Goal: Task Accomplishment & Management: Manage account settings

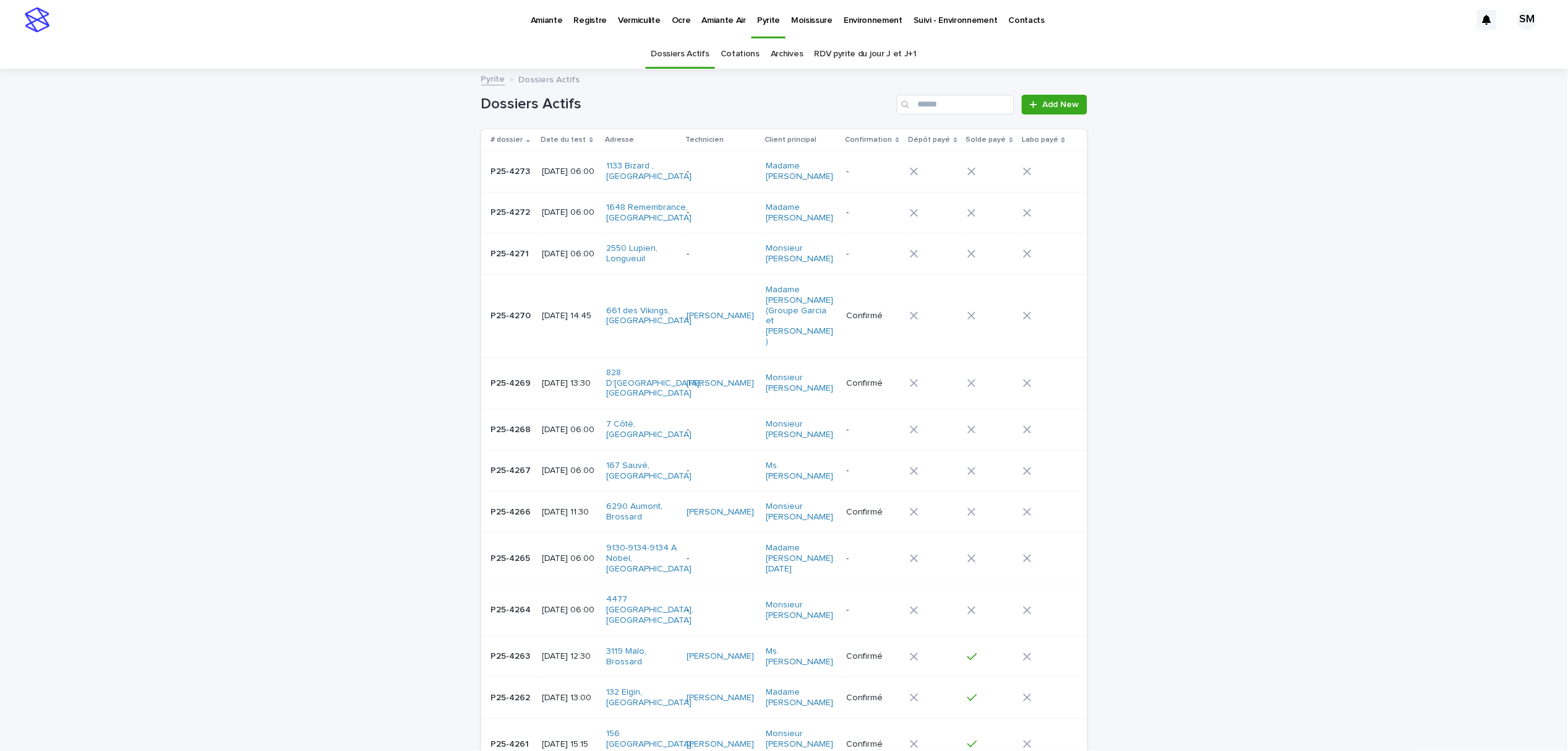
click at [539, 14] on p "Amiante" at bounding box center [546, 13] width 33 height 26
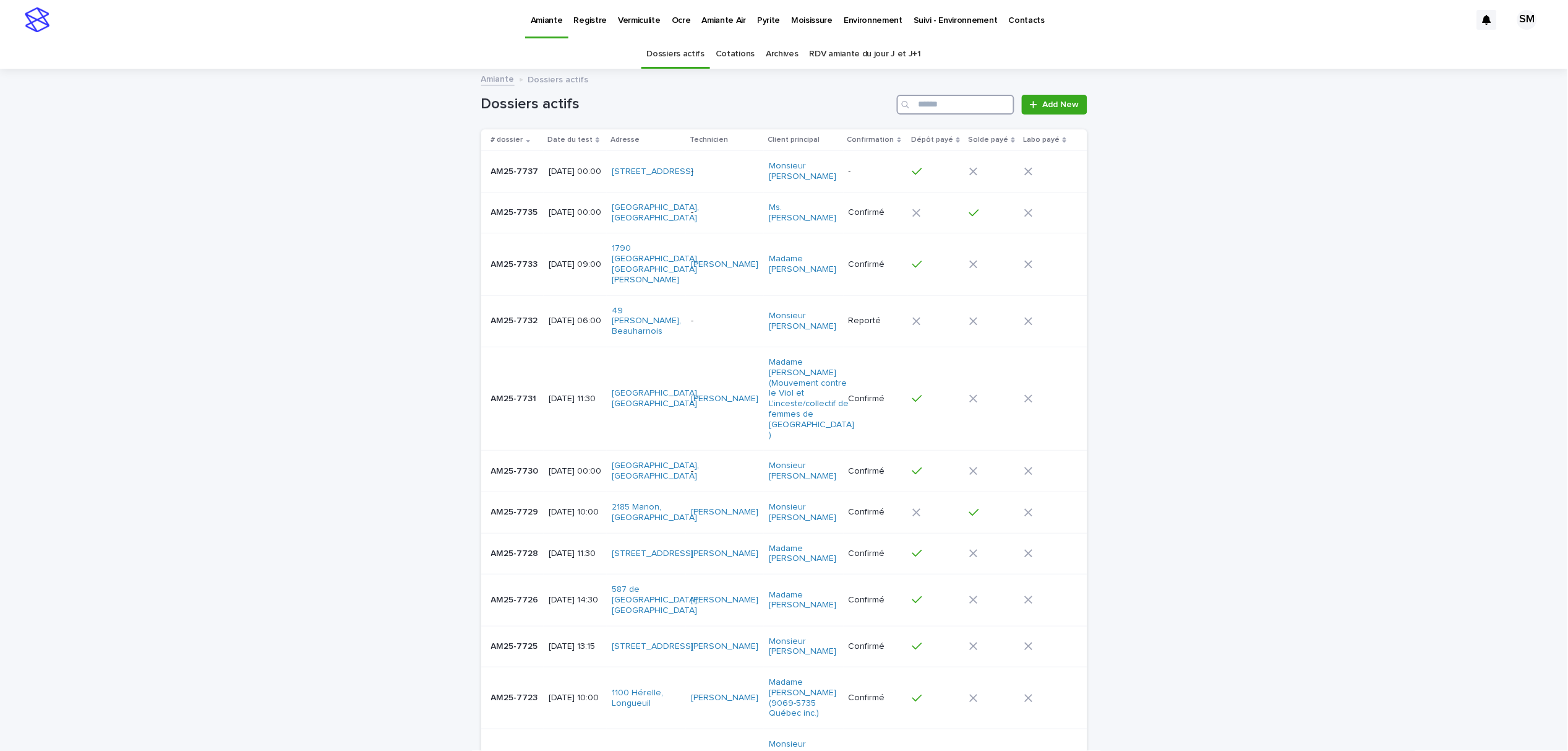
click at [965, 101] on input "Search" at bounding box center [956, 105] width 118 height 19
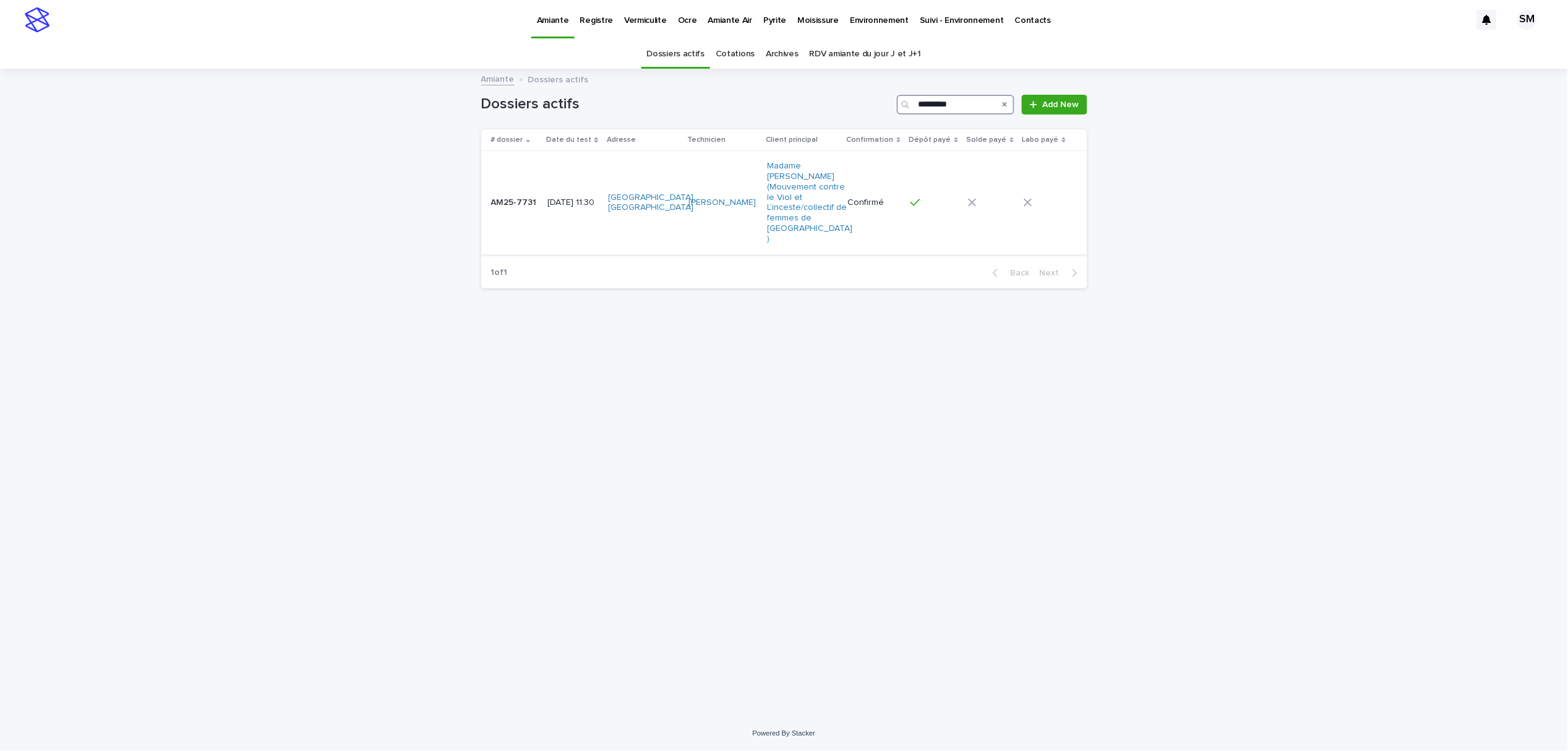
type input "*********"
click at [509, 211] on td "AM25-7731 AM25-7731" at bounding box center [512, 202] width 62 height 103
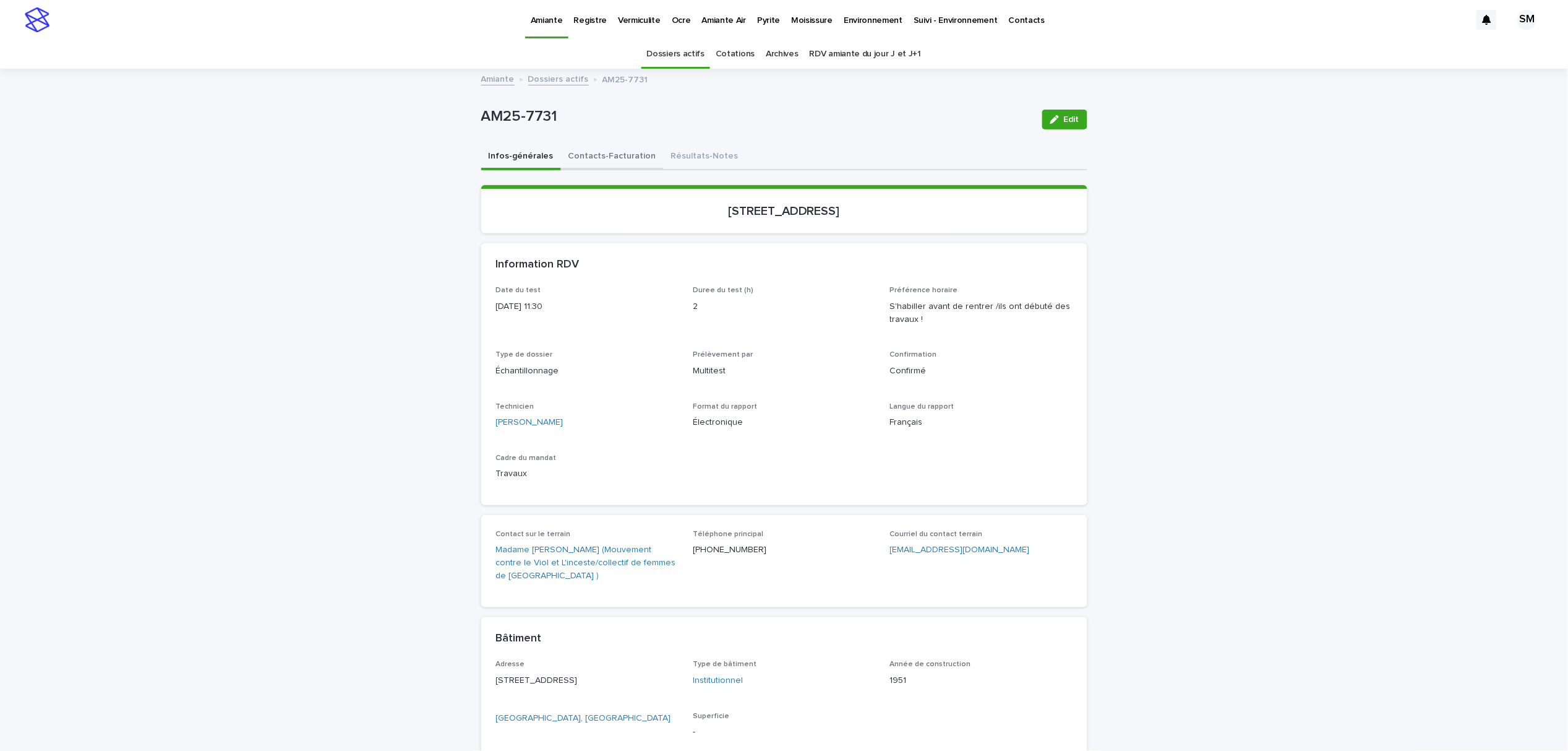
click at [590, 158] on button "Contacts-Facturation" at bounding box center [612, 158] width 103 height 26
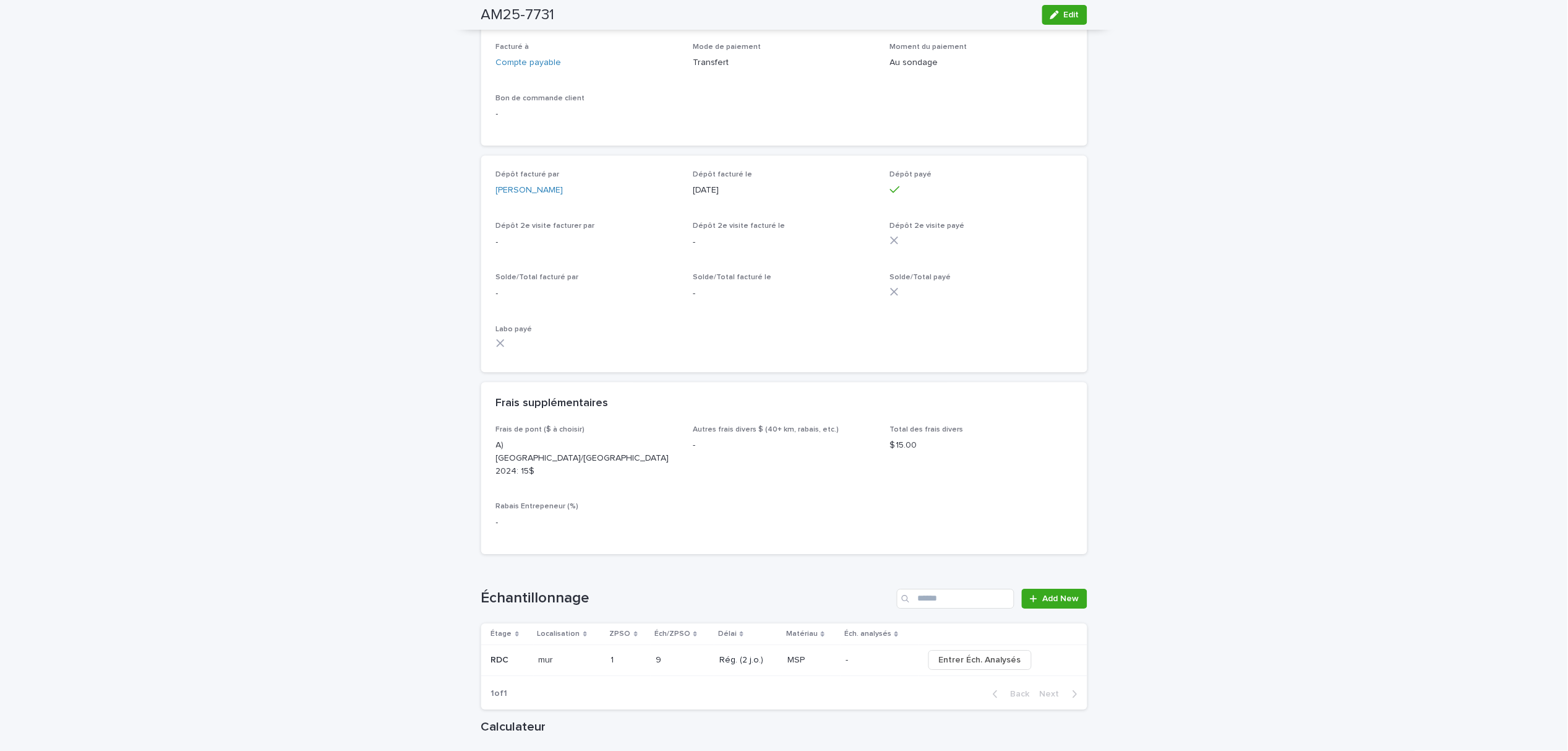
scroll to position [1238, 0]
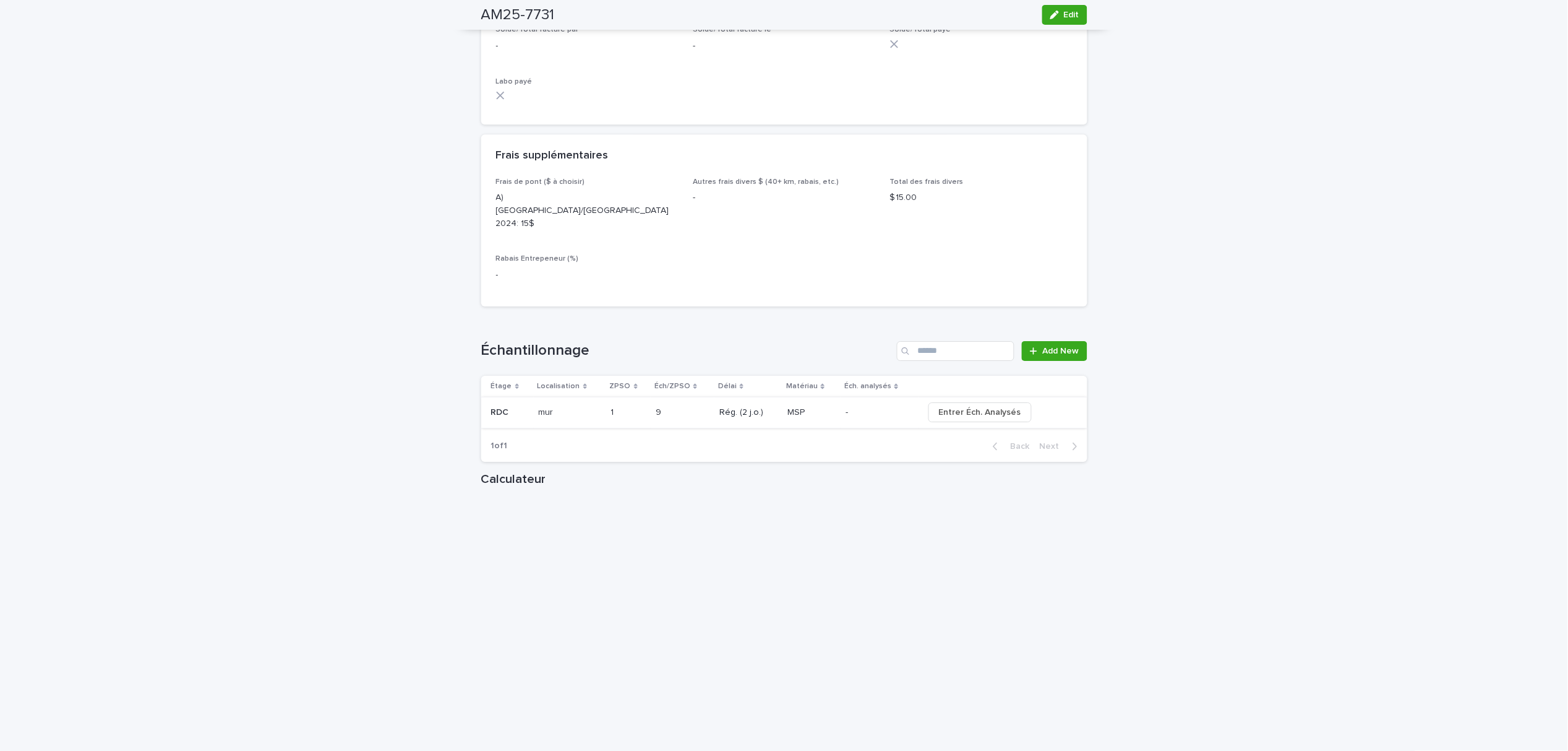
click at [971, 406] on span "Entrer Éch. Analysés" at bounding box center [979, 412] width 82 height 12
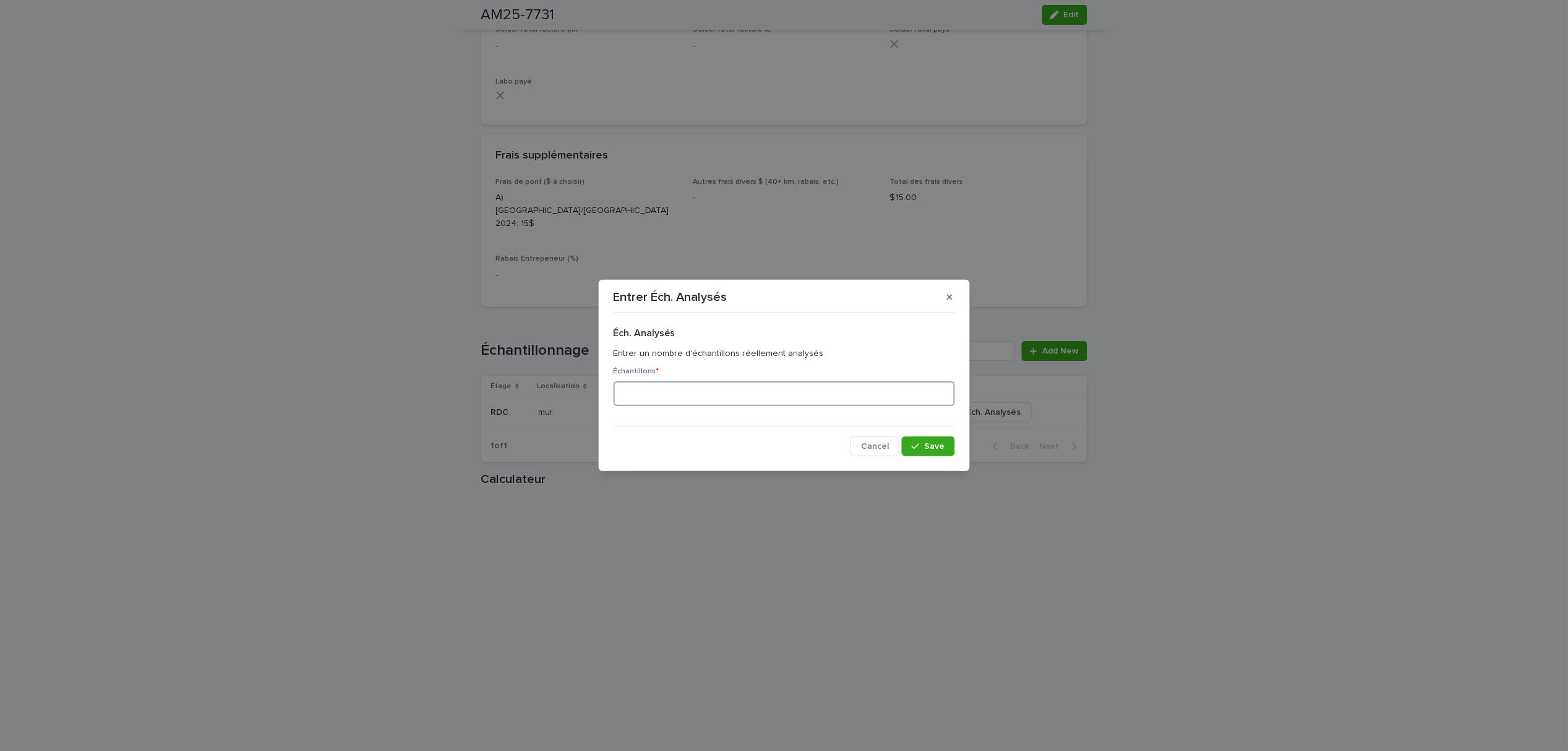
click at [689, 395] on input at bounding box center [784, 394] width 341 height 25
type input "*"
click at [927, 445] on span "Save" at bounding box center [934, 446] width 20 height 9
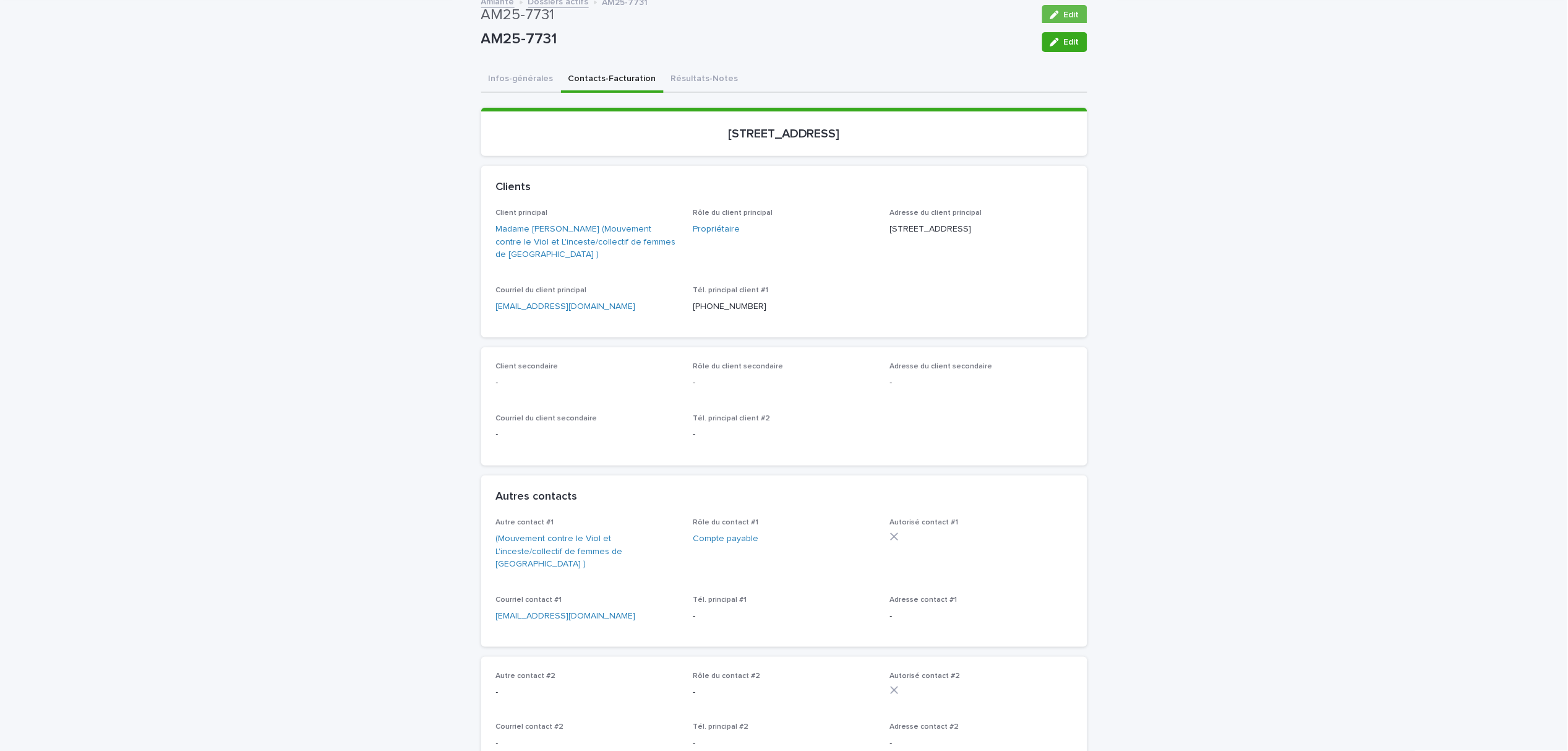
scroll to position [0, 0]
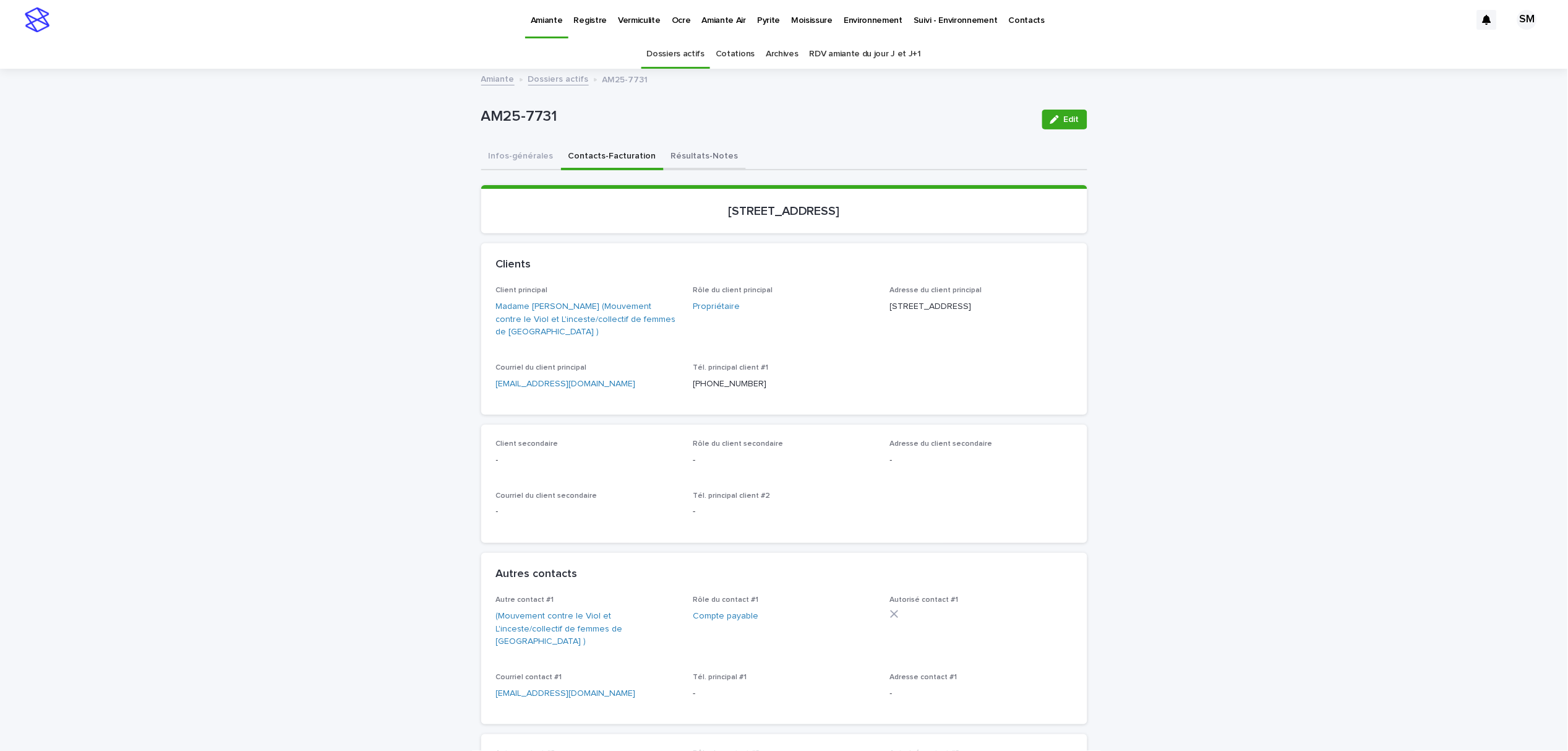
click at [680, 155] on button "Résultats-Notes" at bounding box center [704, 158] width 82 height 26
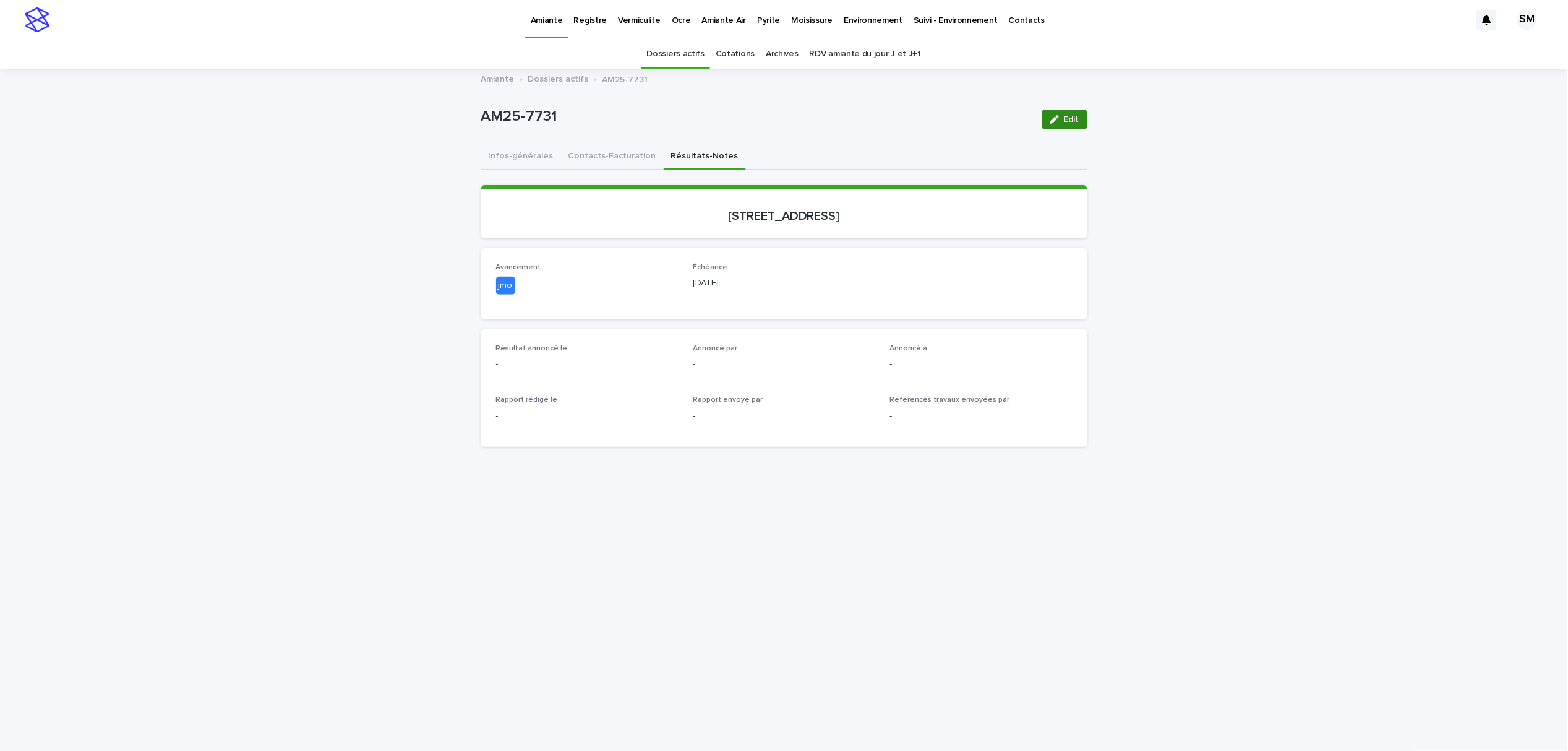
click at [1051, 121] on icon "button" at bounding box center [1055, 120] width 9 height 9
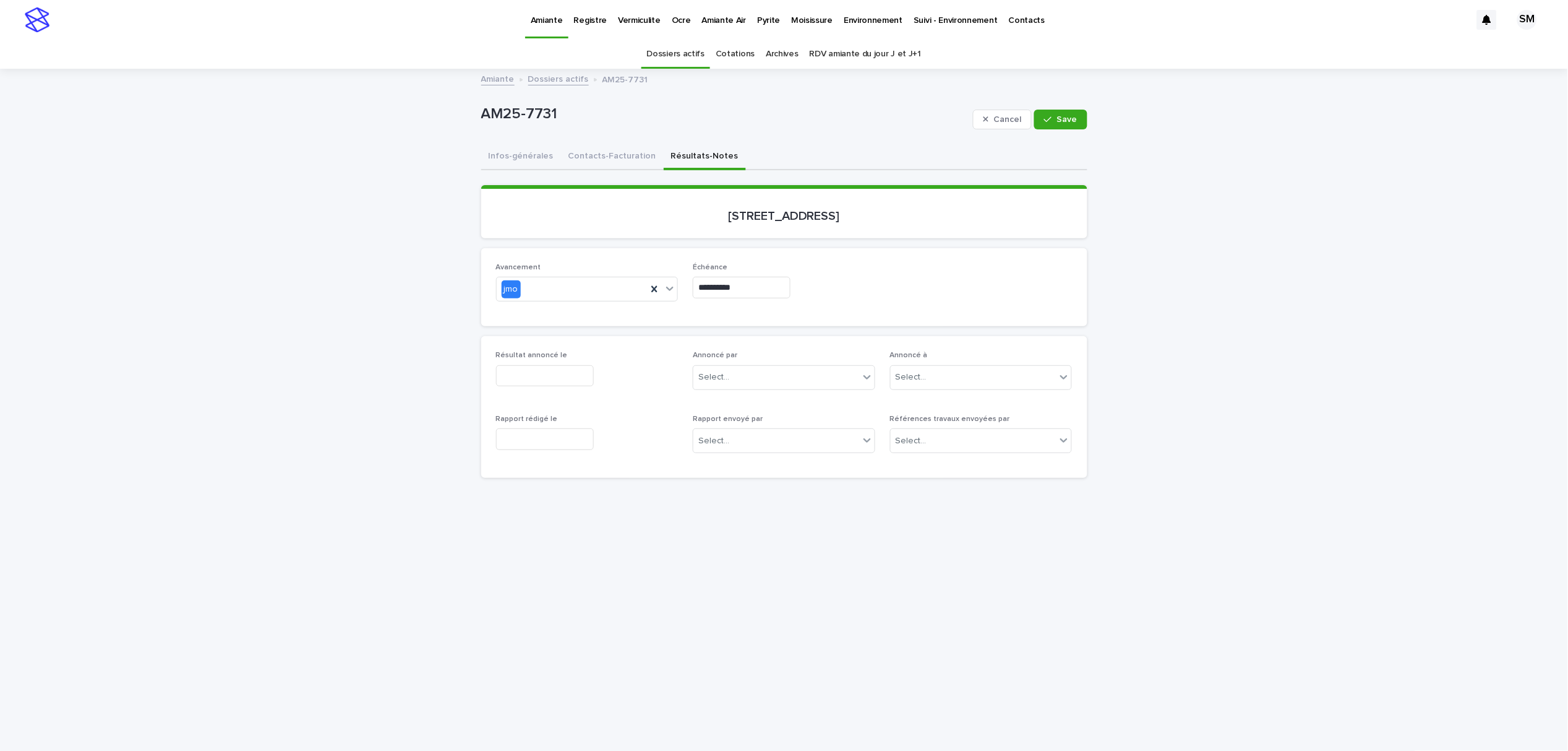
click at [551, 377] on input "text" at bounding box center [545, 376] width 98 height 22
click at [516, 269] on div "13" at bounding box center [511, 274] width 17 height 17
type input "**********"
click at [1057, 121] on span "Save" at bounding box center [1066, 120] width 20 height 9
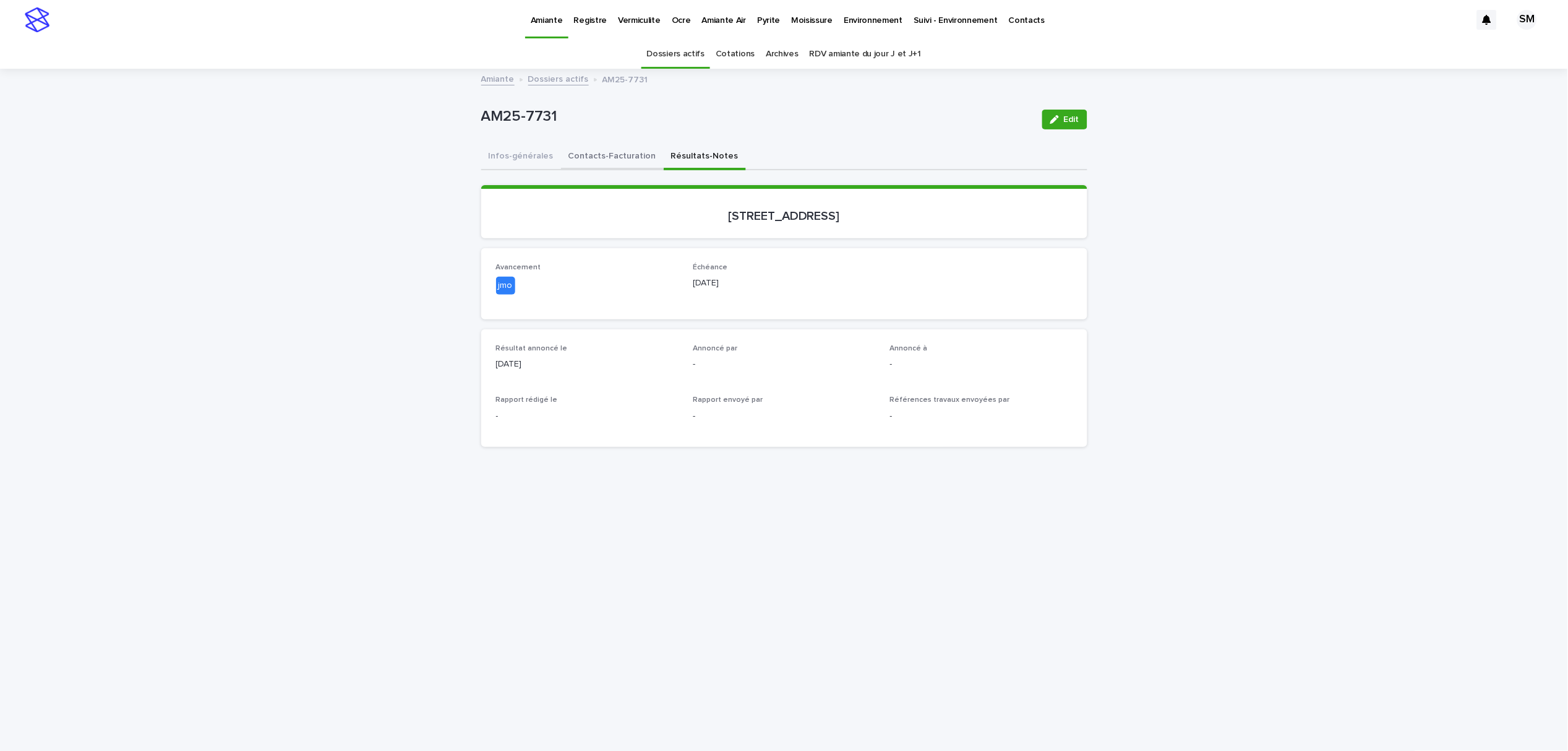
click at [601, 153] on button "Contacts-Facturation" at bounding box center [612, 158] width 103 height 26
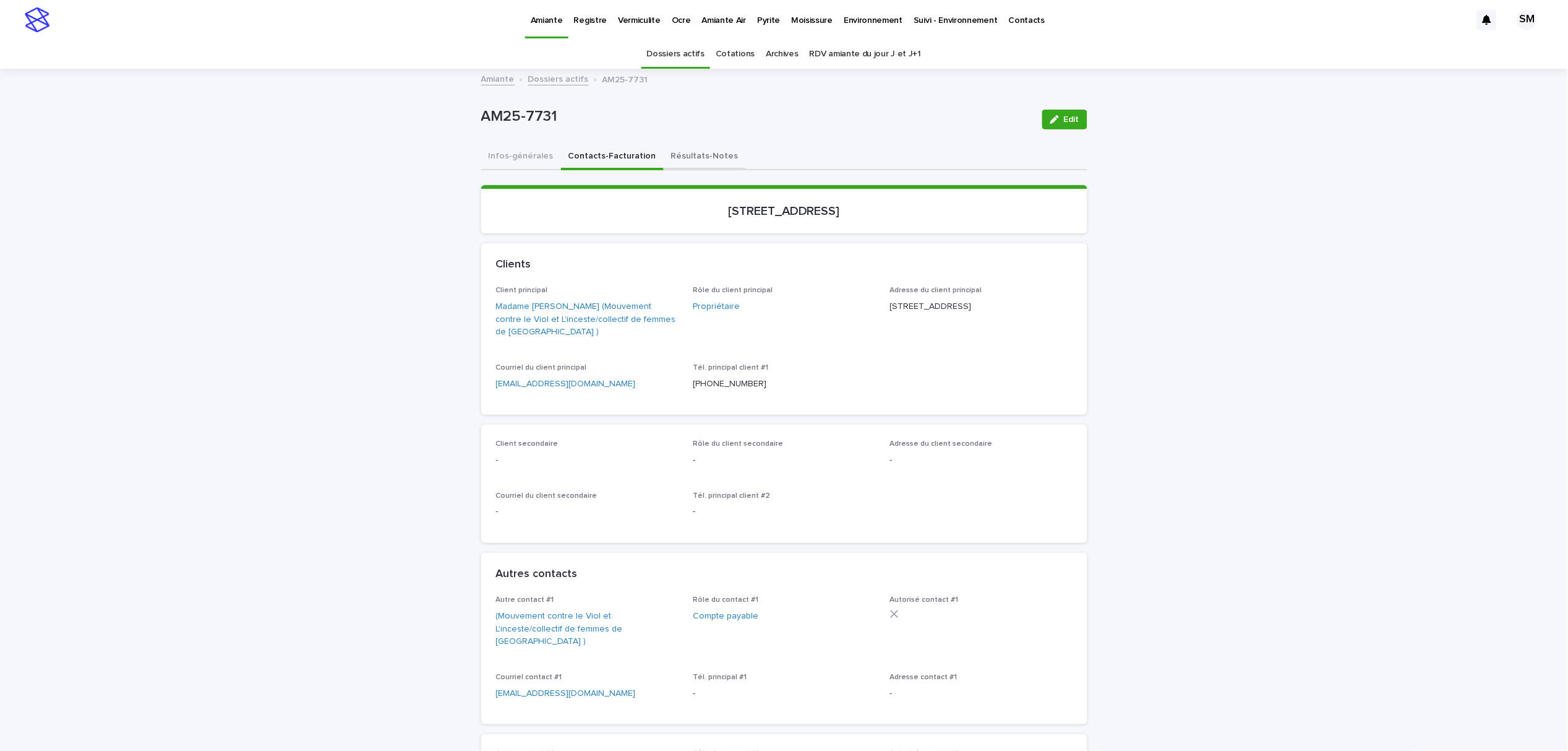
click at [667, 154] on button "Résultats-Notes" at bounding box center [704, 158] width 82 height 26
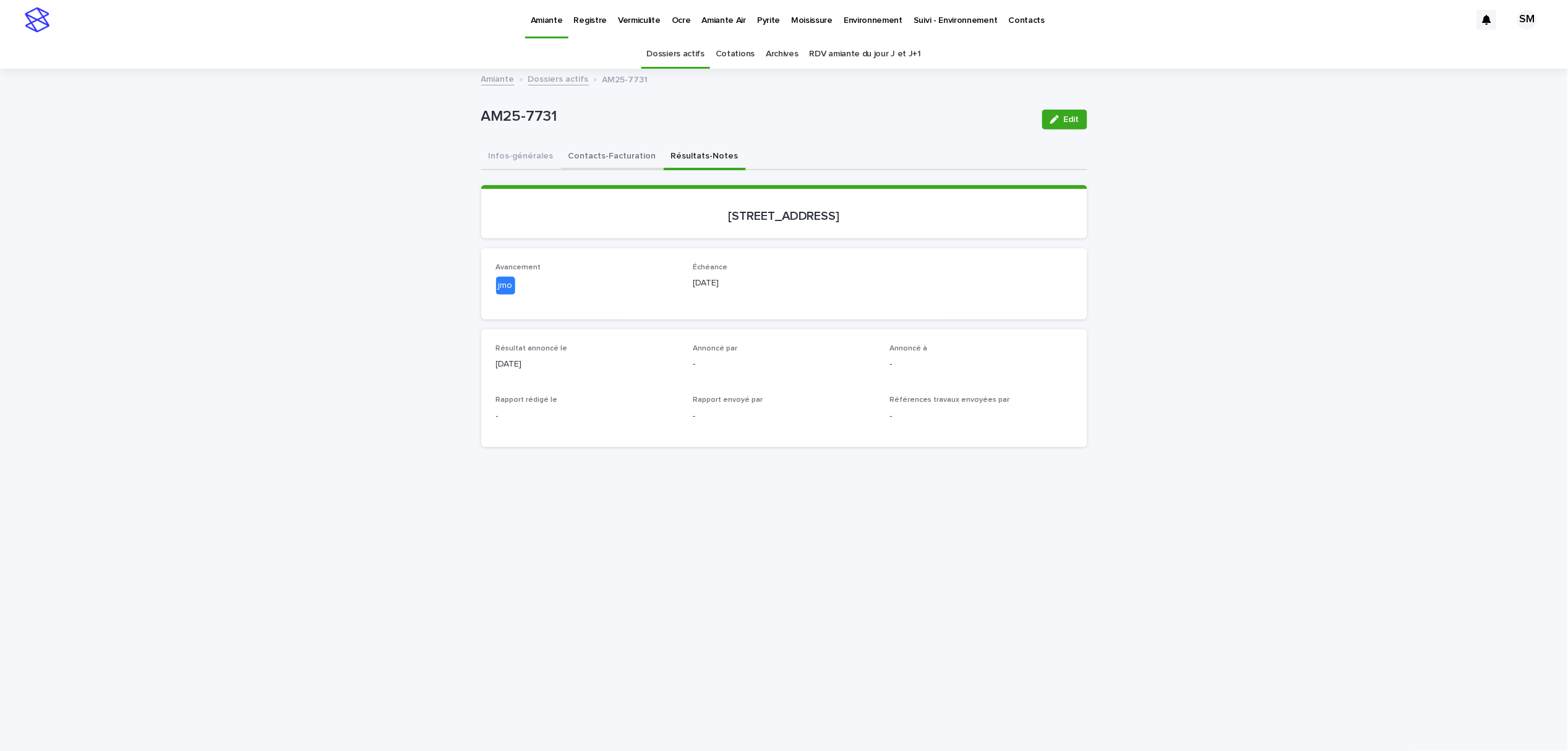
click at [603, 159] on button "Contacts-Facturation" at bounding box center [612, 158] width 103 height 26
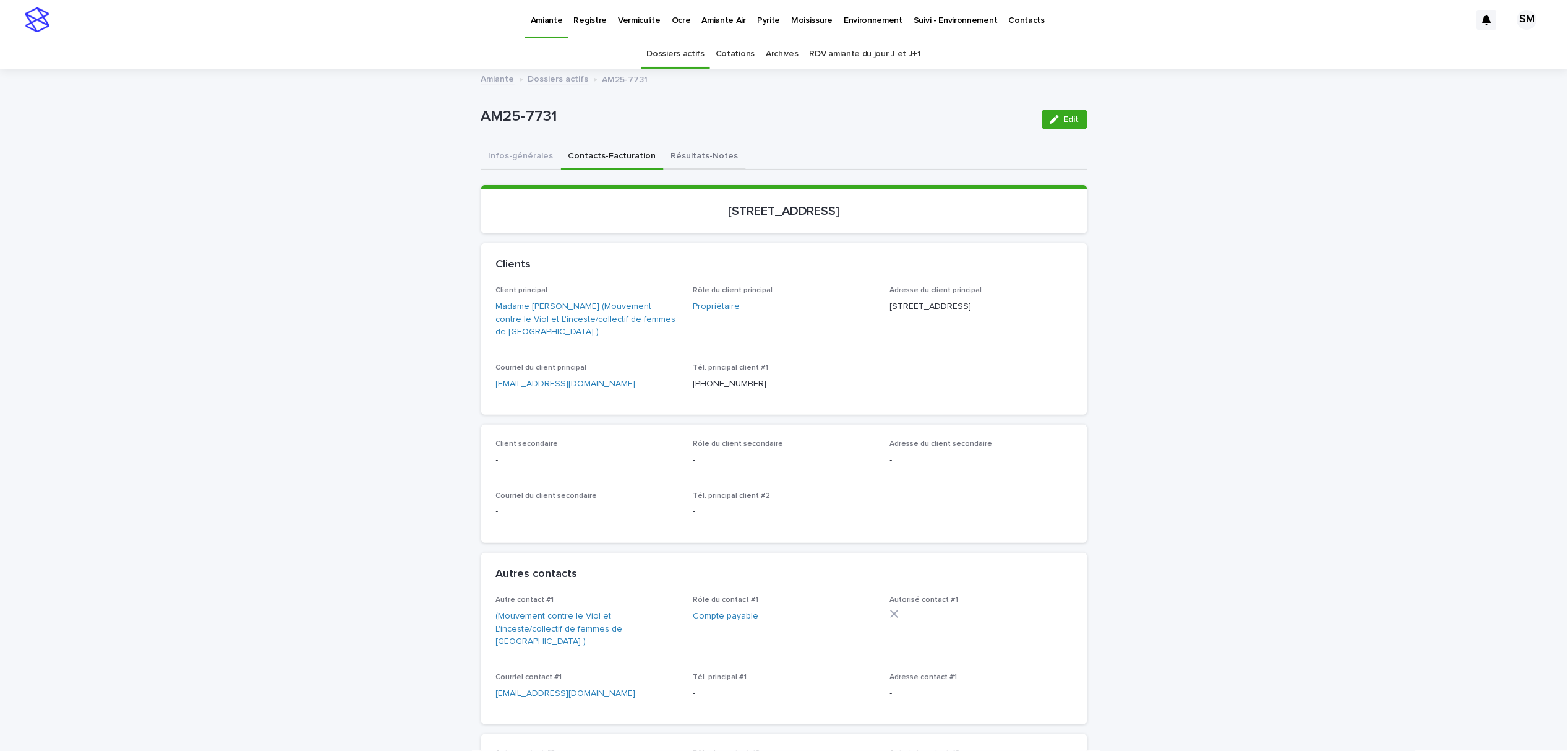
click at [663, 161] on button "Résultats-Notes" at bounding box center [704, 158] width 82 height 26
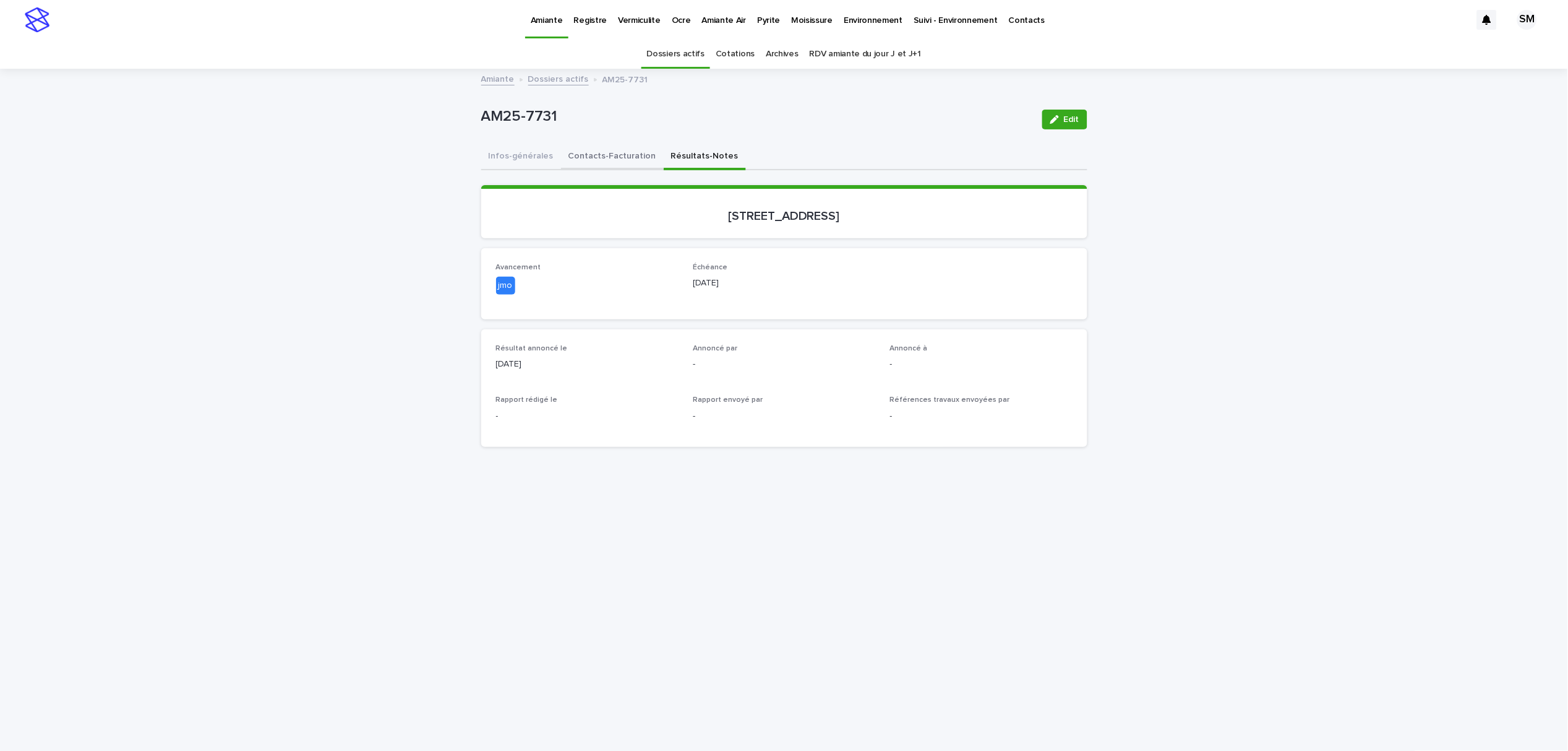
click at [612, 162] on button "Contacts-Facturation" at bounding box center [612, 158] width 103 height 26
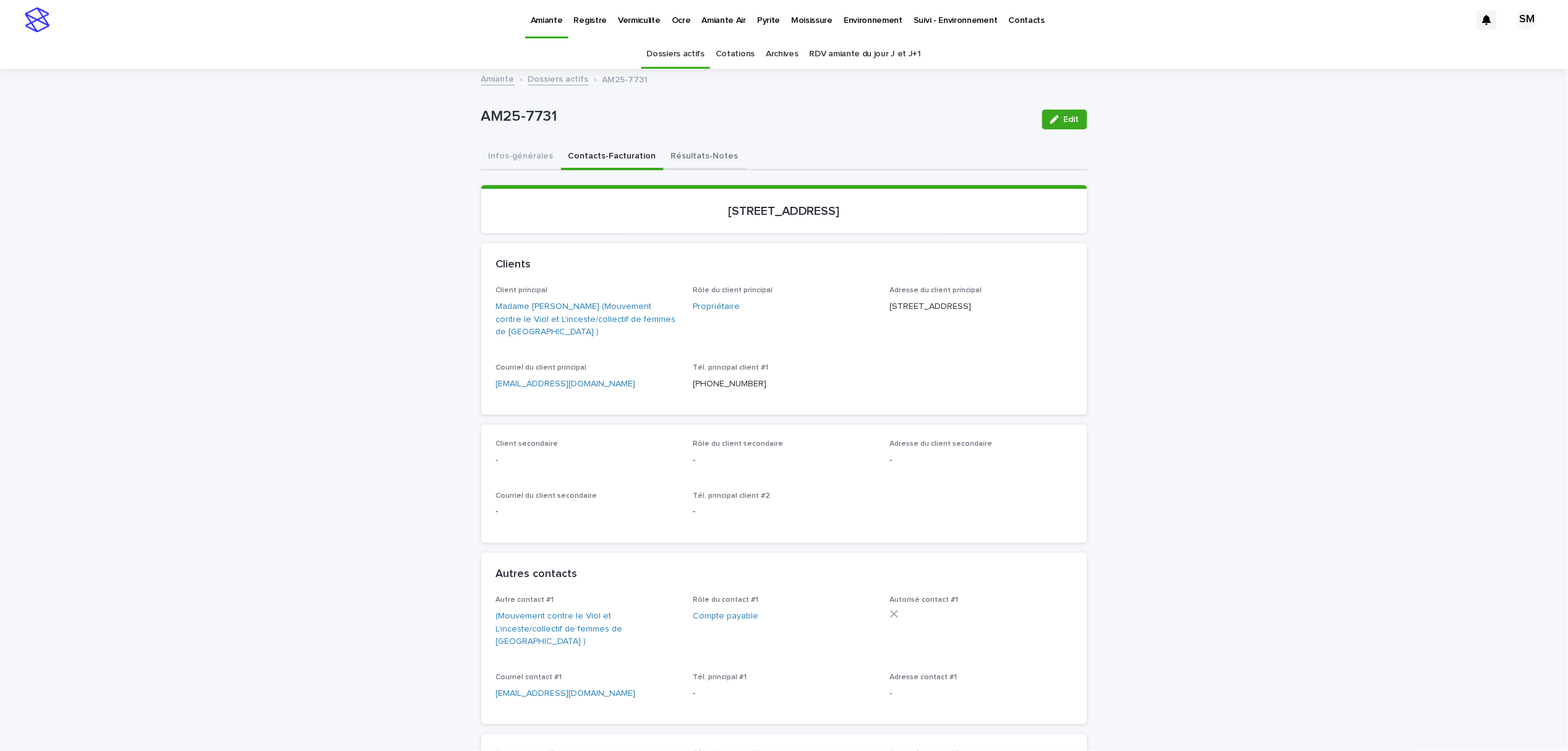
click at [663, 157] on button "Résultats-Notes" at bounding box center [704, 158] width 82 height 26
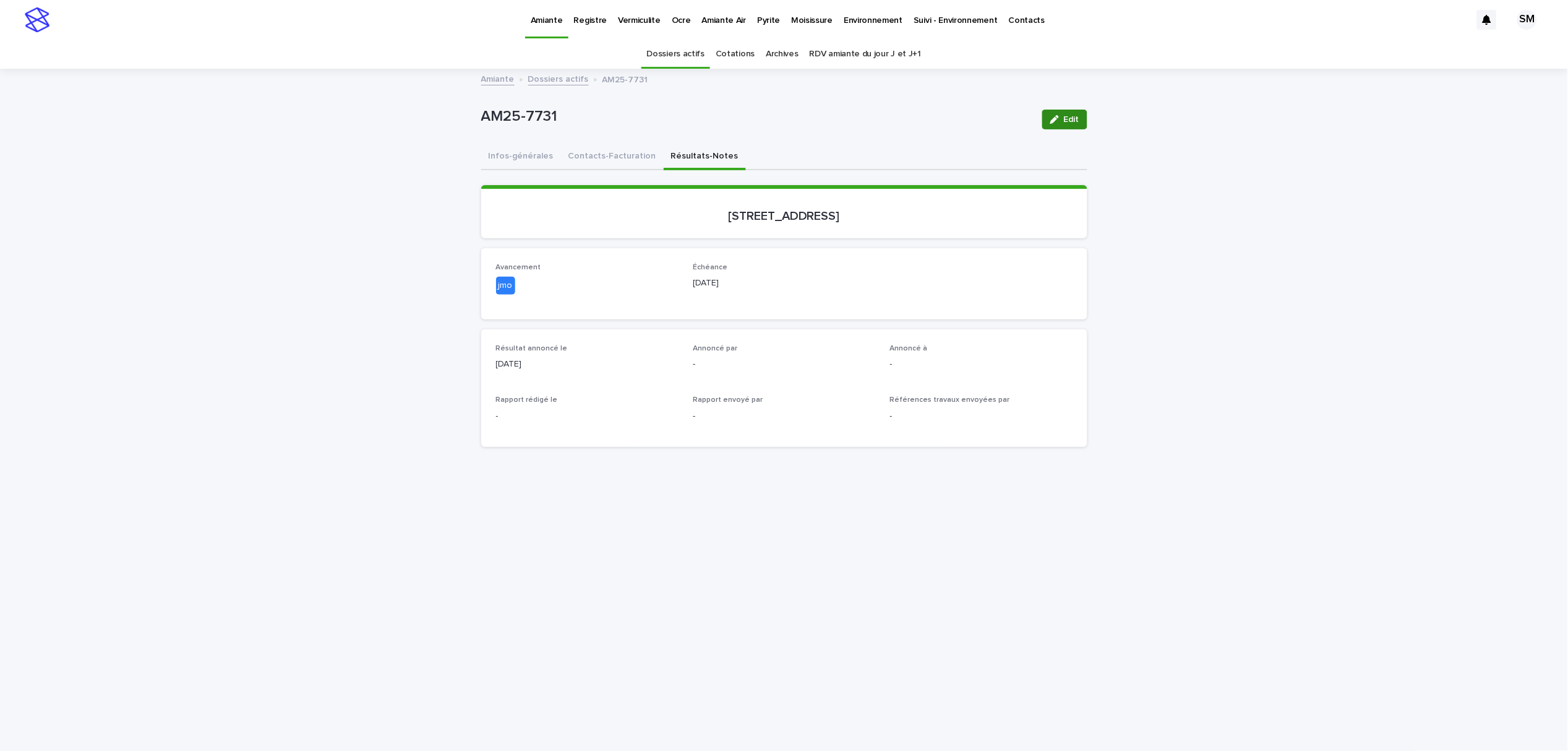
click at [1057, 126] on button "Edit" at bounding box center [1065, 119] width 45 height 19
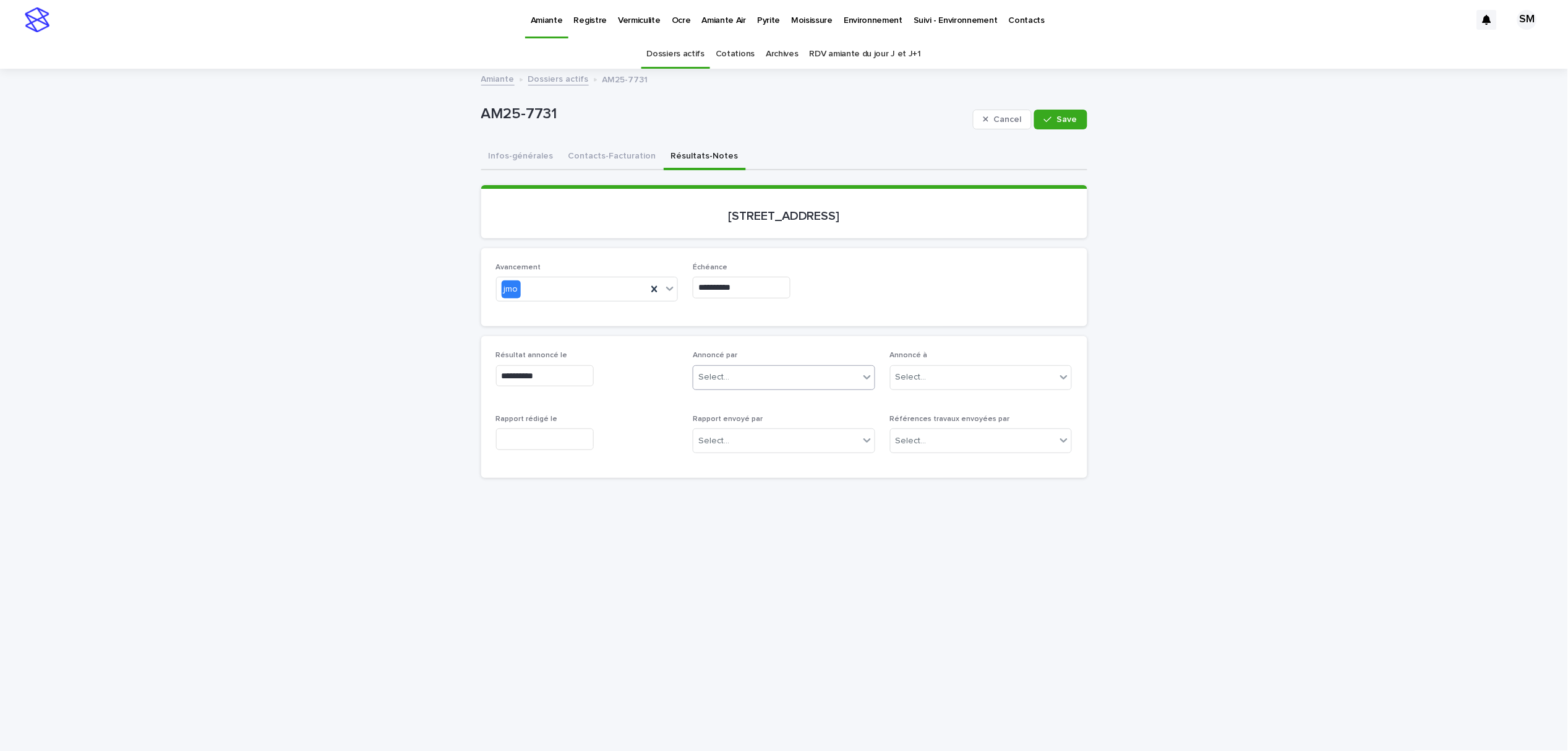
click at [744, 371] on div "Select..." at bounding box center [776, 377] width 165 height 20
type input "**"
click at [758, 431] on div "Sabrine Metahni" at bounding box center [779, 422] width 181 height 22
click at [1044, 117] on icon "button" at bounding box center [1048, 120] width 7 height 9
click at [595, 158] on button "Contacts-Facturation" at bounding box center [612, 158] width 103 height 26
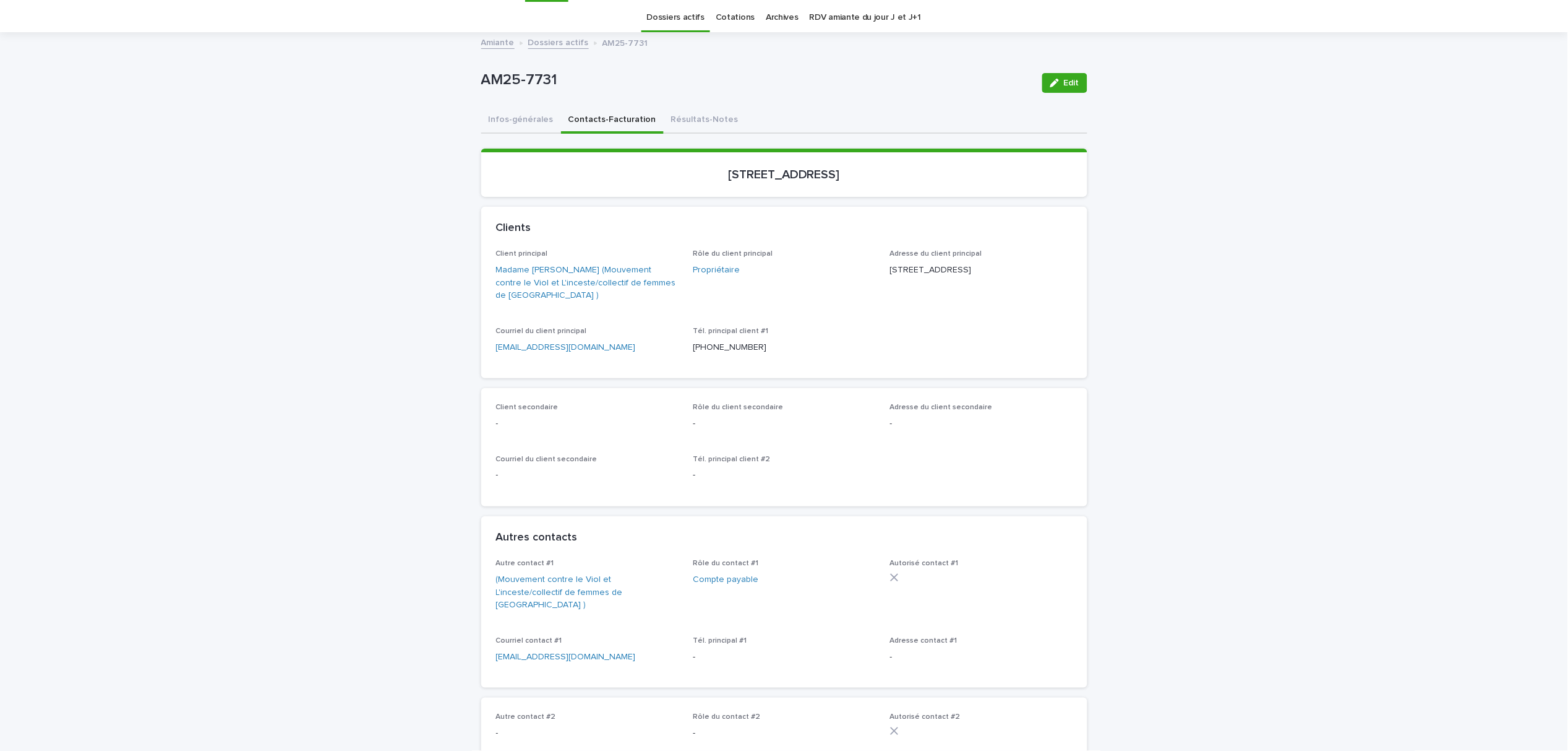
scroll to position [36, 0]
click at [678, 116] on button "Résultats-Notes" at bounding box center [704, 121] width 82 height 26
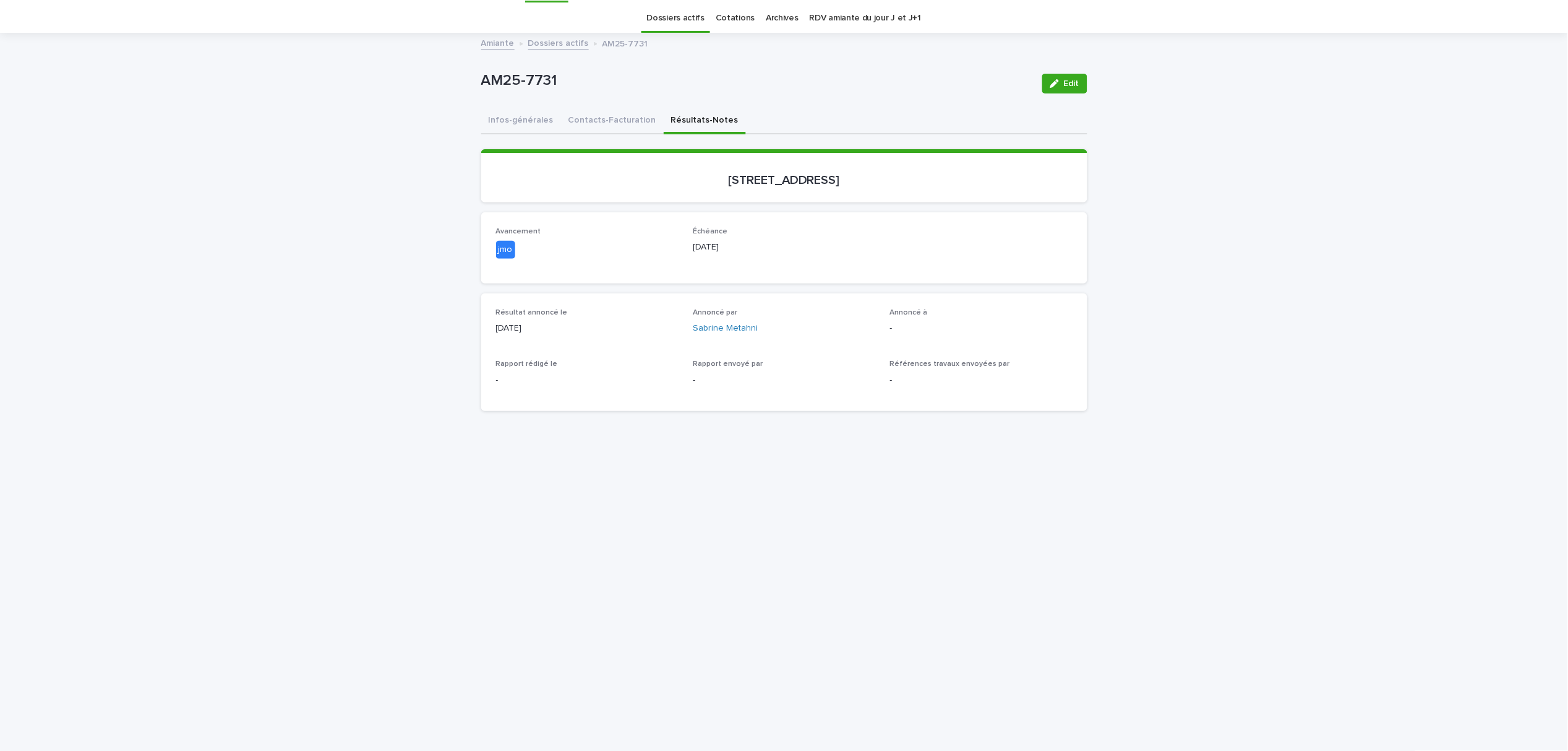
click at [1052, 80] on icon "button" at bounding box center [1055, 84] width 9 height 9
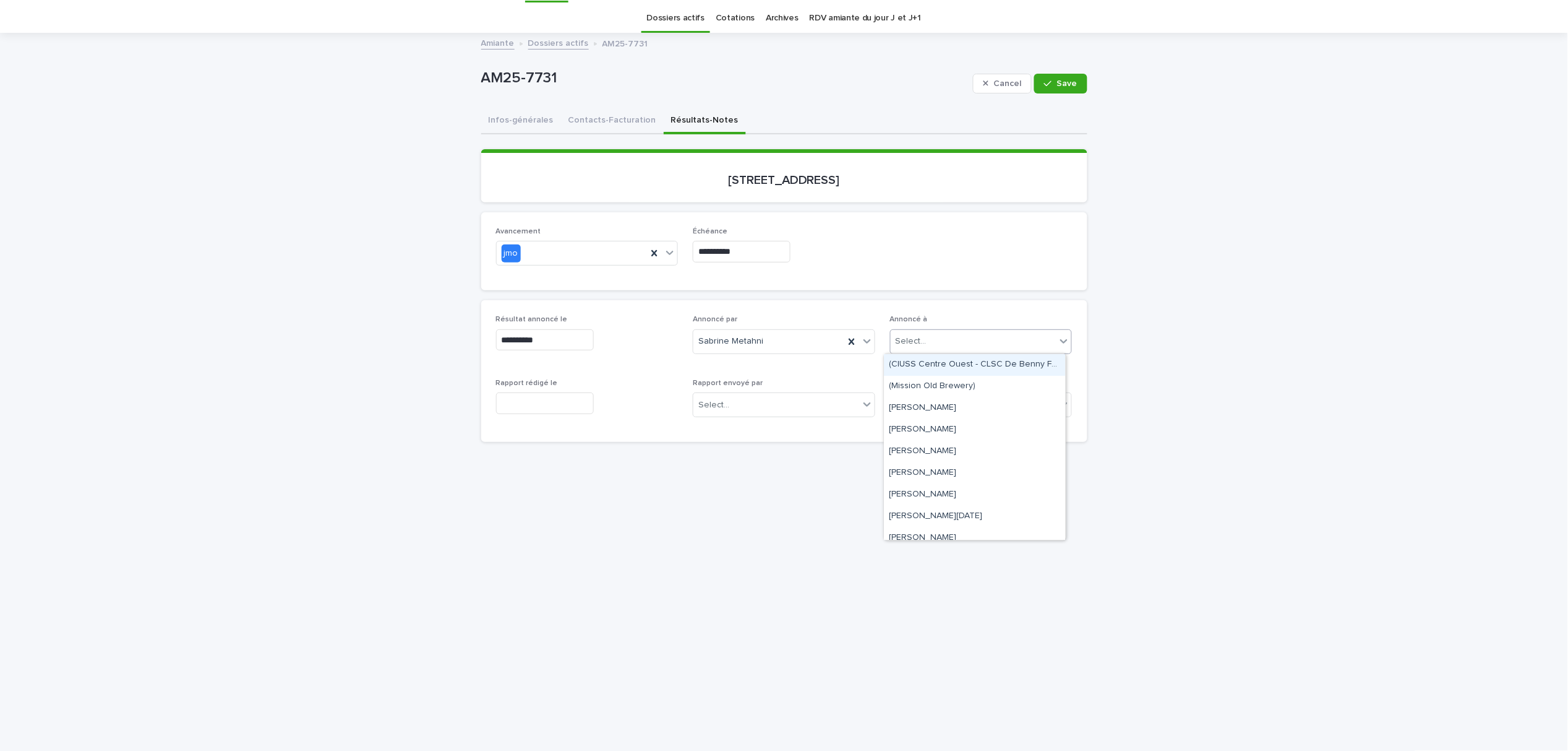
click at [921, 350] on div "Select..." at bounding box center [981, 342] width 182 height 25
type input "*******"
click at [940, 362] on div "Madame [PERSON_NAME] (Mouvement contre le Viol et L'inceste/collectif de femmes…" at bounding box center [975, 364] width 181 height 22
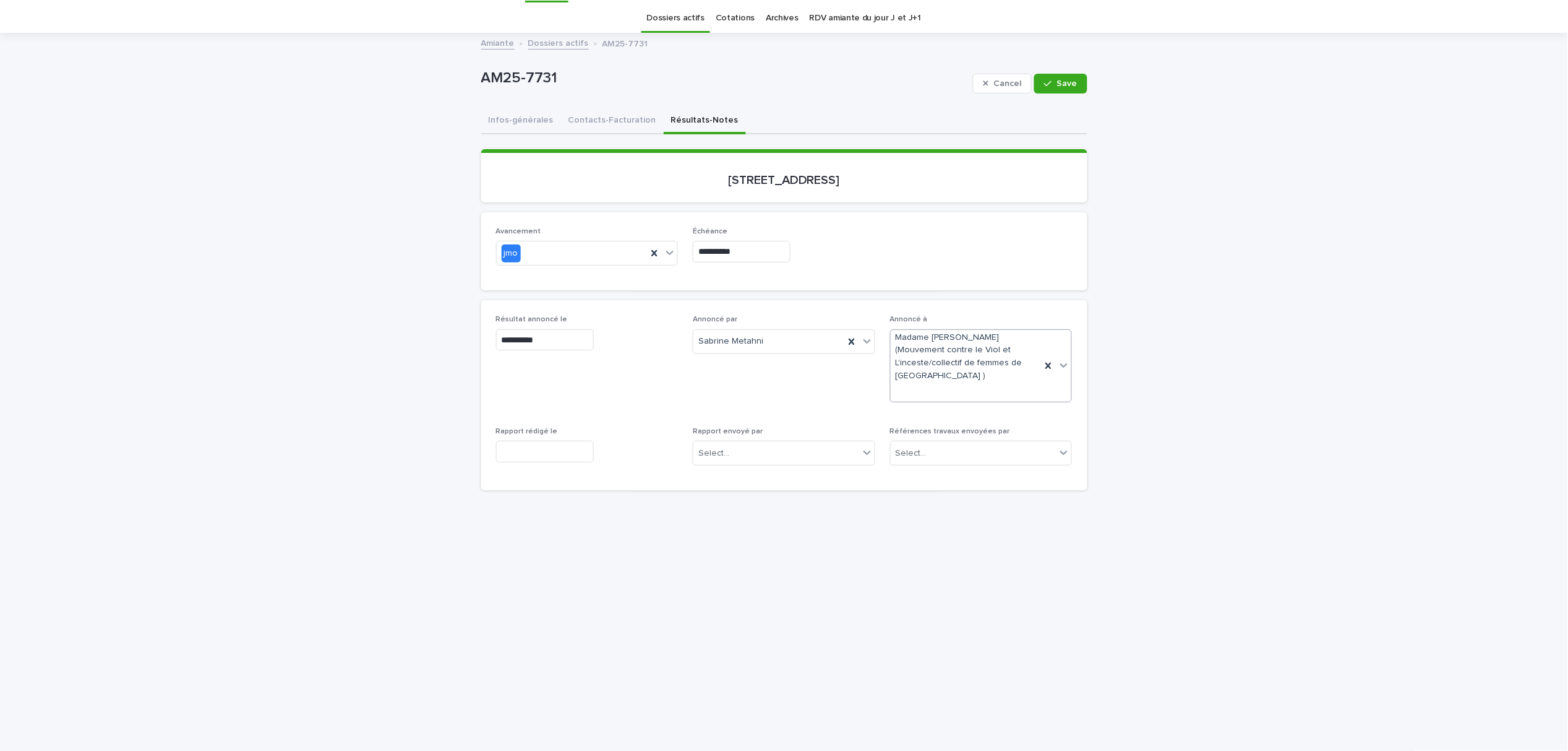
click at [524, 394] on span "**********" at bounding box center [587, 364] width 182 height 97
click at [528, 441] on input "text" at bounding box center [545, 452] width 98 height 22
click at [511, 333] on div "13" at bounding box center [511, 336] width 17 height 17
type input "**********"
click at [1062, 81] on span "Save" at bounding box center [1066, 84] width 20 height 9
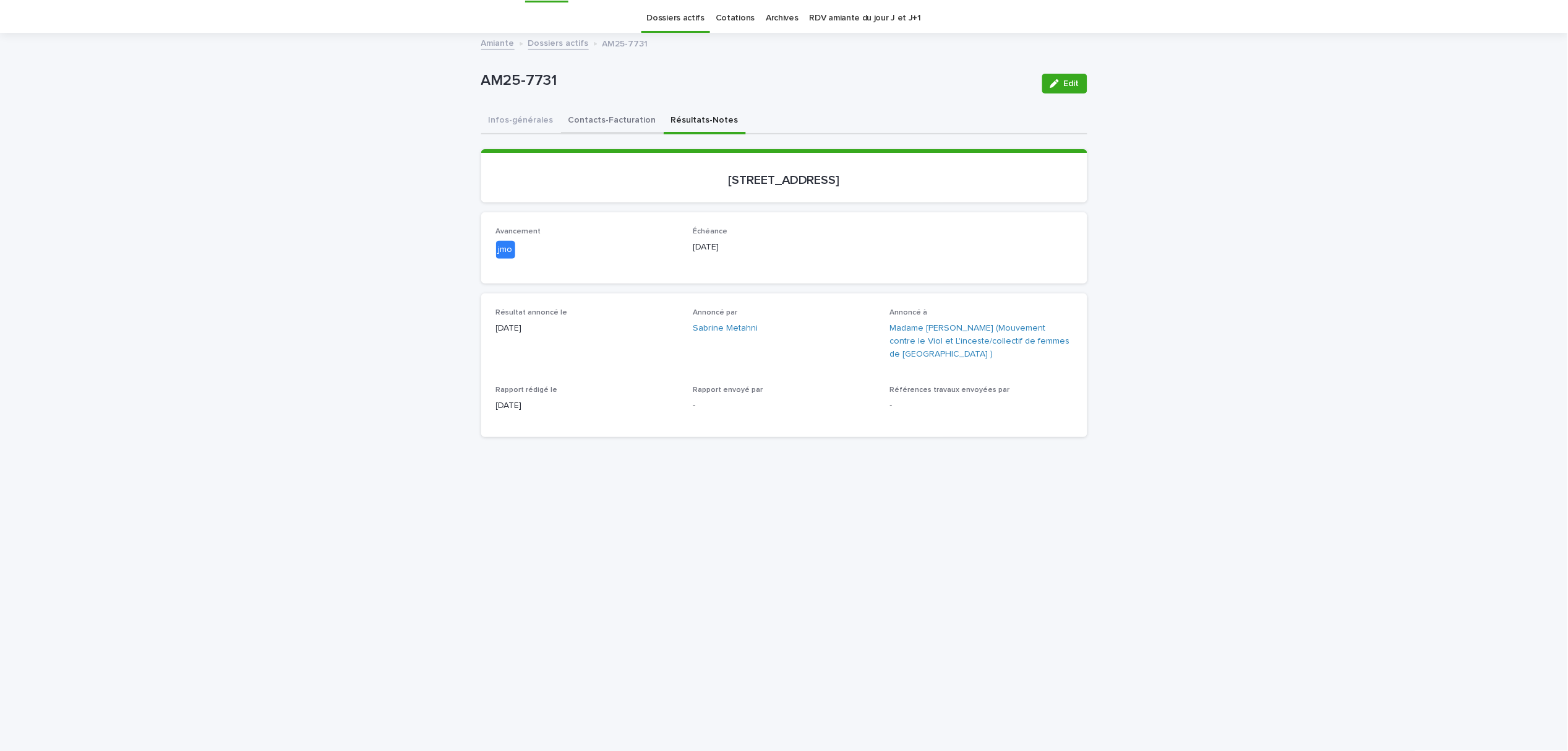
click at [605, 121] on button "Contacts-Facturation" at bounding box center [612, 121] width 103 height 26
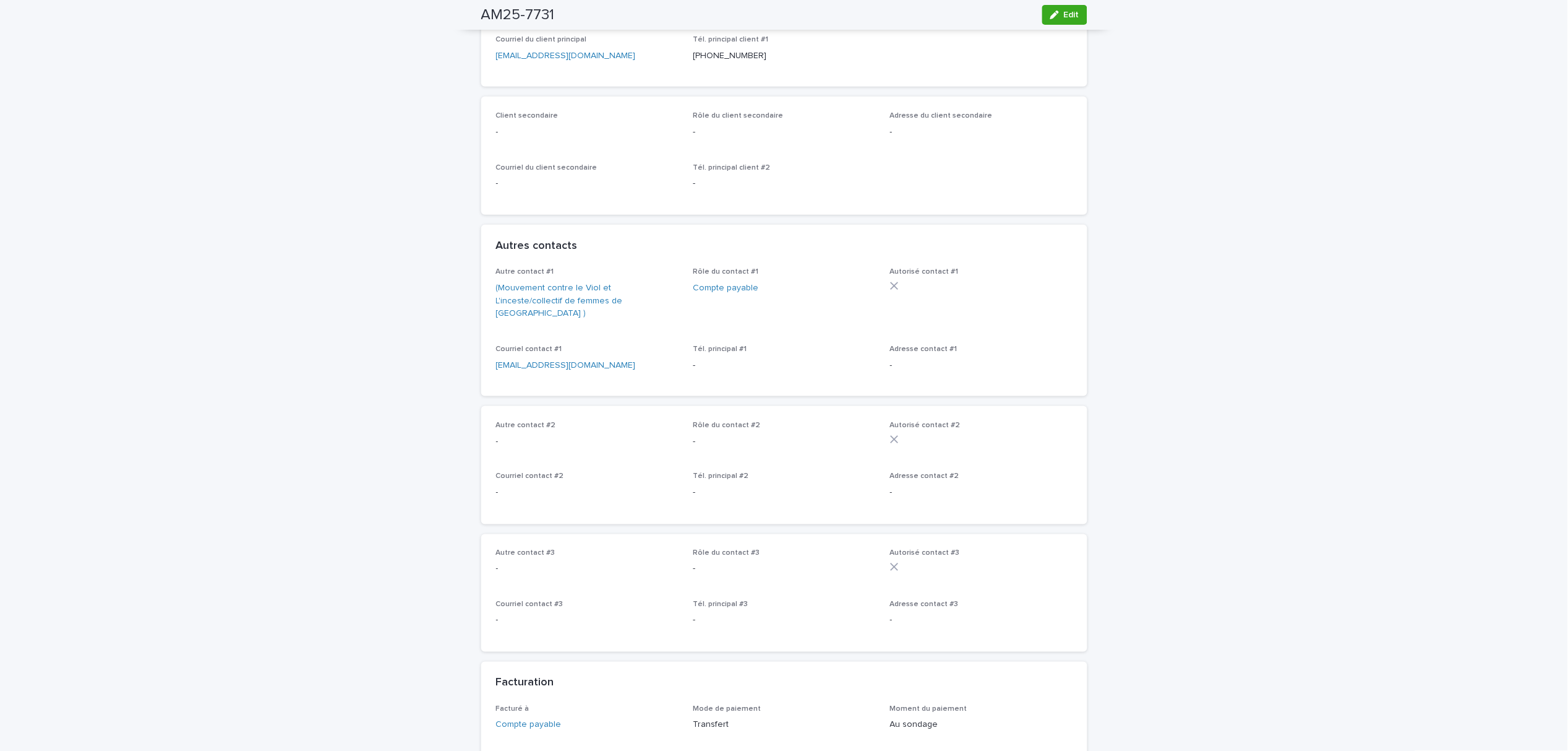
scroll to position [118, 0]
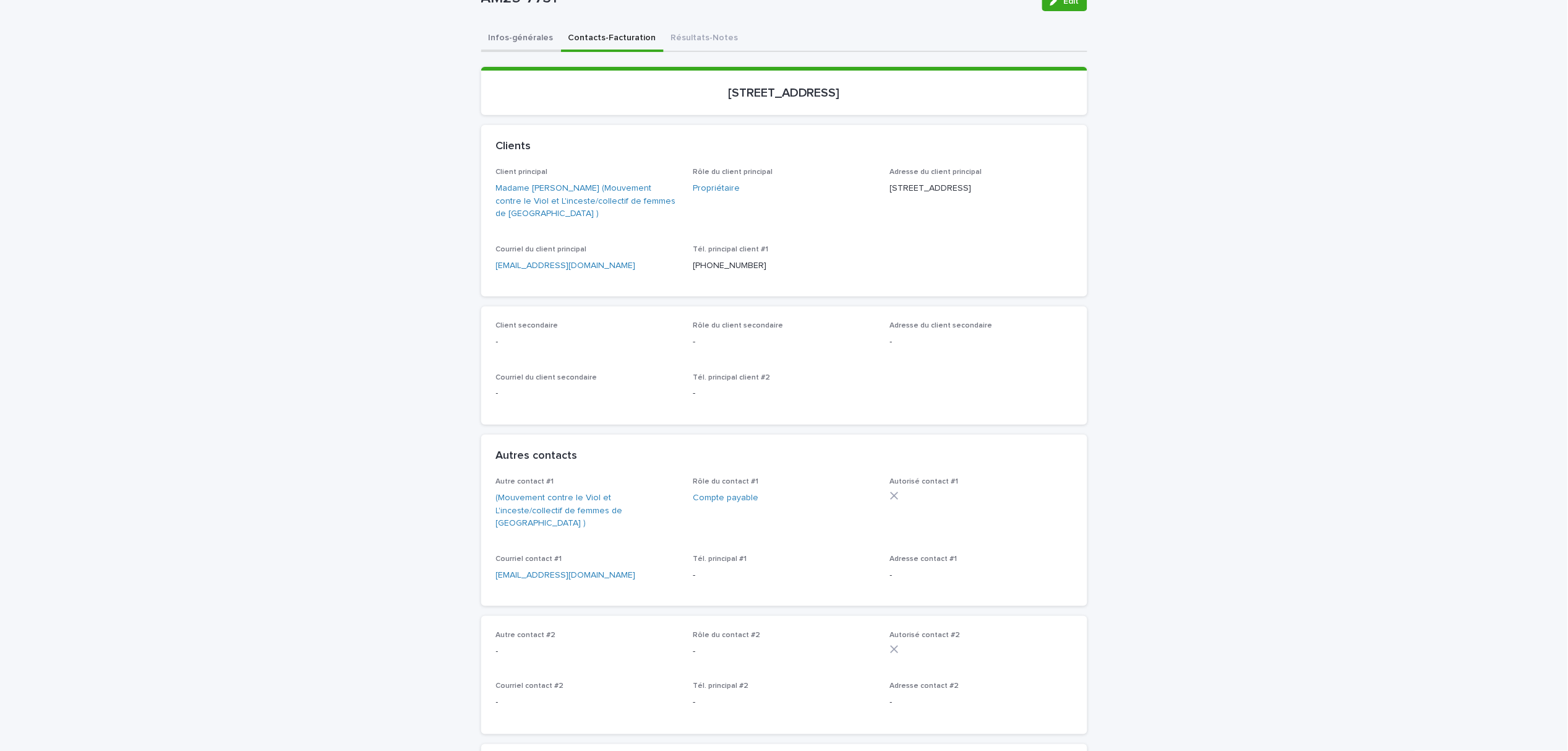
click at [481, 42] on button "Infos-générales" at bounding box center [521, 40] width 80 height 26
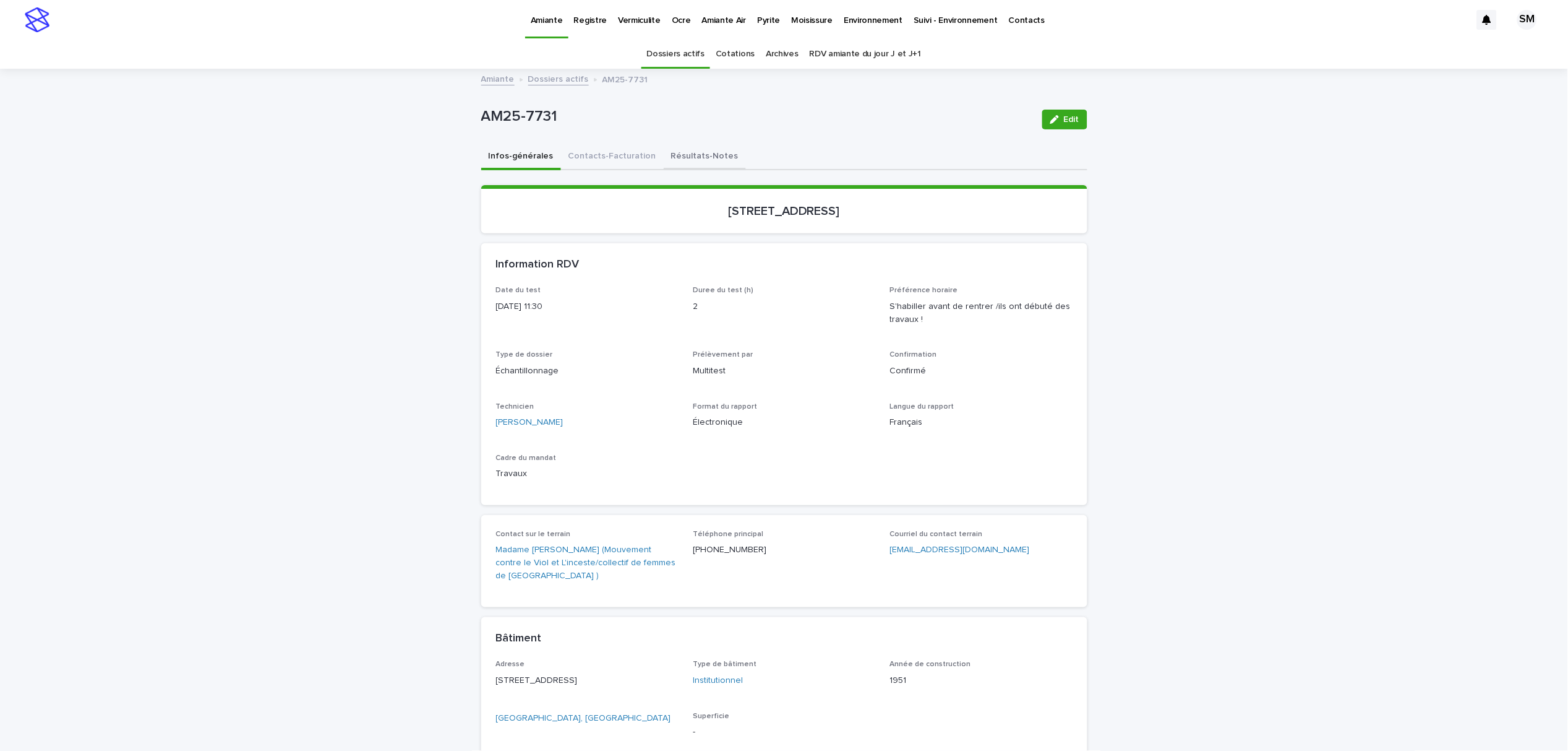
click at [670, 158] on button "Résultats-Notes" at bounding box center [704, 158] width 82 height 26
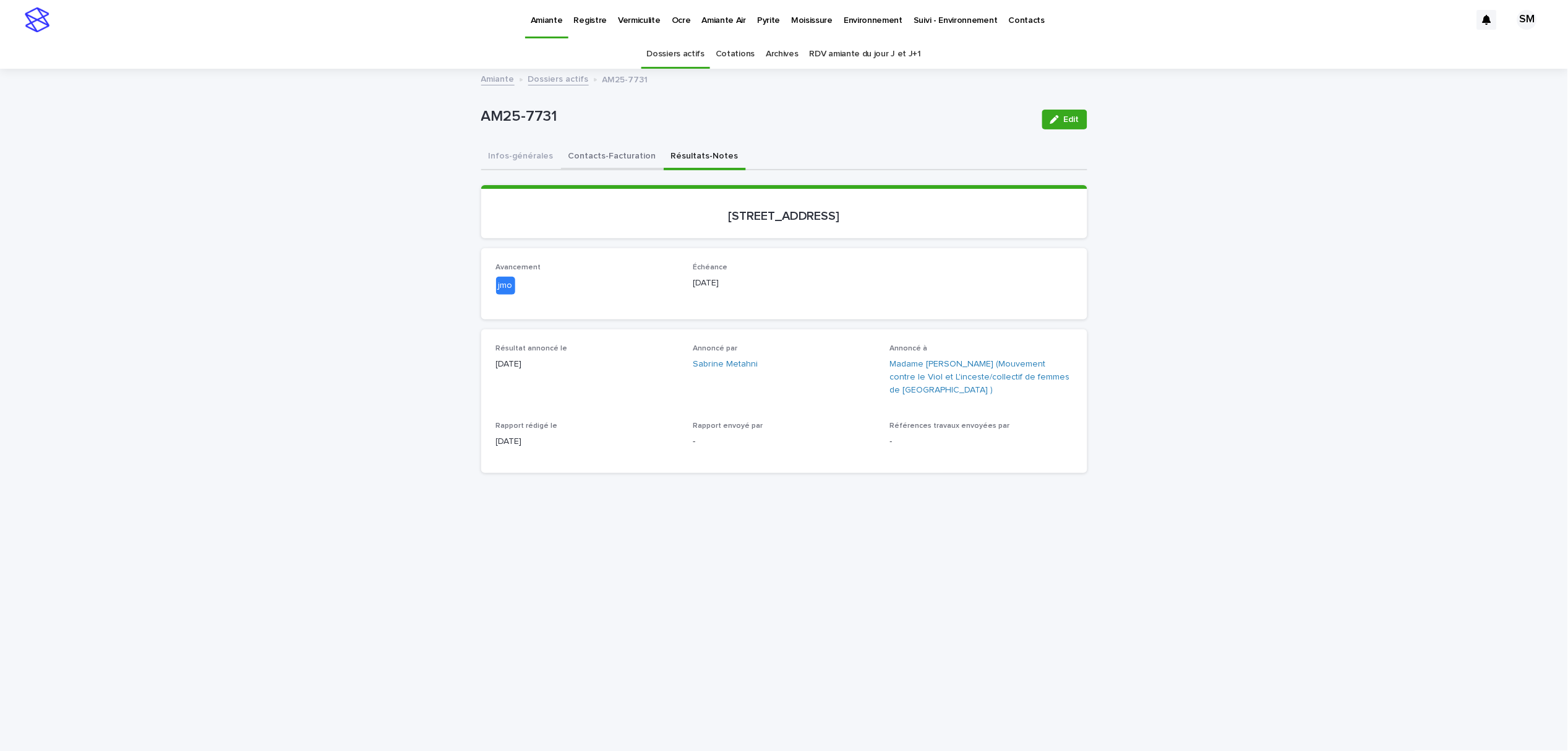
click at [605, 151] on button "Contacts-Facturation" at bounding box center [612, 158] width 103 height 26
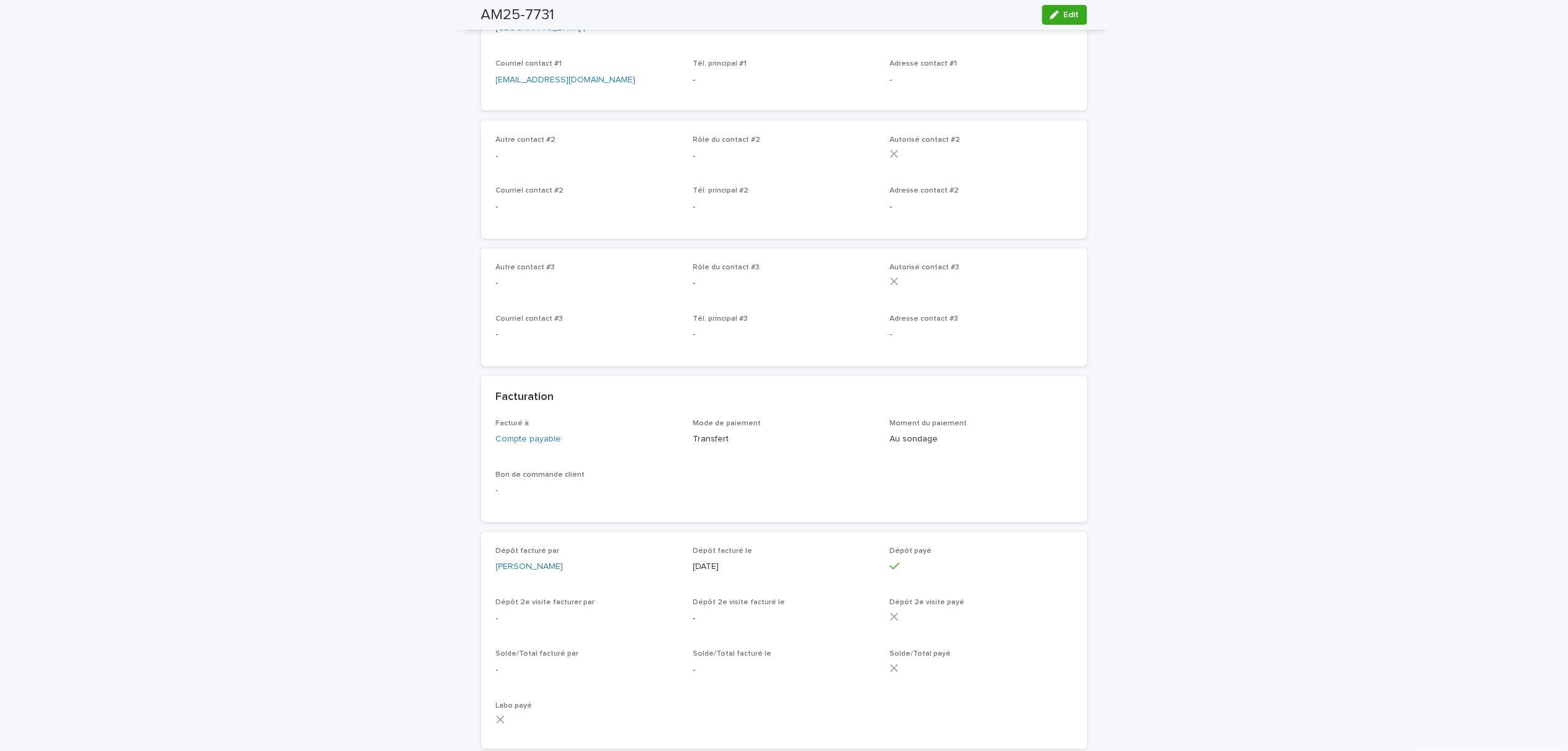
scroll to position [118, 0]
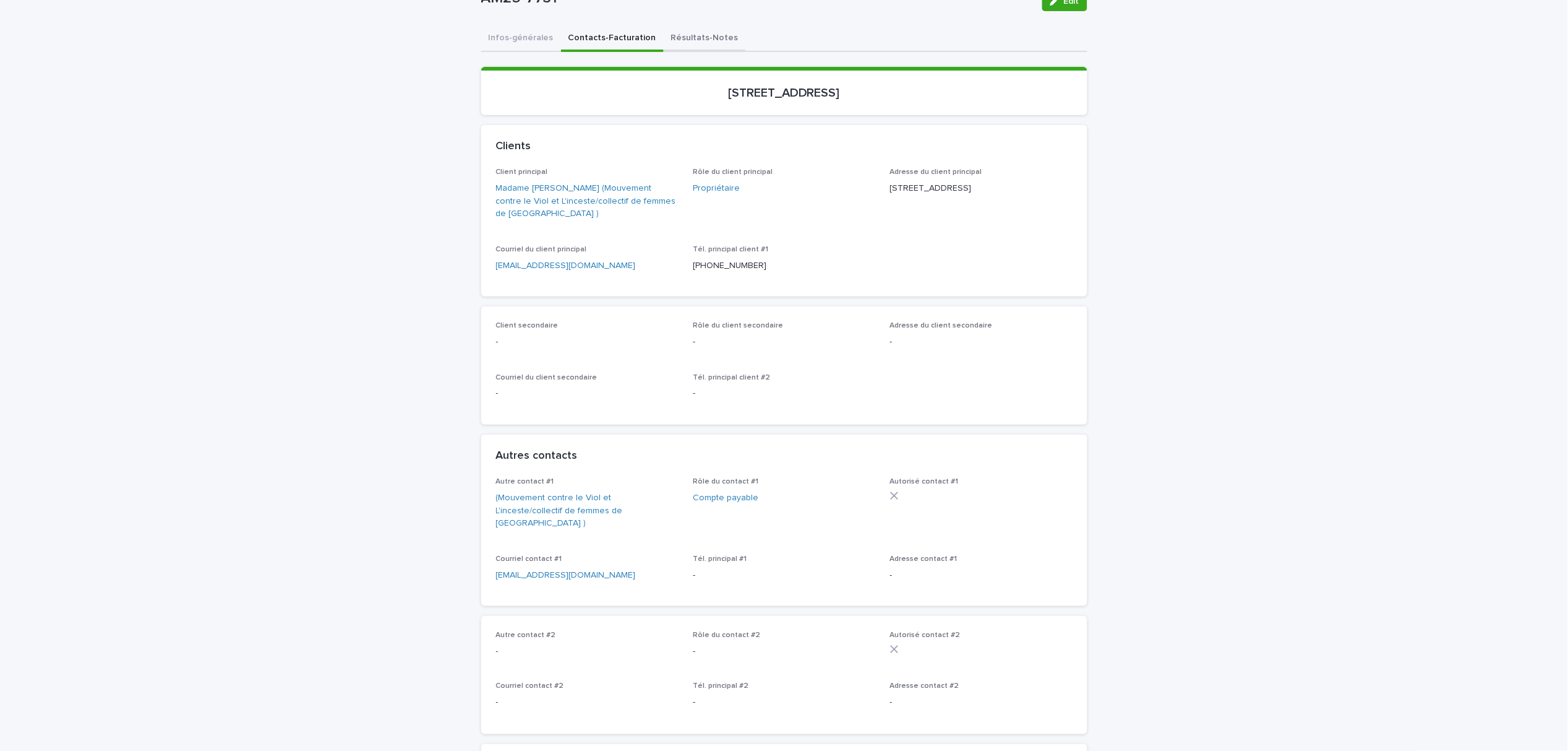
click at [688, 45] on button "Résultats-Notes" at bounding box center [704, 40] width 82 height 26
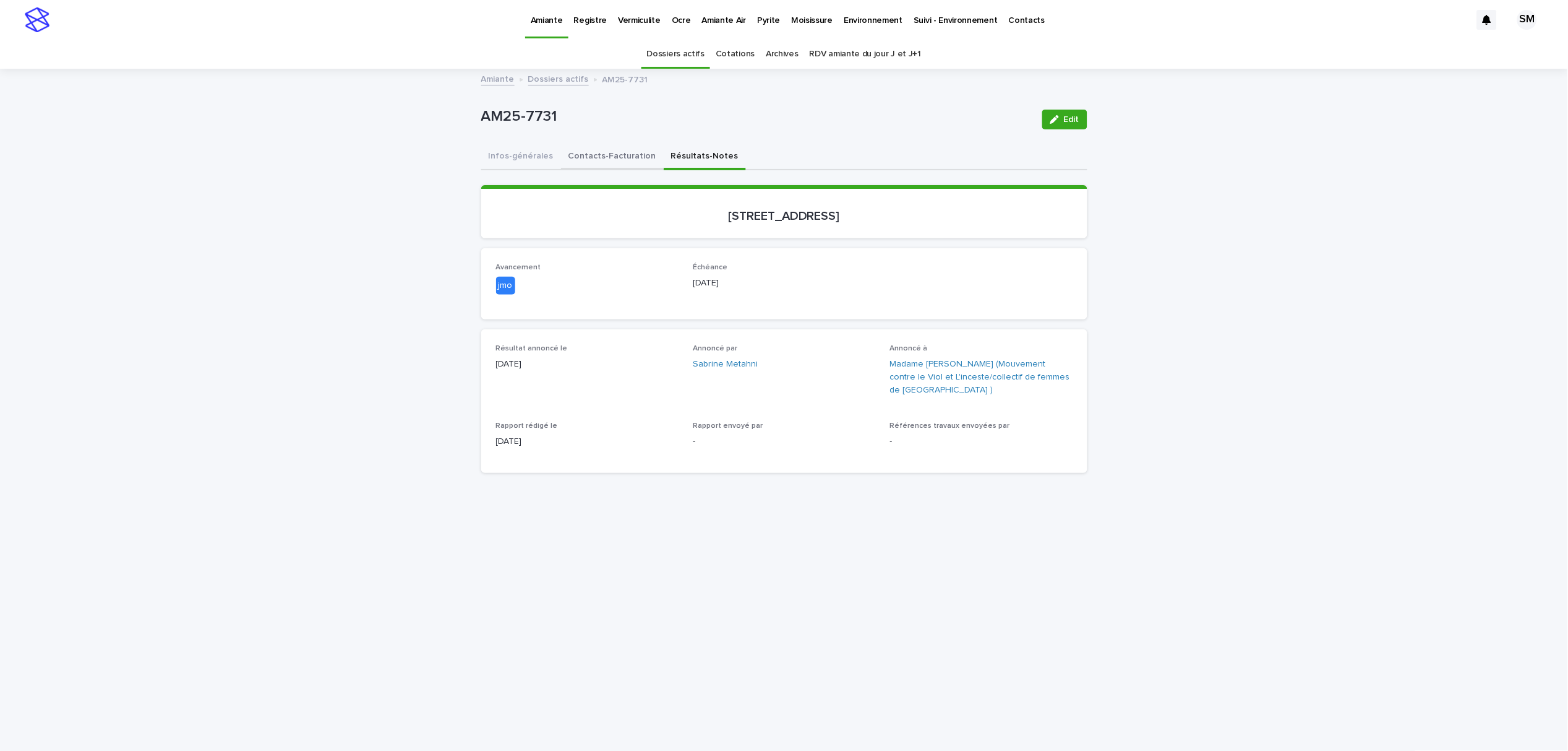
click at [603, 155] on button "Contacts-Facturation" at bounding box center [612, 158] width 103 height 26
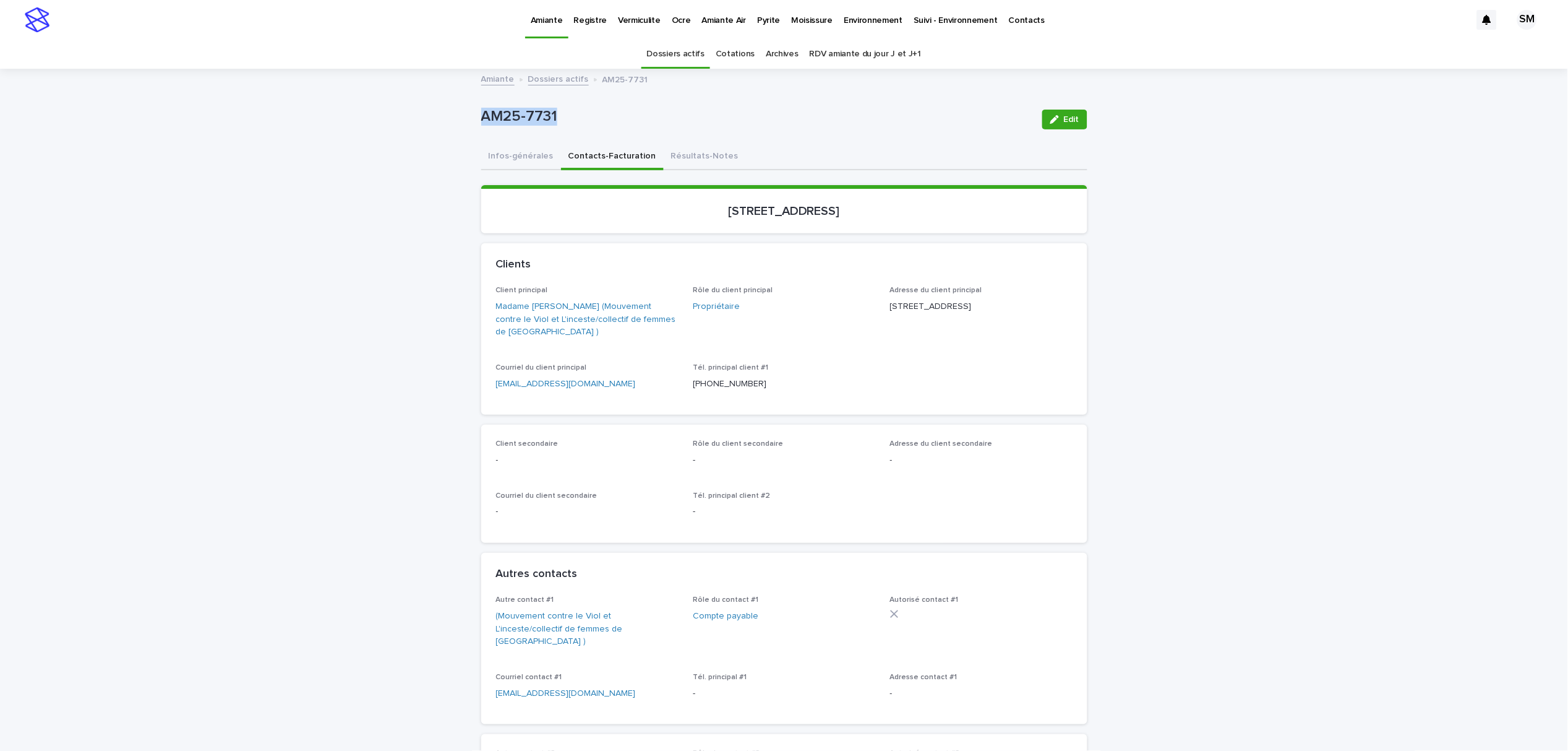
drag, startPoint x: 565, startPoint y: 106, endPoint x: 473, endPoint y: 114, distance: 92.3
click at [481, 114] on div "AM25-7731" at bounding box center [757, 115] width 551 height 20
drag, startPoint x: 883, startPoint y: 218, endPoint x: 678, endPoint y: 217, distance: 205.0
click at [678, 217] on section "[STREET_ADDRESS]" at bounding box center [784, 209] width 606 height 48
drag, startPoint x: 557, startPoint y: 390, endPoint x: 485, endPoint y: 393, distance: 72.1
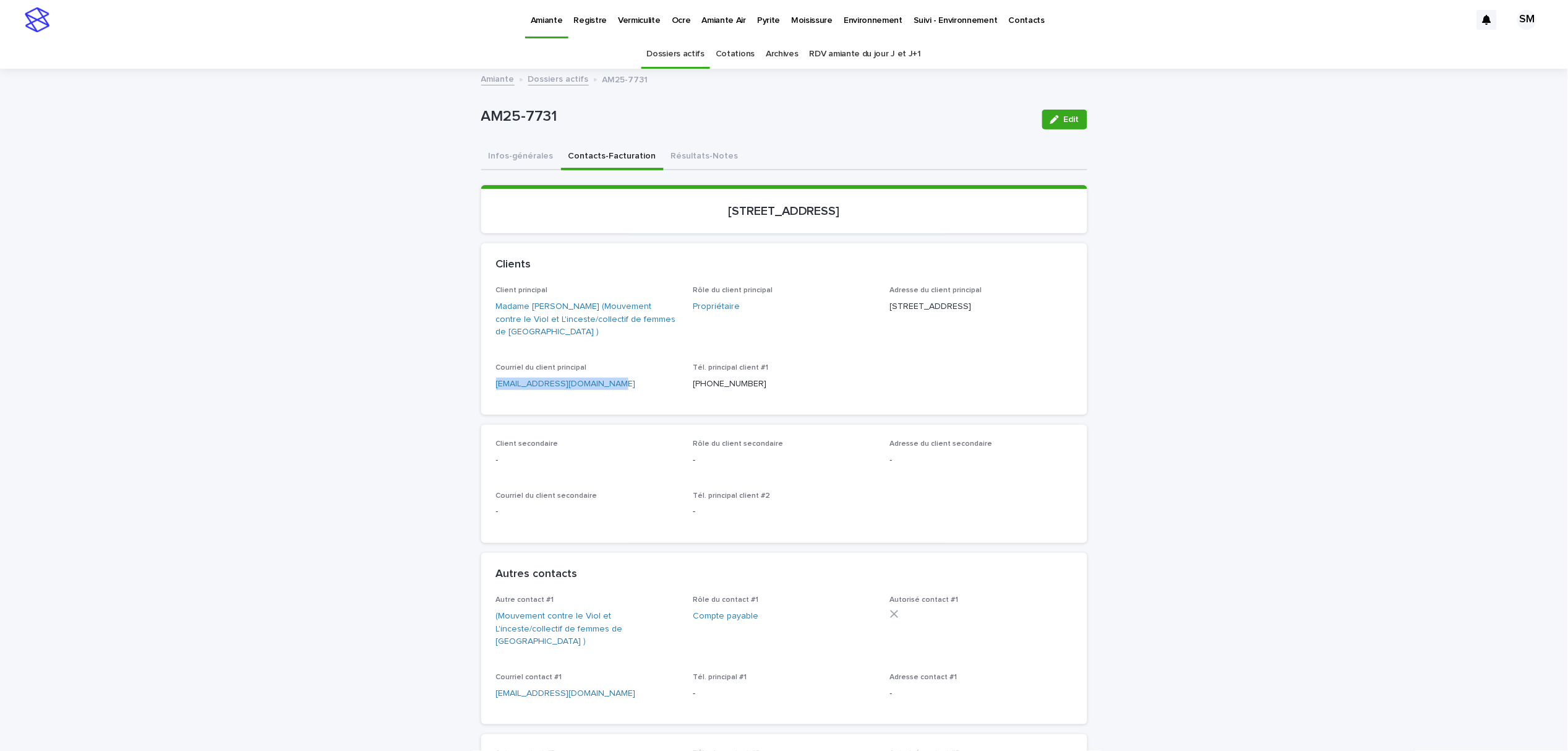
click at [485, 393] on div "Client principal Madame [PERSON_NAME] (Mouvement contre le Viol et L'inceste/co…" at bounding box center [784, 350] width 606 height 129
click at [672, 152] on button "Résultats-Notes" at bounding box center [704, 158] width 82 height 26
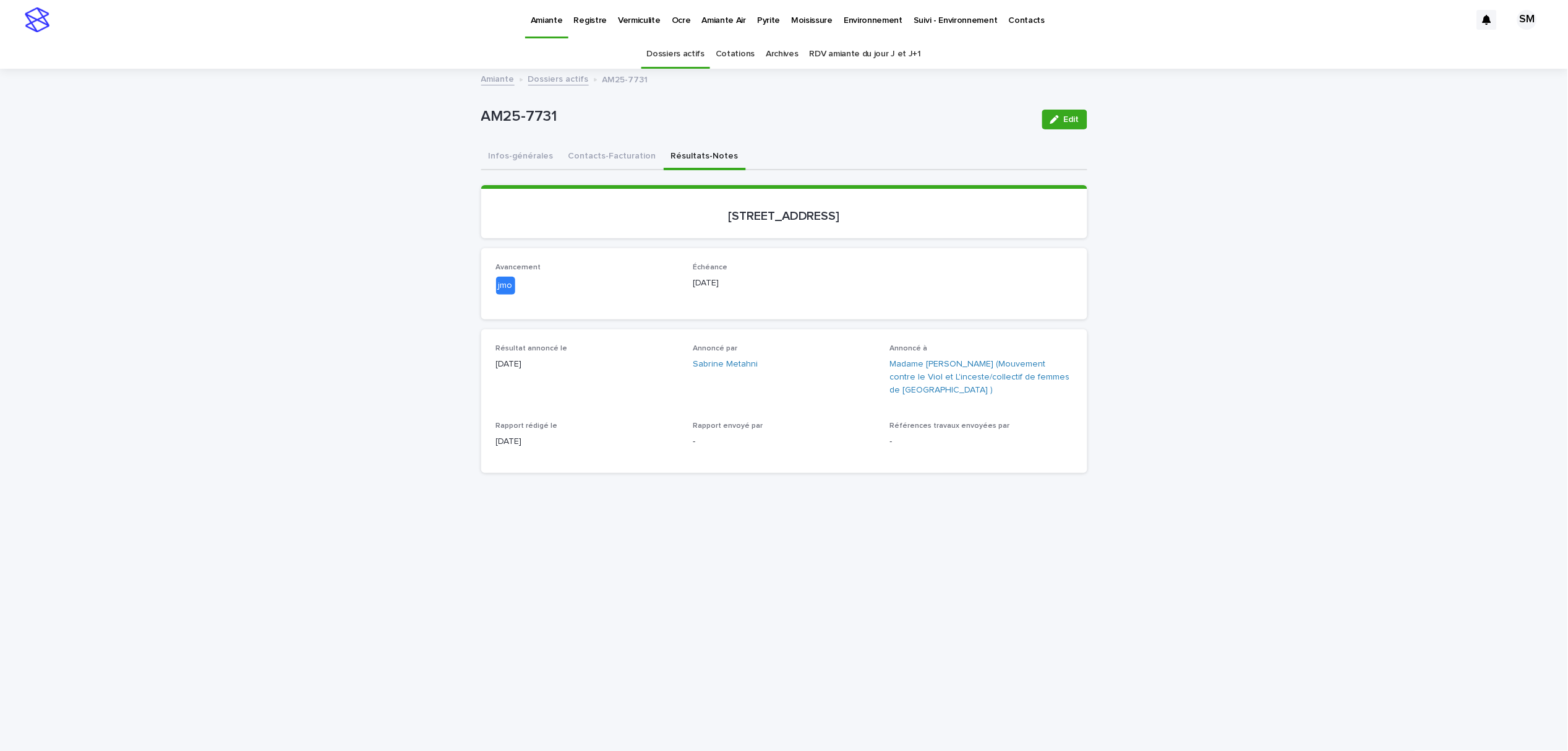
click at [1058, 124] on button "Edit" at bounding box center [1065, 119] width 45 height 19
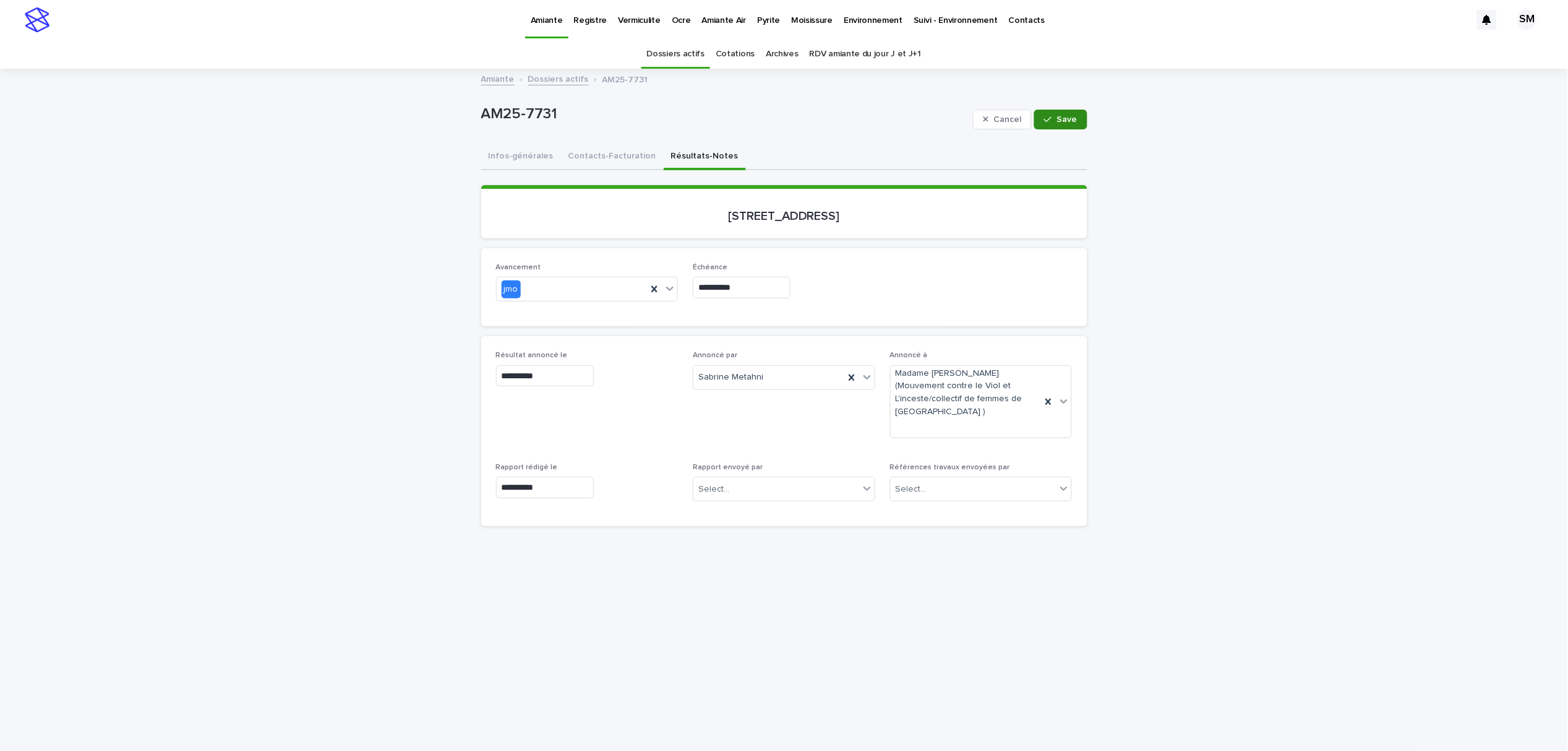
click at [1069, 121] on span "Save" at bounding box center [1066, 120] width 20 height 9
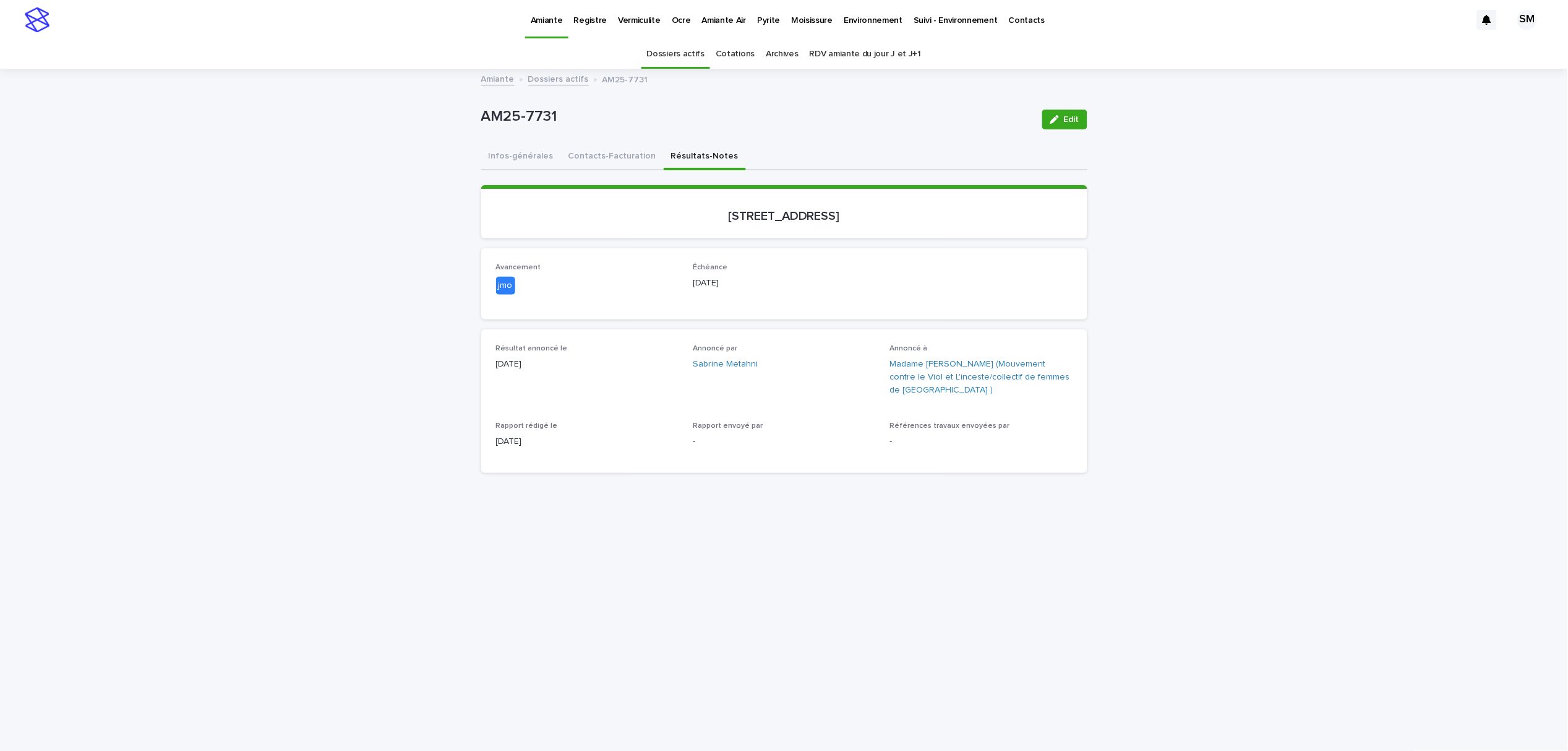
click at [1069, 121] on span "Edit" at bounding box center [1072, 120] width 16 height 9
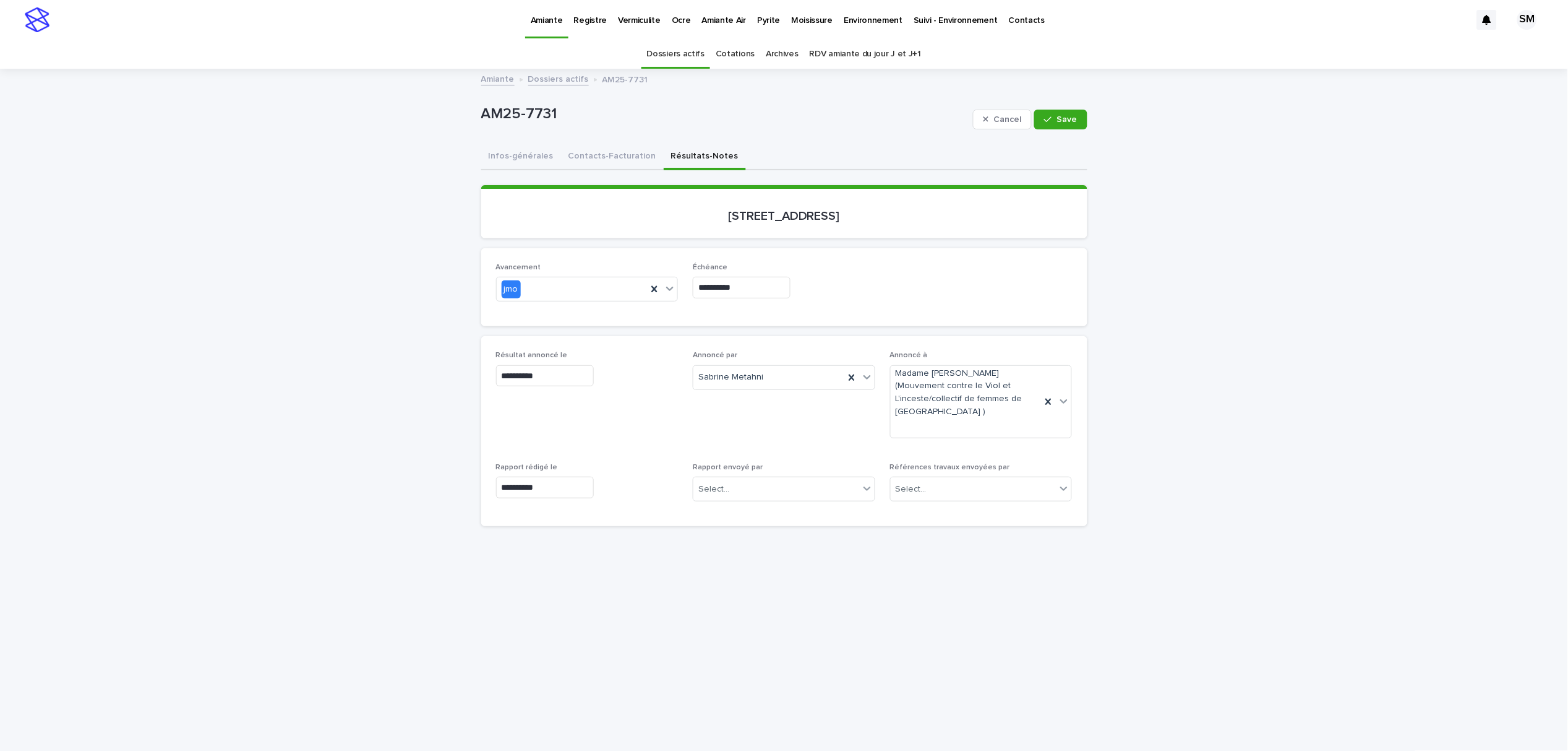
click at [749, 489] on div "Rapport envoyé par Select..." at bounding box center [783, 487] width 182 height 48
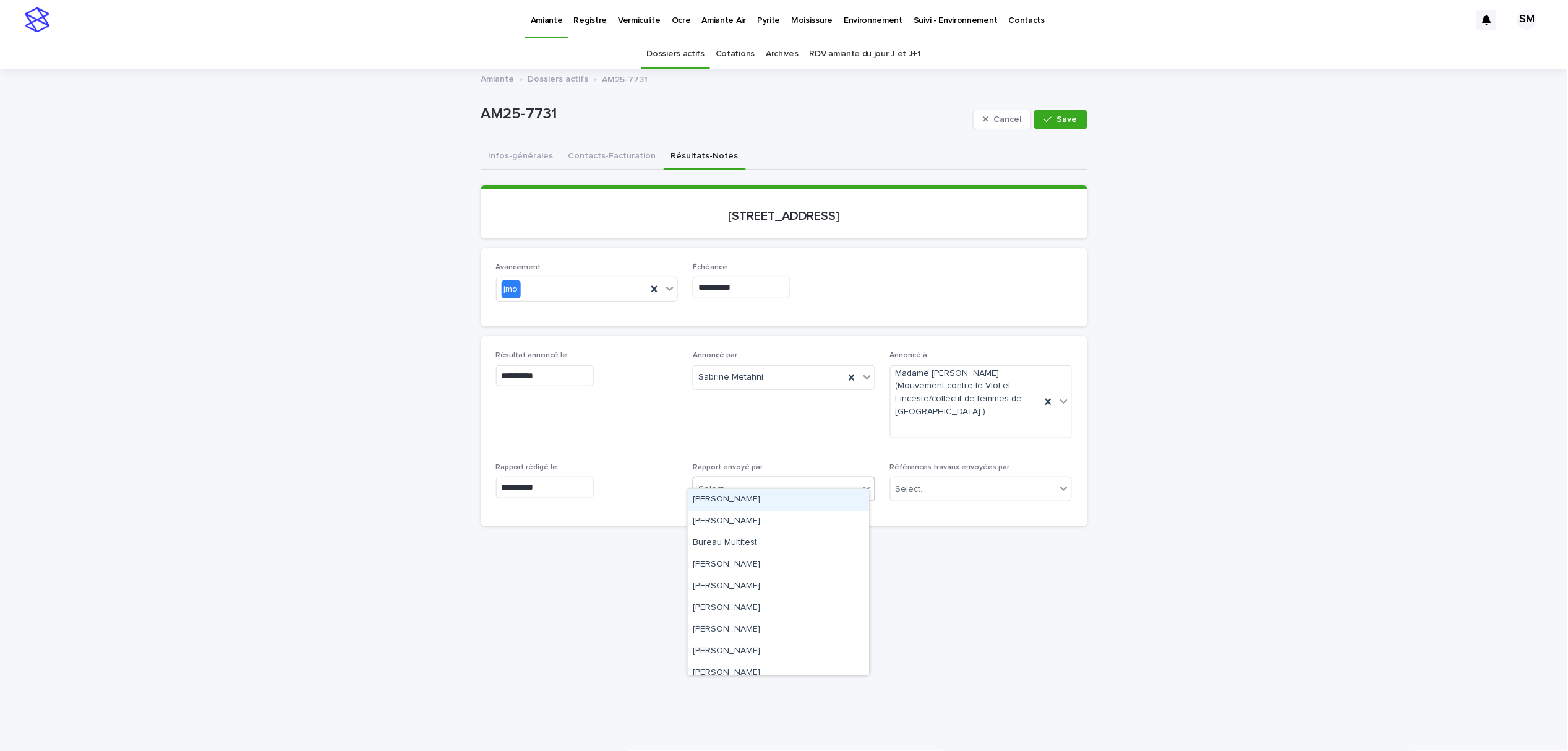
click at [749, 479] on div "Select..." at bounding box center [776, 489] width 165 height 20
type input "**"
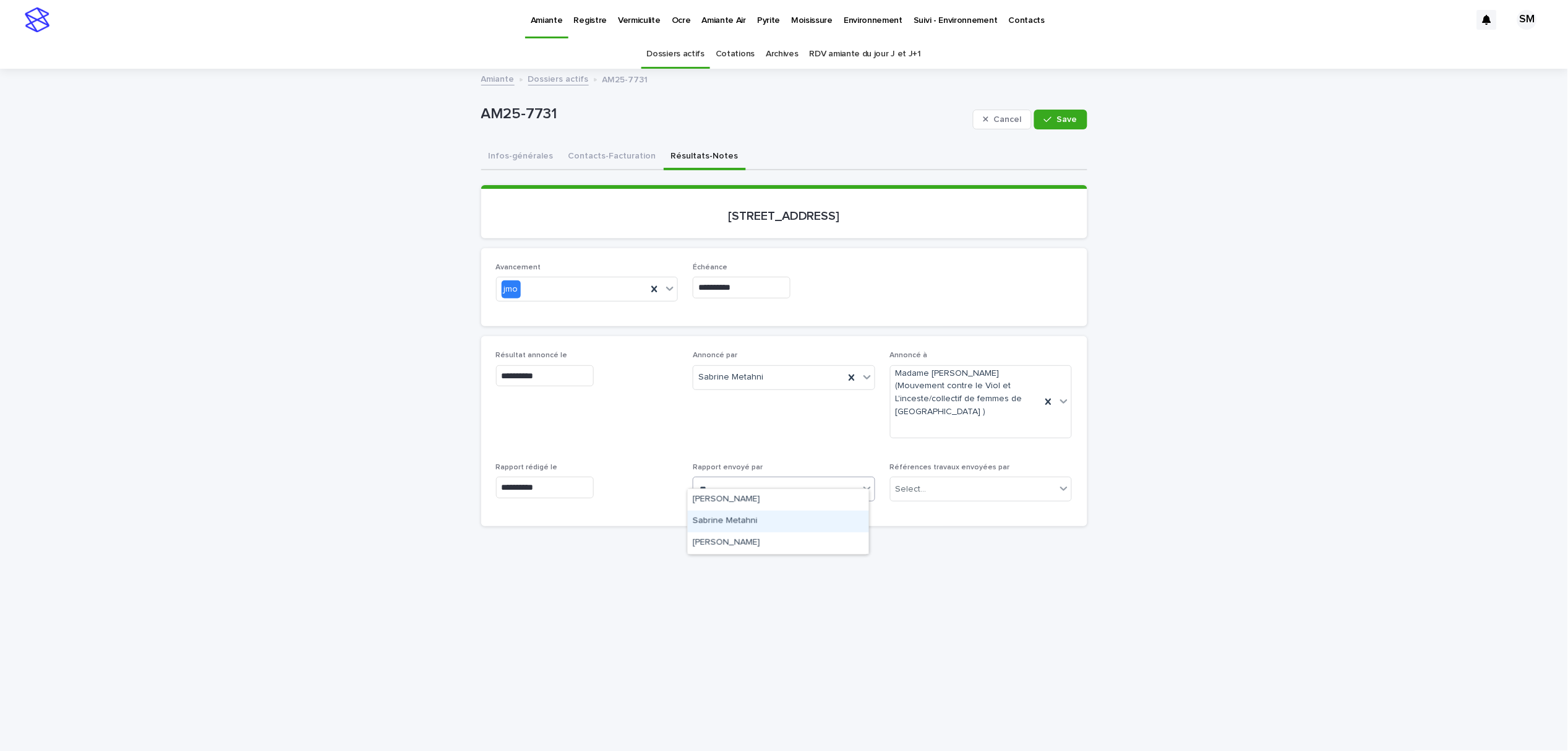
click at [749, 517] on div "Sabrine Metahni" at bounding box center [779, 521] width 181 height 22
click at [669, 288] on icon at bounding box center [670, 289] width 12 height 12
click at [546, 394] on div "complété" at bounding box center [581, 399] width 181 height 22
click at [1057, 117] on span "Save" at bounding box center [1066, 120] width 20 height 9
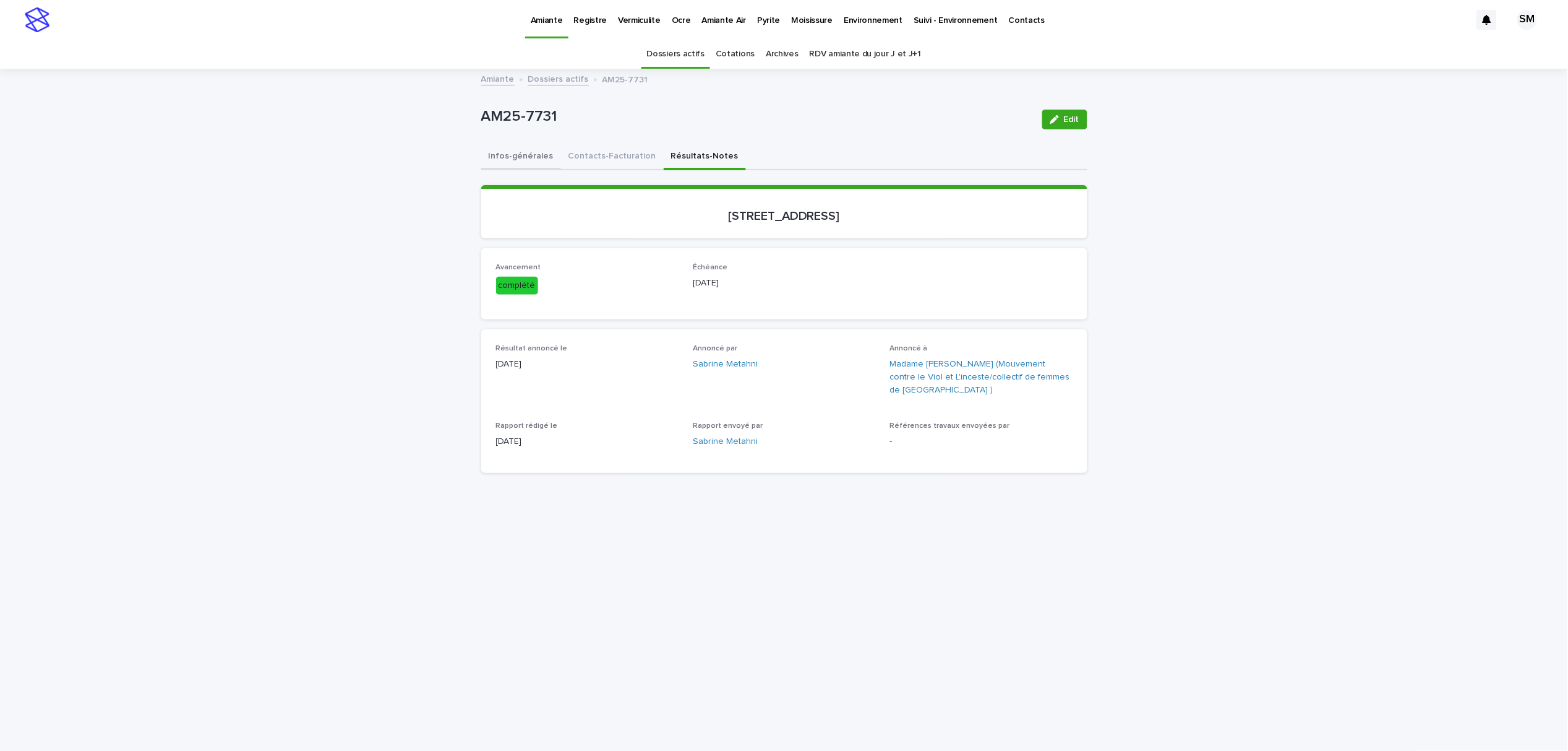
click at [503, 152] on button "Infos-générales" at bounding box center [521, 158] width 80 height 26
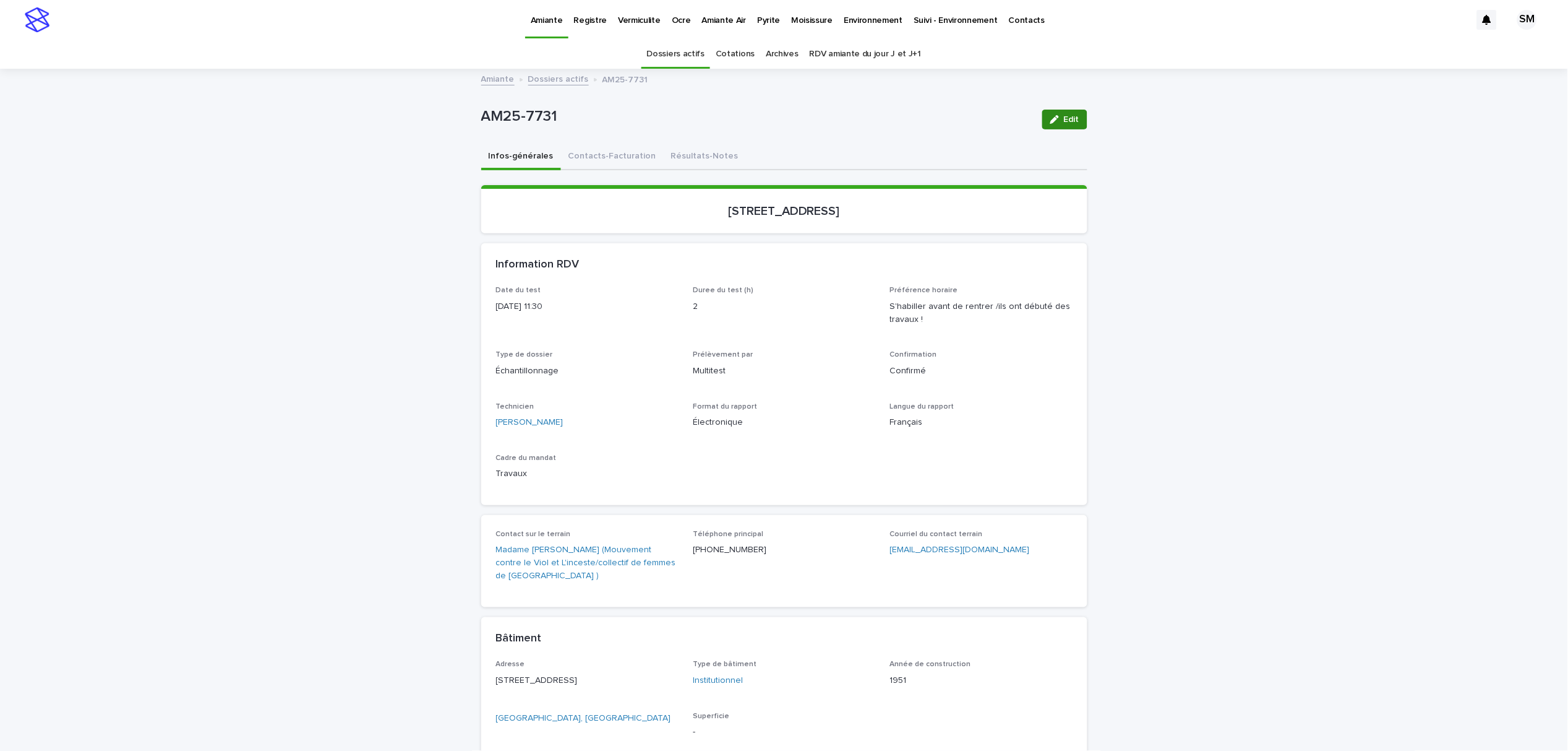
click at [1072, 117] on span "Edit" at bounding box center [1072, 120] width 16 height 9
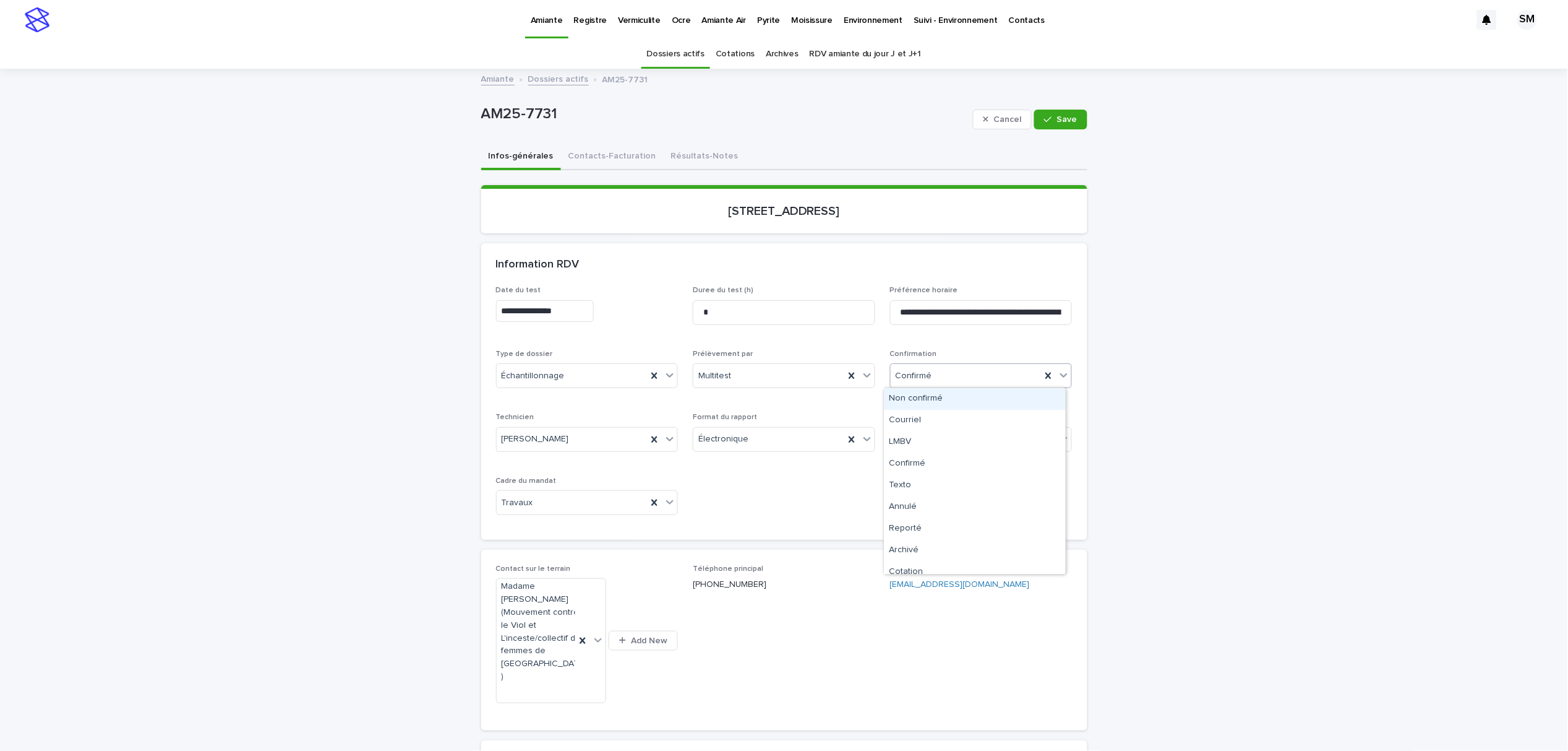
click at [1057, 376] on div at bounding box center [1064, 374] width 15 height 22
click at [948, 549] on div "Archivé" at bounding box center [975, 550] width 181 height 22
click at [1052, 112] on button "Save" at bounding box center [1060, 119] width 53 height 19
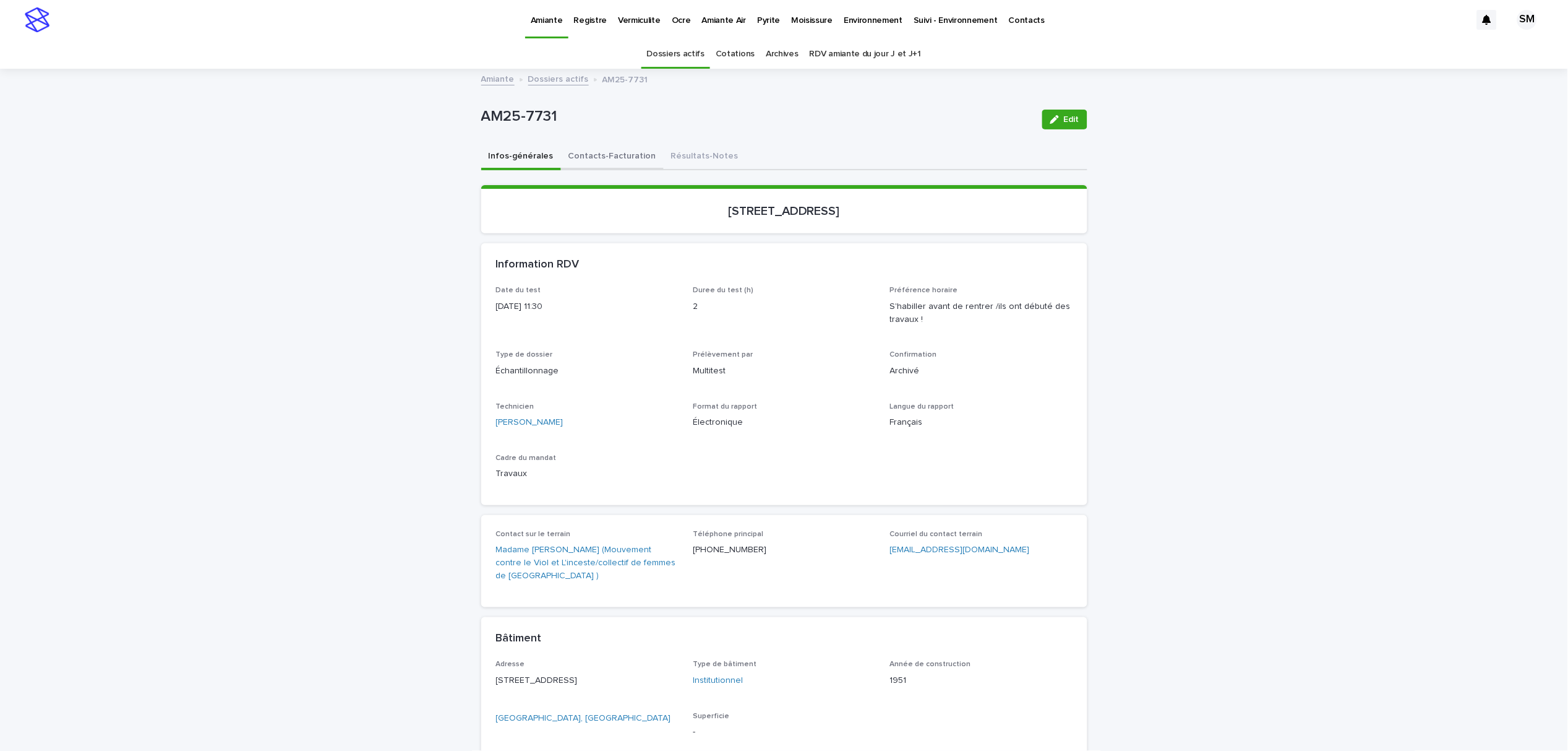
click at [607, 159] on button "Contacts-Facturation" at bounding box center [612, 158] width 103 height 26
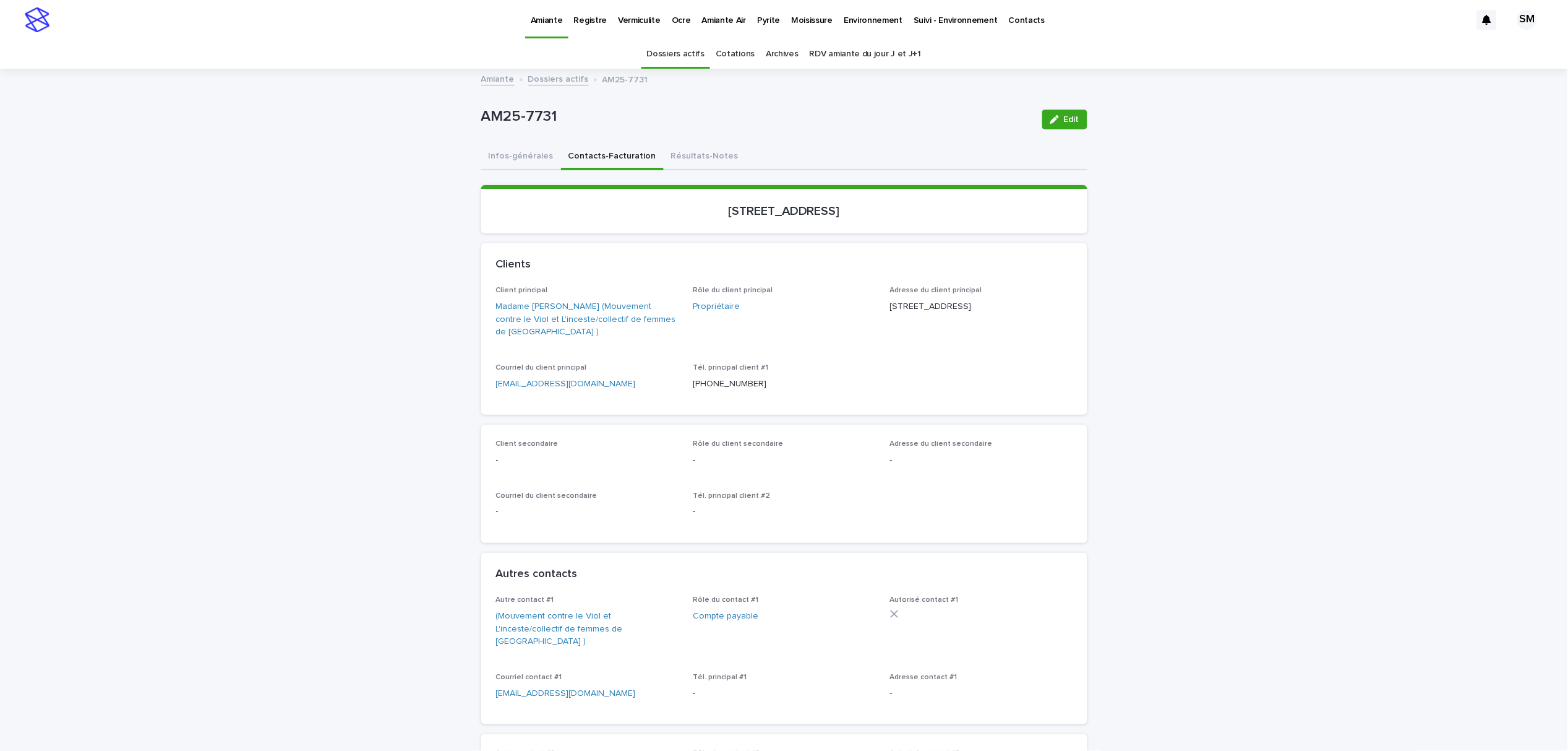
click at [542, 22] on p "Amiante" at bounding box center [546, 13] width 33 height 26
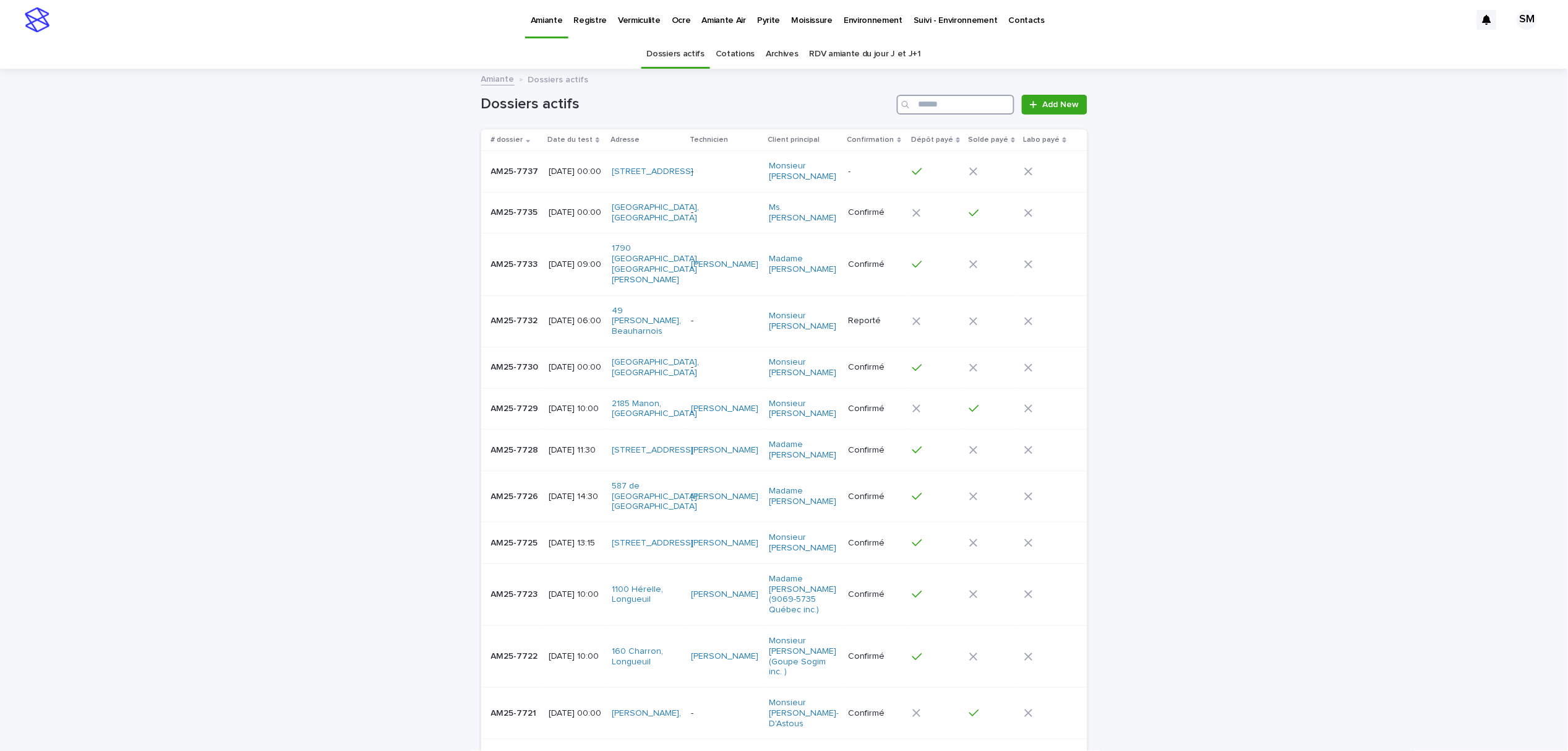
click at [947, 103] on input "Search" at bounding box center [956, 105] width 118 height 19
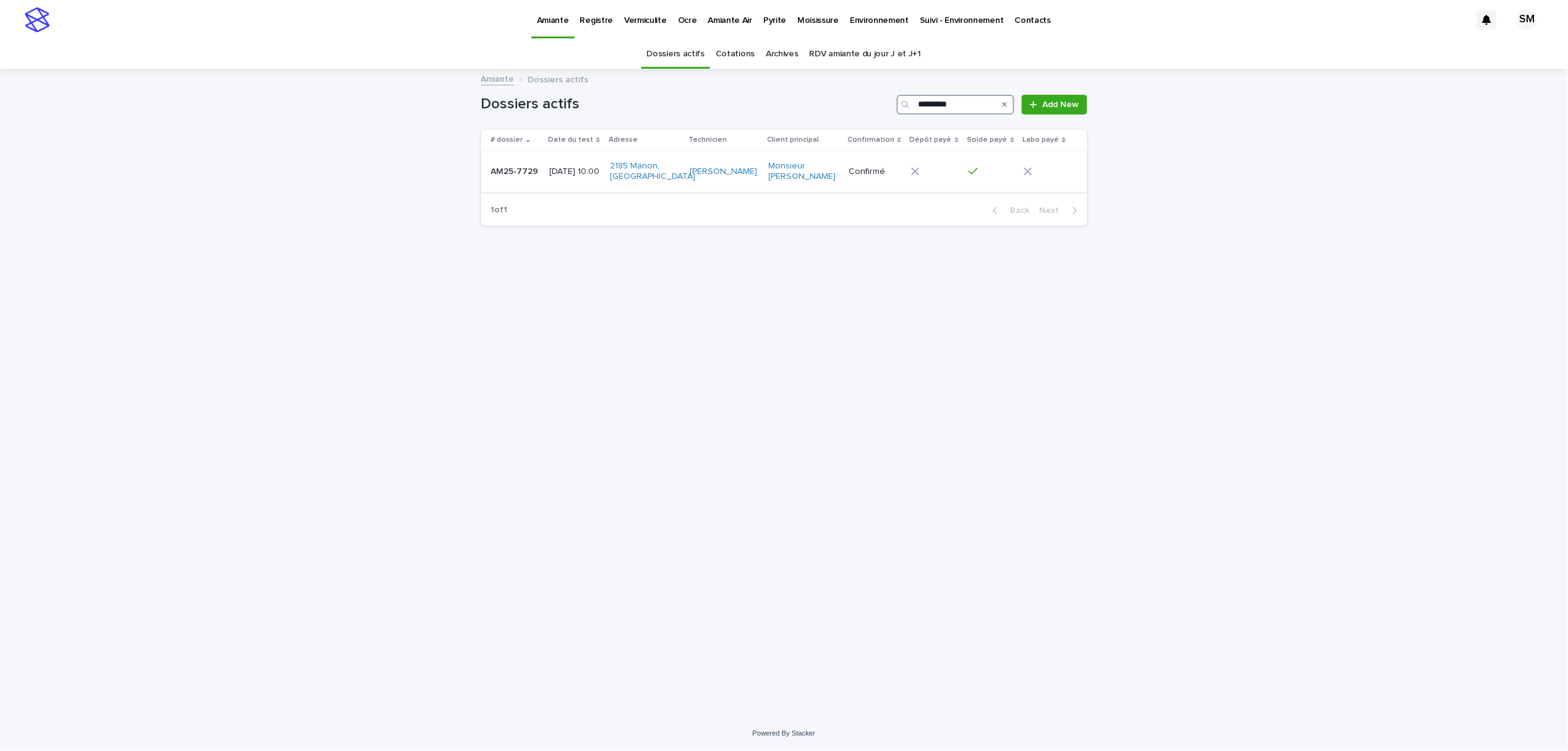
type input "*********"
click at [531, 188] on td "AM25-7729 AM25-7729" at bounding box center [513, 172] width 63 height 41
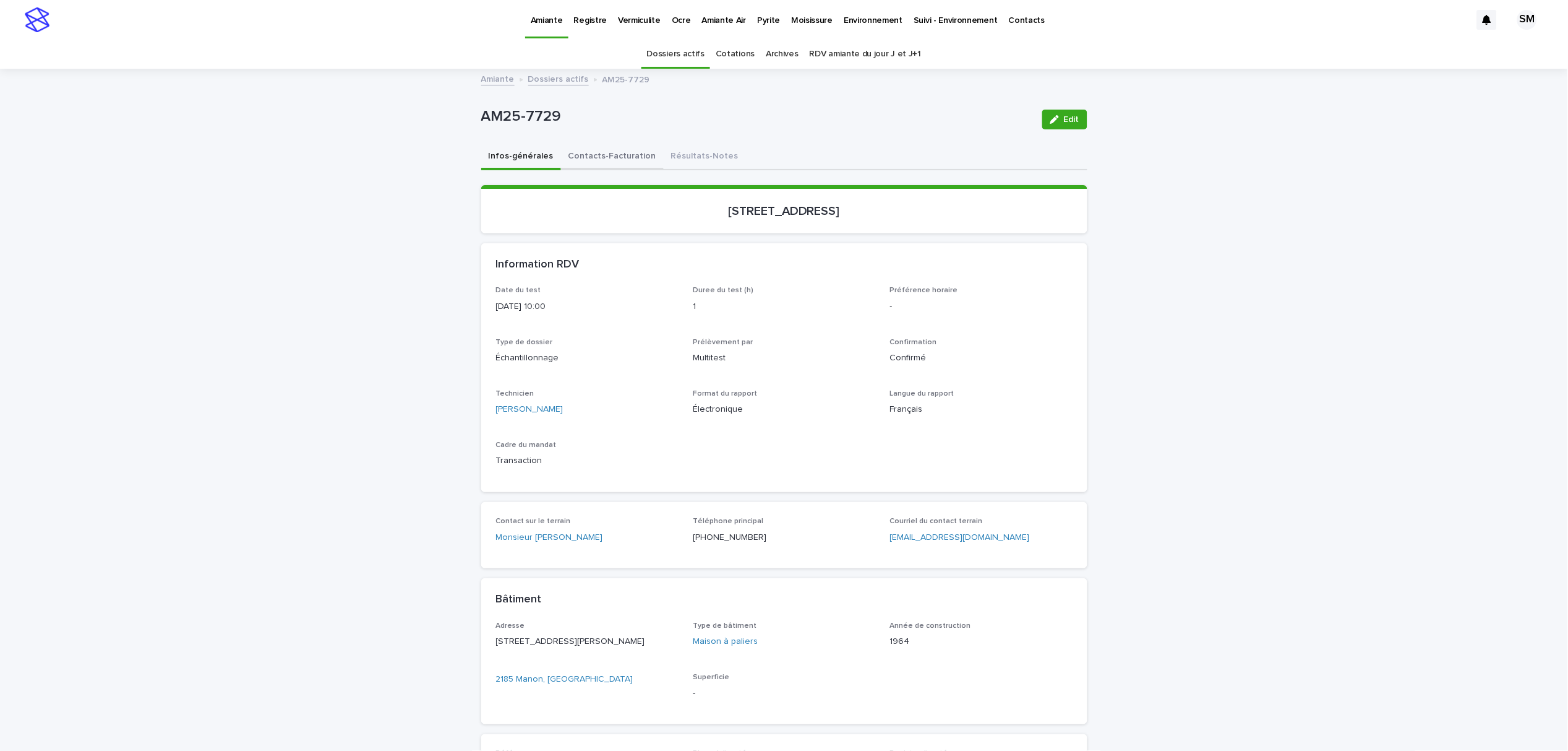
click at [606, 157] on button "Contacts-Facturation" at bounding box center [612, 158] width 103 height 26
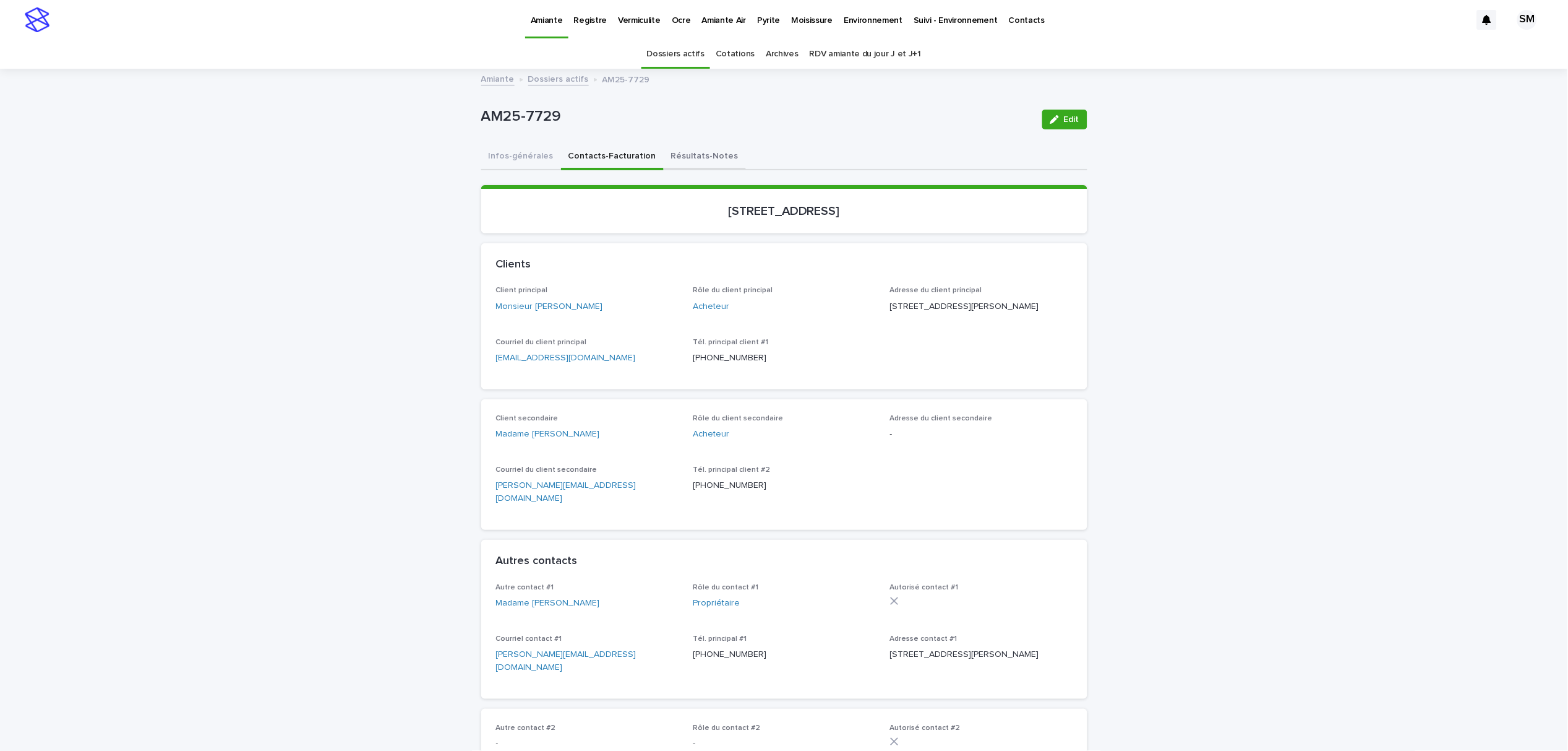
click at [685, 148] on button "Résultats-Notes" at bounding box center [704, 158] width 82 height 26
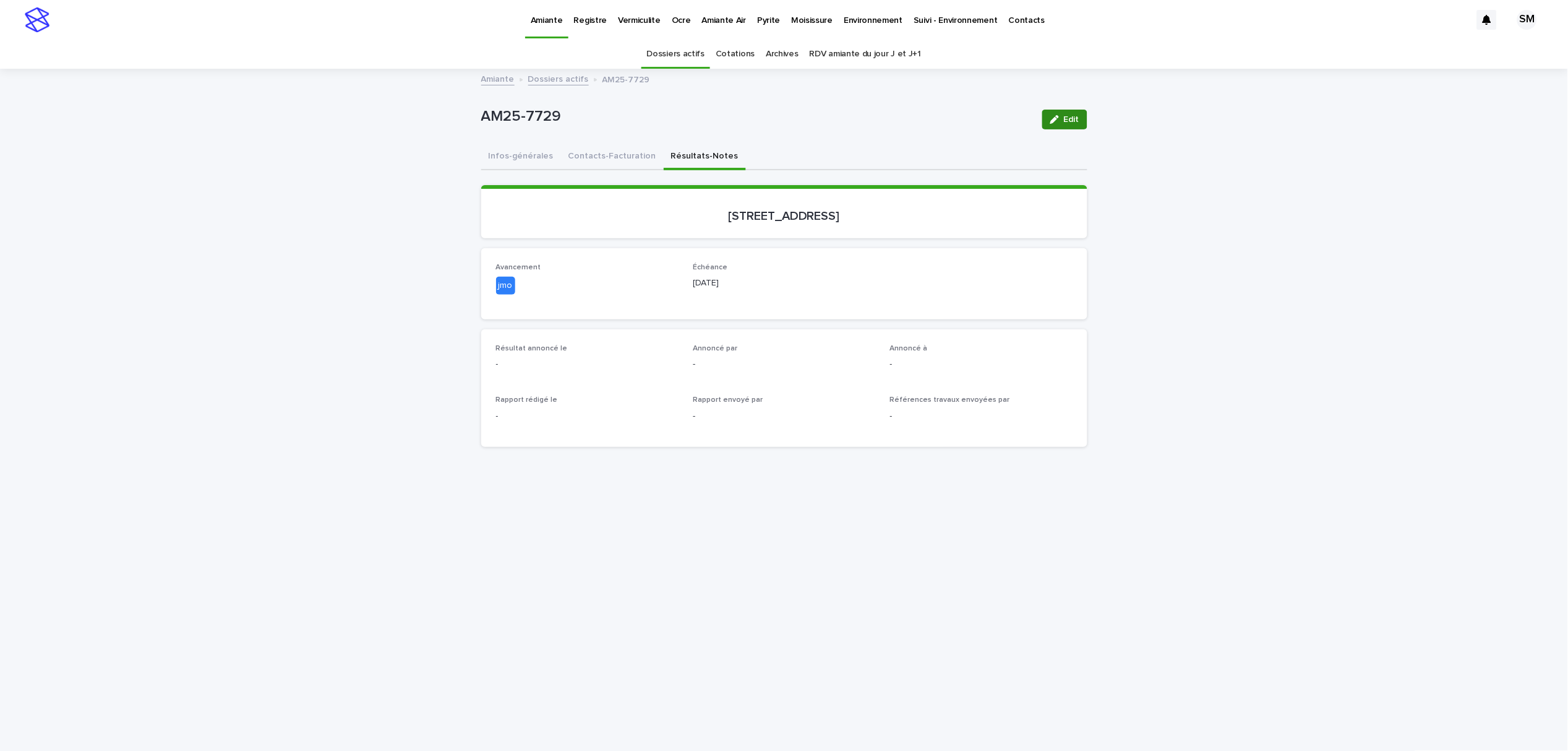
click at [1058, 126] on button "Edit" at bounding box center [1065, 119] width 45 height 19
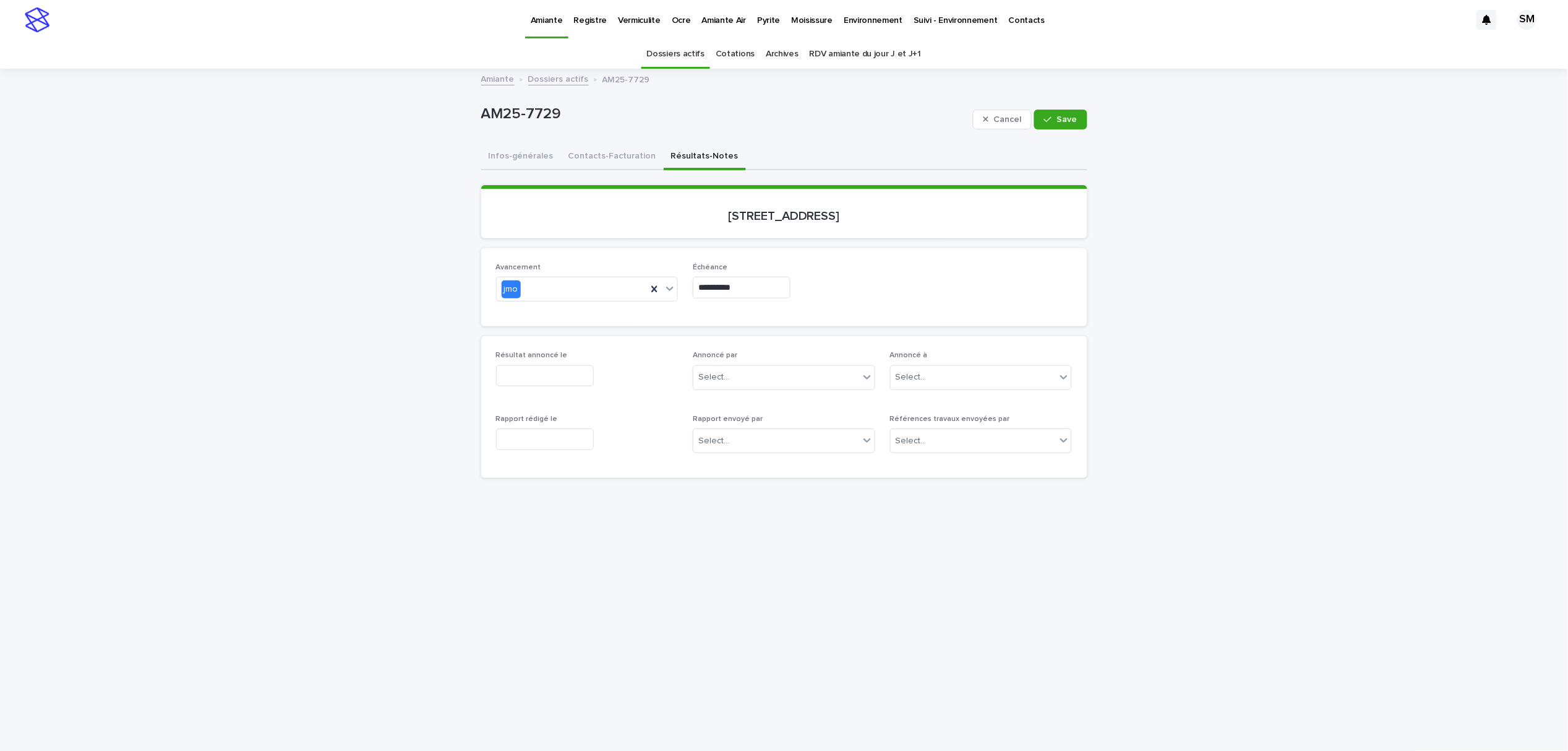
click at [550, 436] on input "text" at bounding box center [545, 438] width 98 height 22
click at [519, 336] on div "13" at bounding box center [511, 337] width 17 height 17
type input "**********"
click at [1057, 123] on span "Save" at bounding box center [1066, 120] width 20 height 9
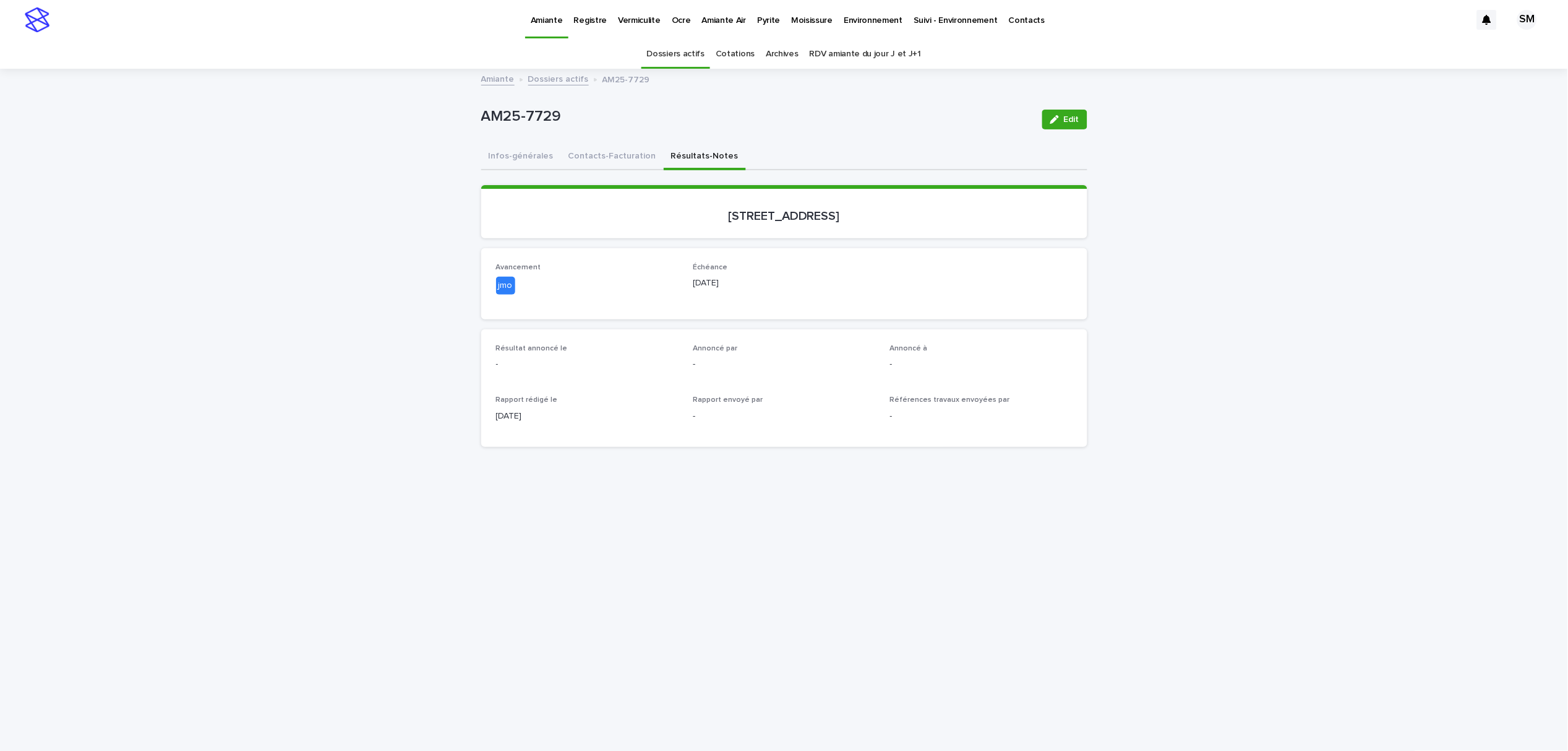
drag, startPoint x: 1059, startPoint y: 118, endPoint x: 732, endPoint y: 330, distance: 389.7
click at [1064, 118] on span "Edit" at bounding box center [1072, 120] width 16 height 9
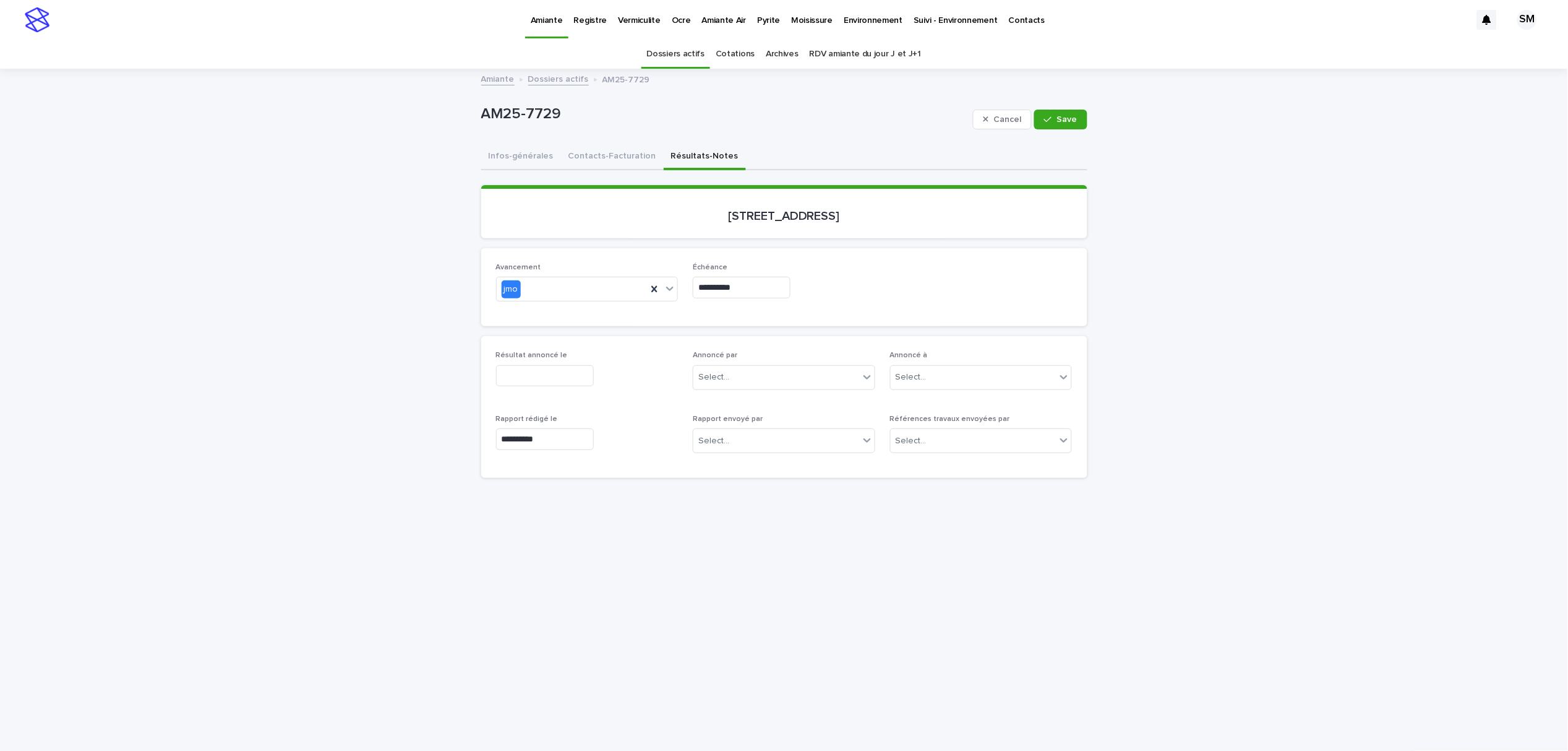
click at [545, 387] on div "Résultat annoncé le" at bounding box center [587, 373] width 182 height 45
click at [543, 376] on input "text" at bounding box center [545, 376] width 98 height 22
click at [508, 276] on div "13" at bounding box center [511, 274] width 17 height 17
type input "**********"
click at [1067, 117] on span "Save" at bounding box center [1066, 120] width 20 height 9
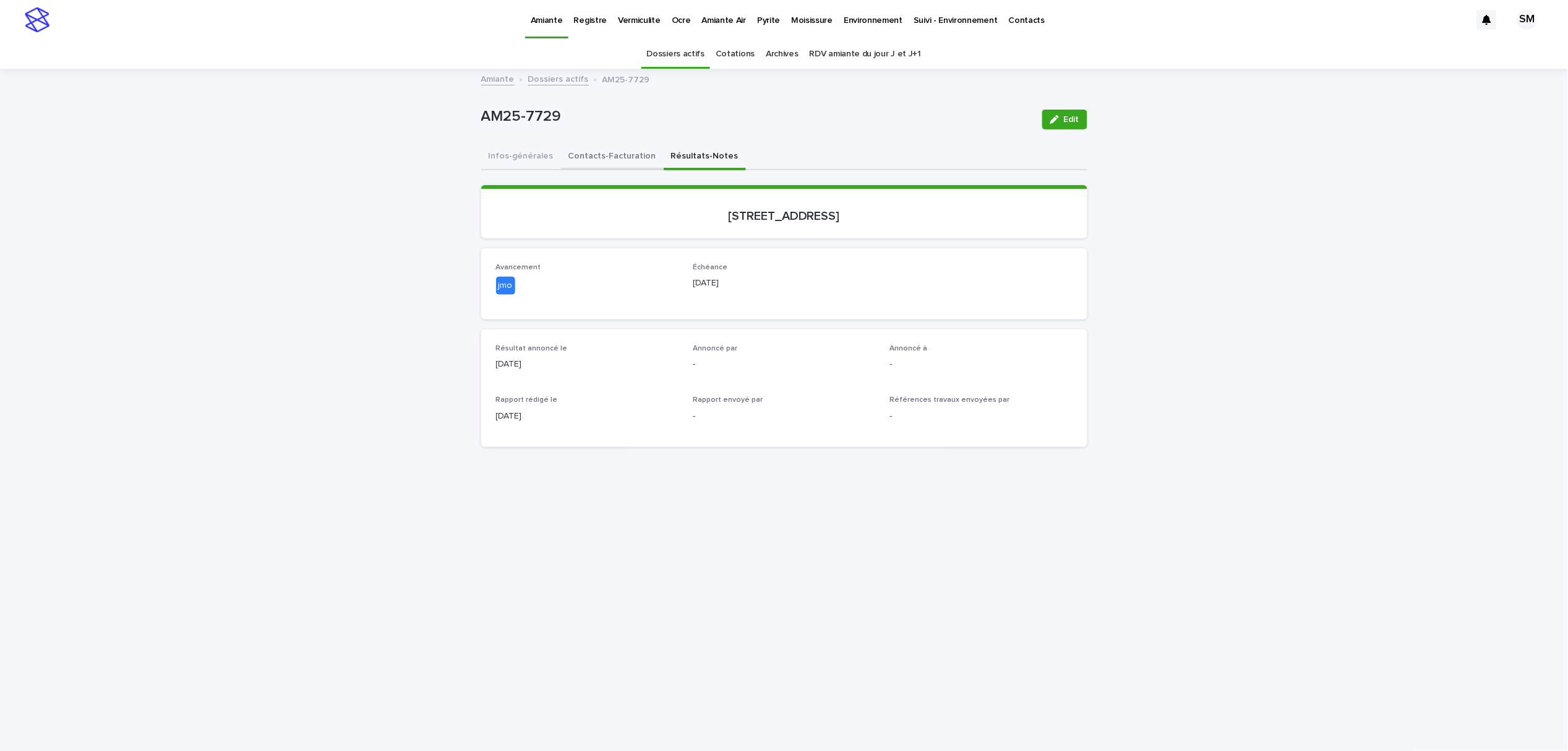
click at [580, 158] on button "Contacts-Facturation" at bounding box center [612, 158] width 103 height 26
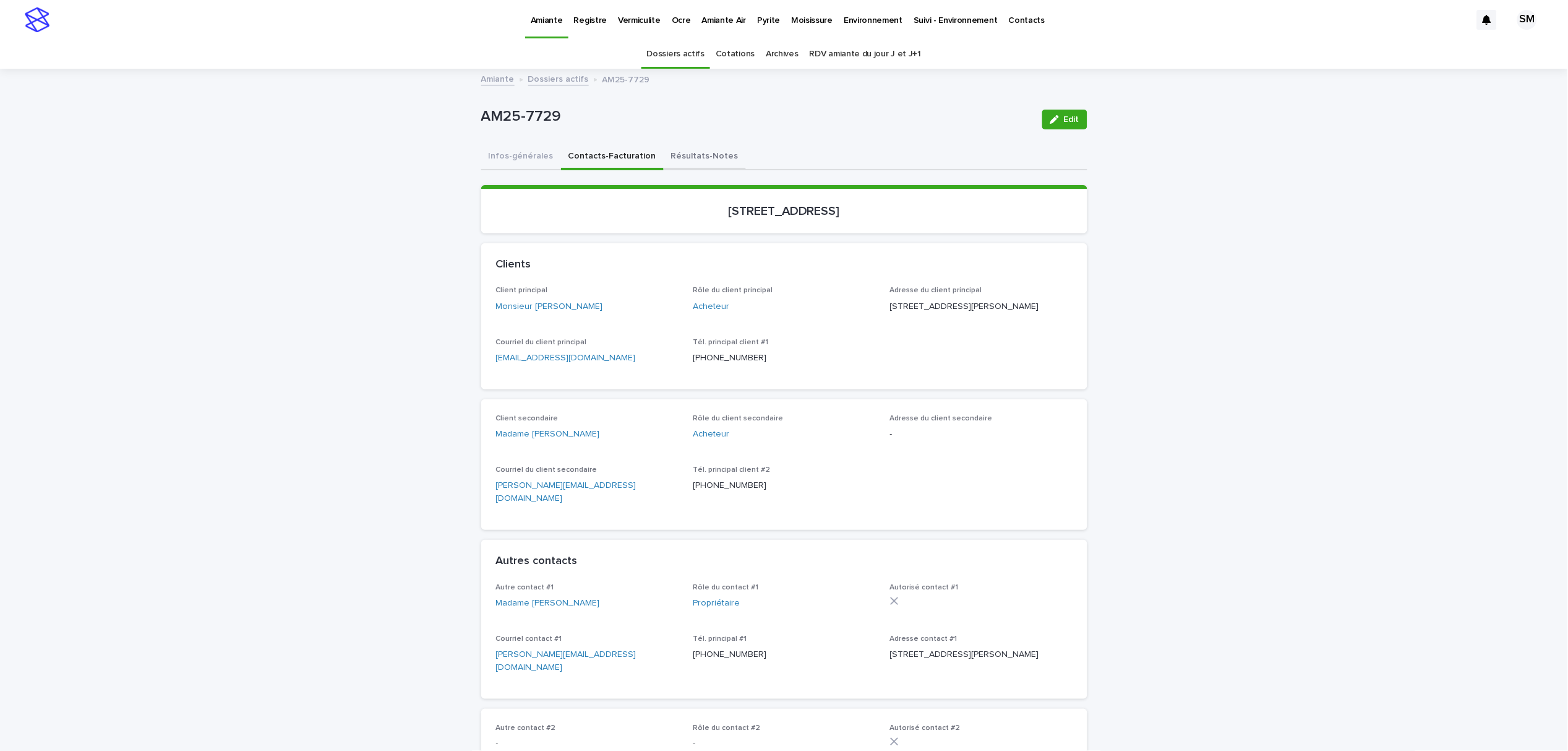
click at [689, 155] on button "Résultats-Notes" at bounding box center [704, 158] width 82 height 26
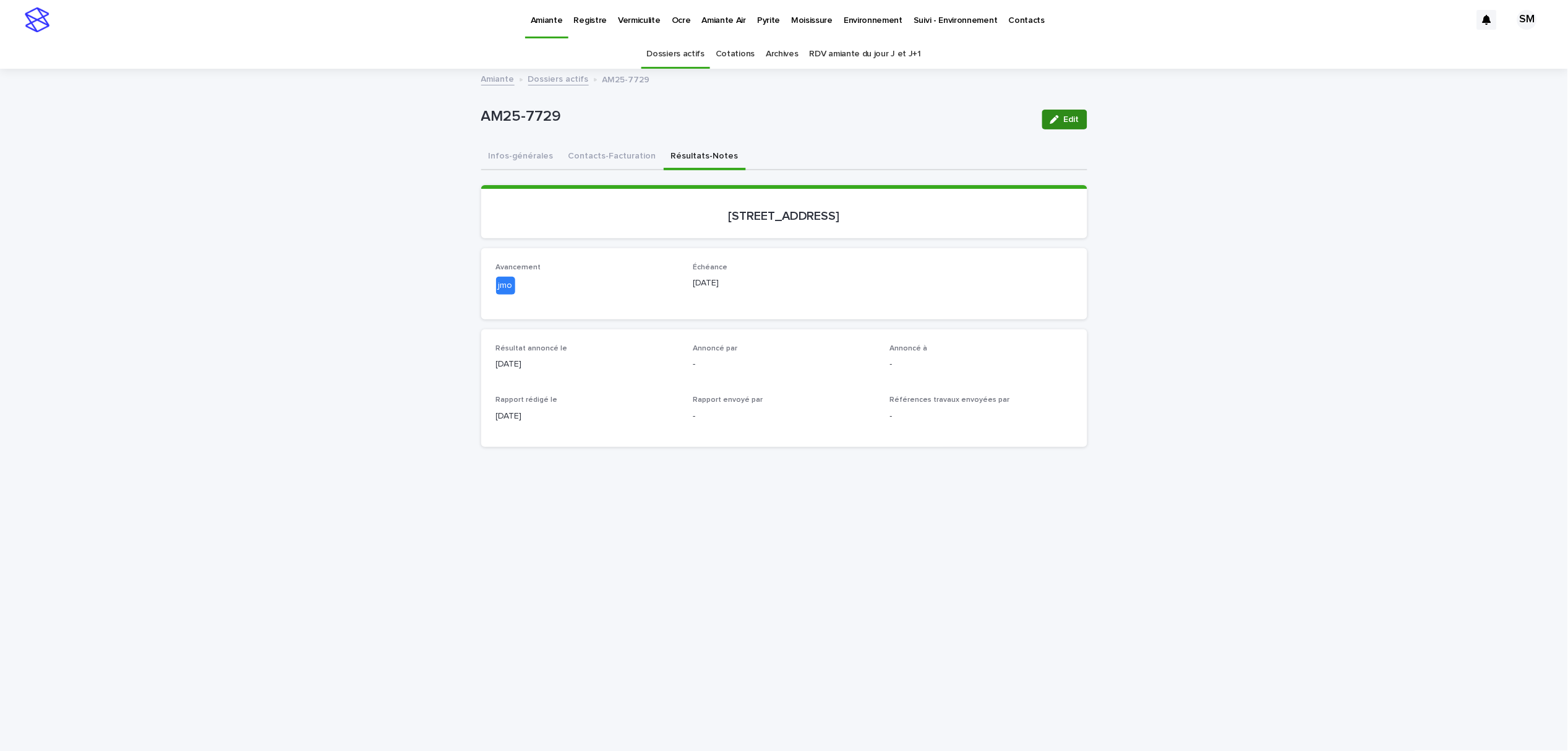
click at [1051, 118] on icon "button" at bounding box center [1055, 120] width 9 height 9
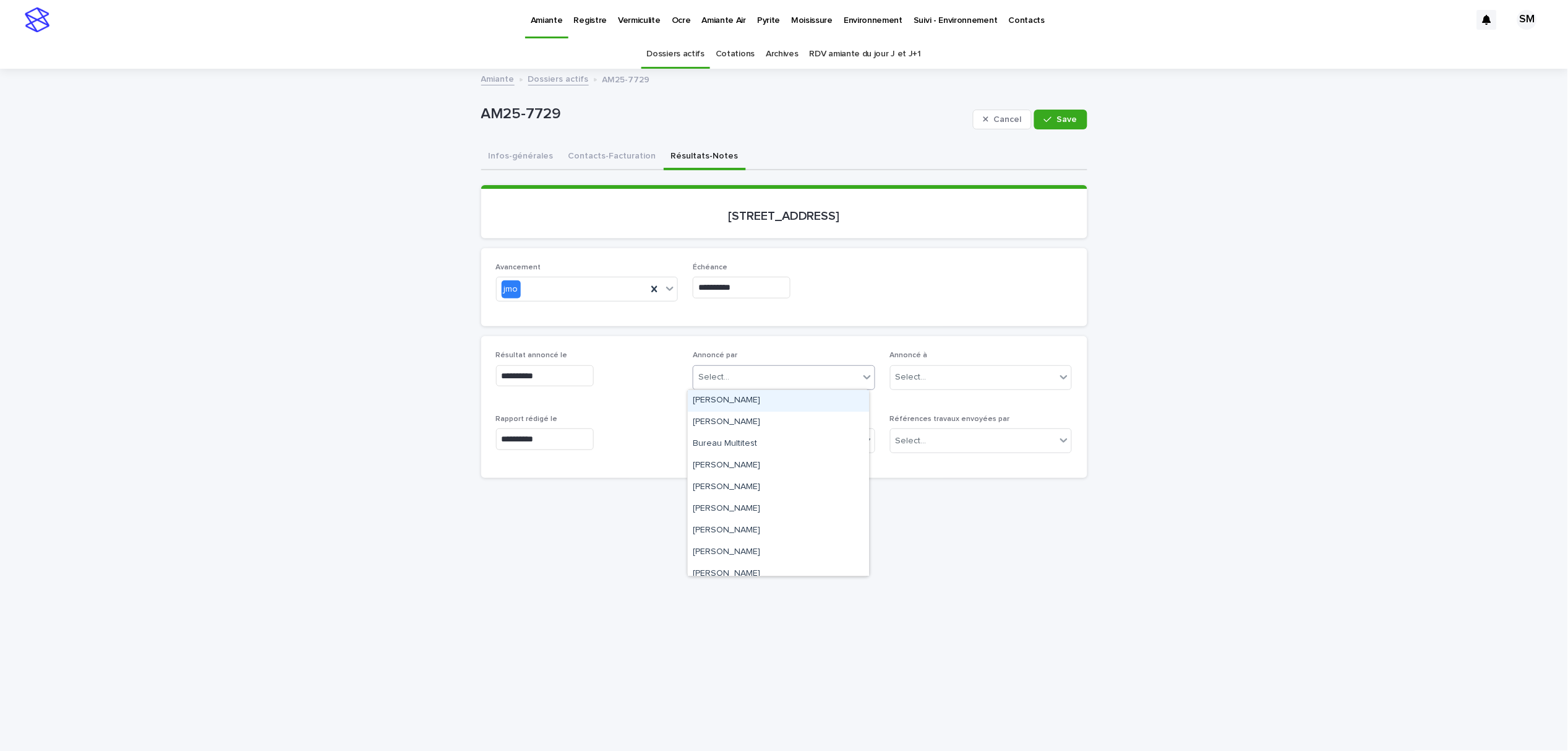
click at [751, 378] on div "Select..." at bounding box center [776, 377] width 165 height 20
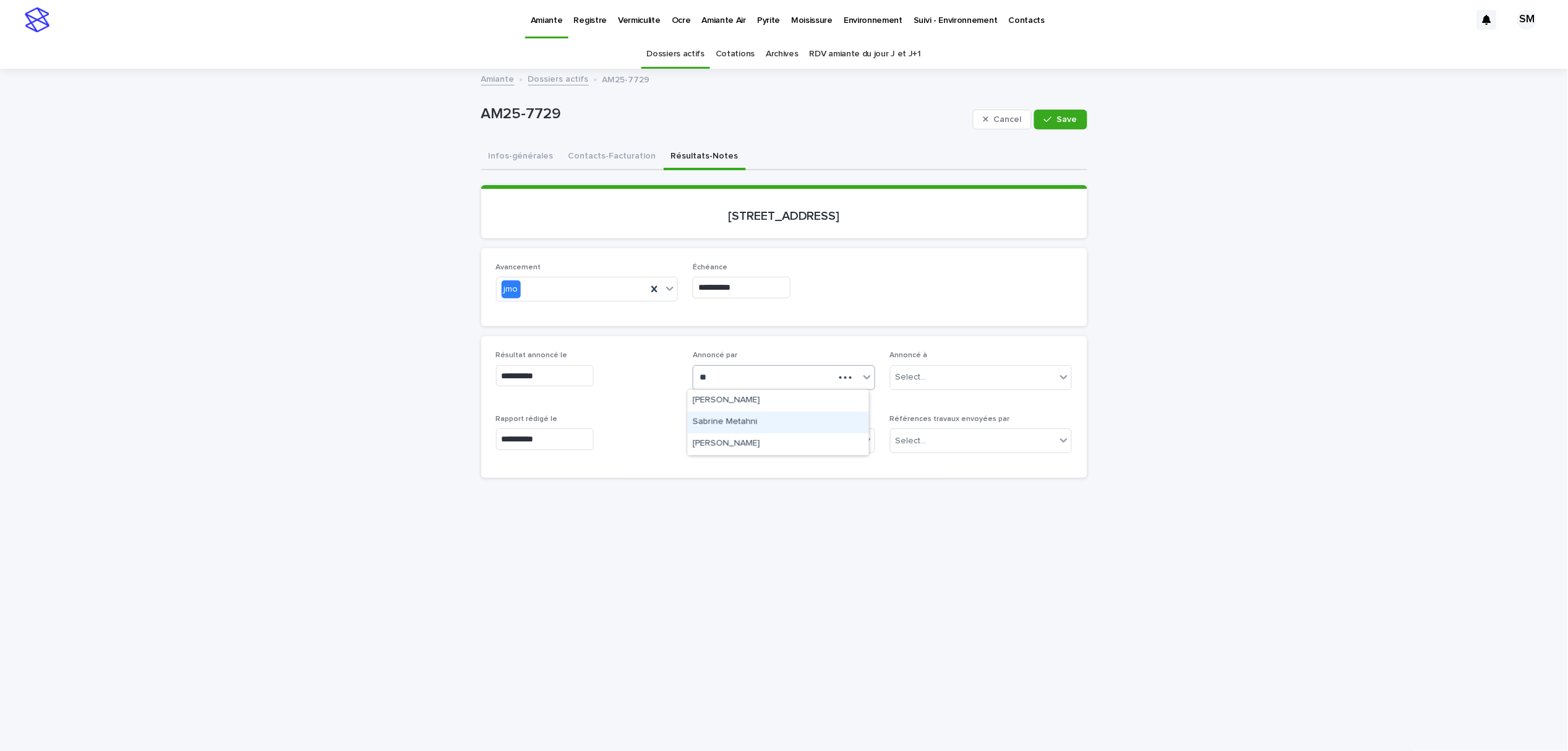
type input "**"
click at [825, 376] on div "Select..." at bounding box center [776, 377] width 165 height 20
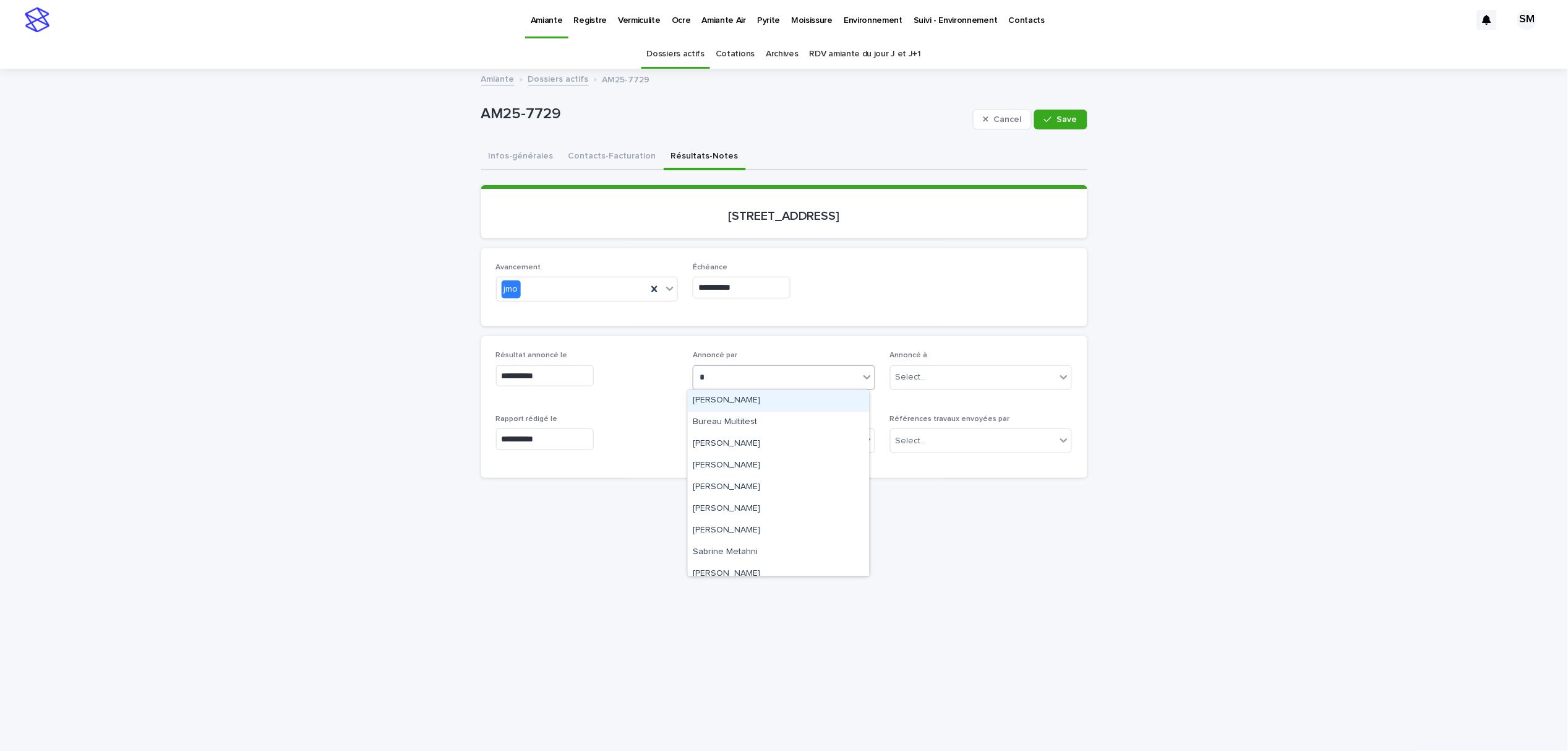
type input "**"
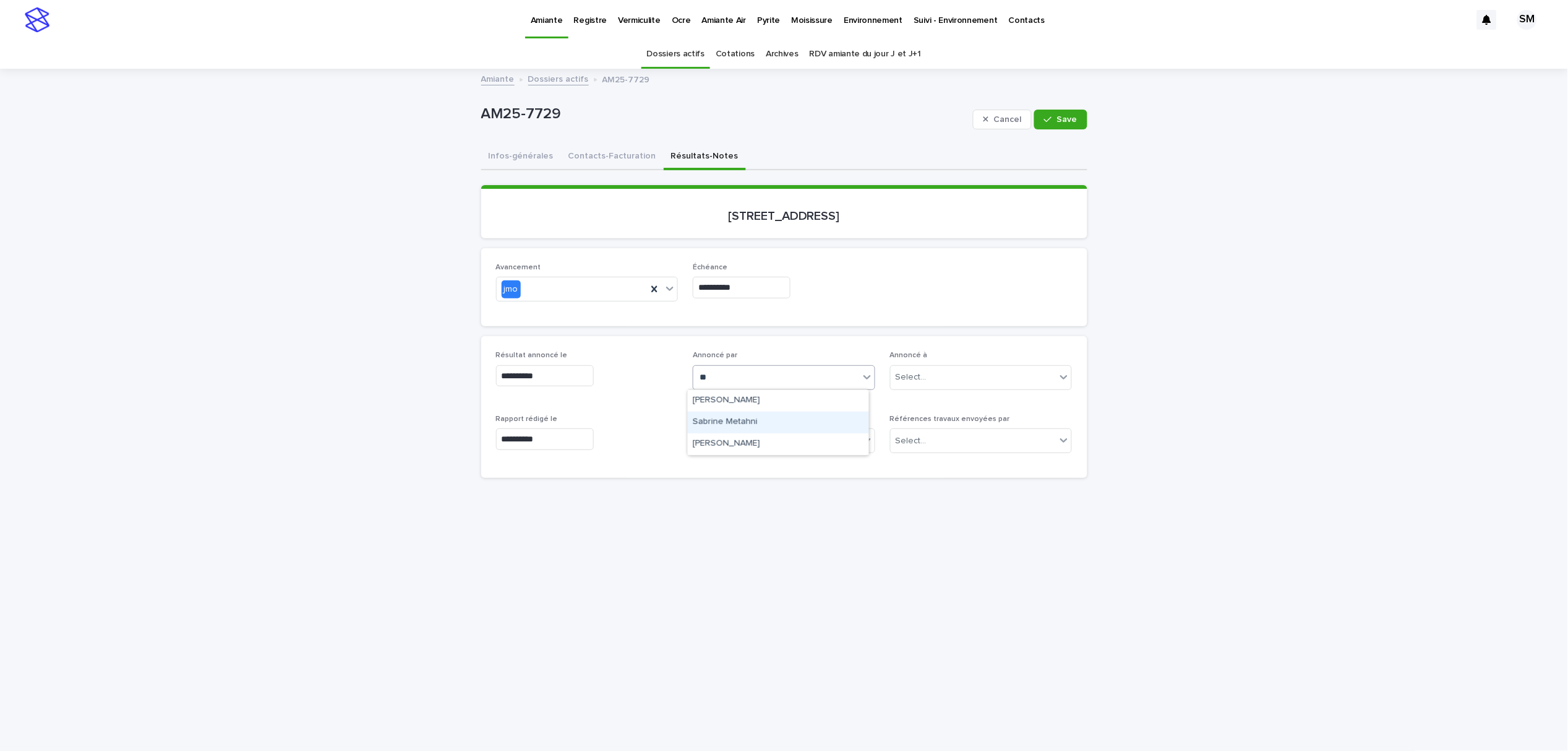
click at [743, 422] on div "Sabrine Metahni" at bounding box center [779, 422] width 181 height 22
click at [1044, 121] on icon "button" at bounding box center [1048, 120] width 7 height 9
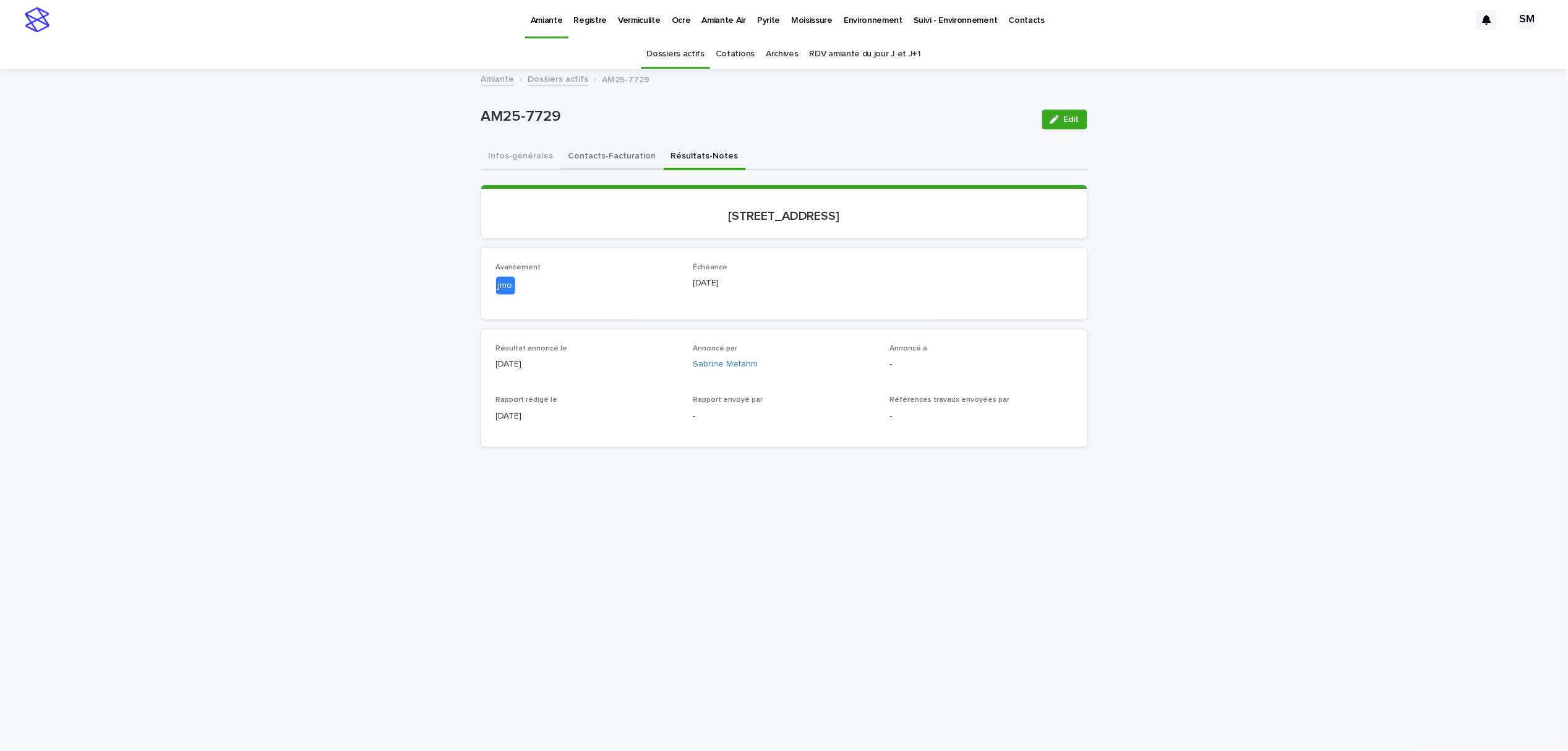
click at [606, 152] on button "Contacts-Facturation" at bounding box center [612, 158] width 103 height 26
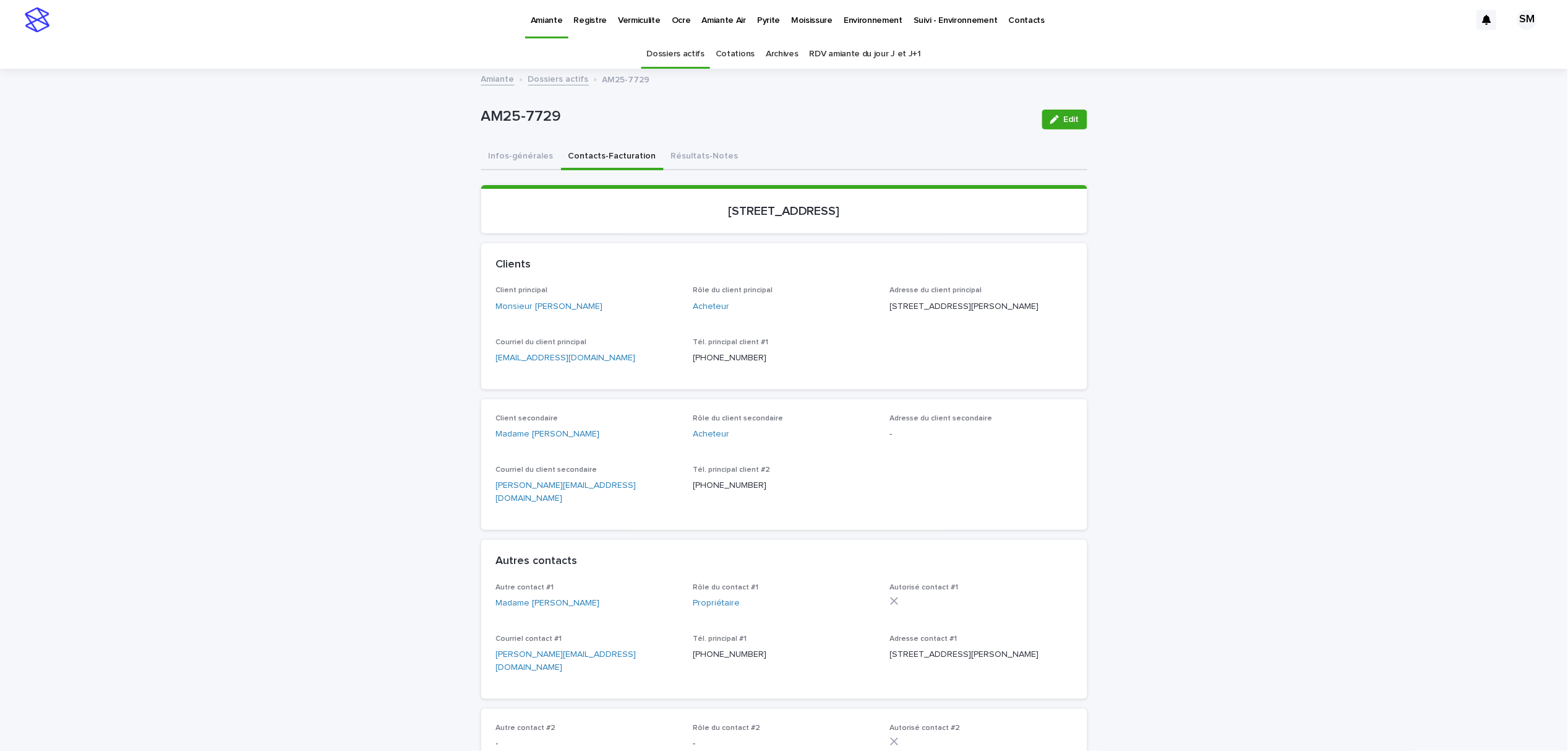
click at [618, 17] on p "Vermiculite" at bounding box center [639, 13] width 43 height 26
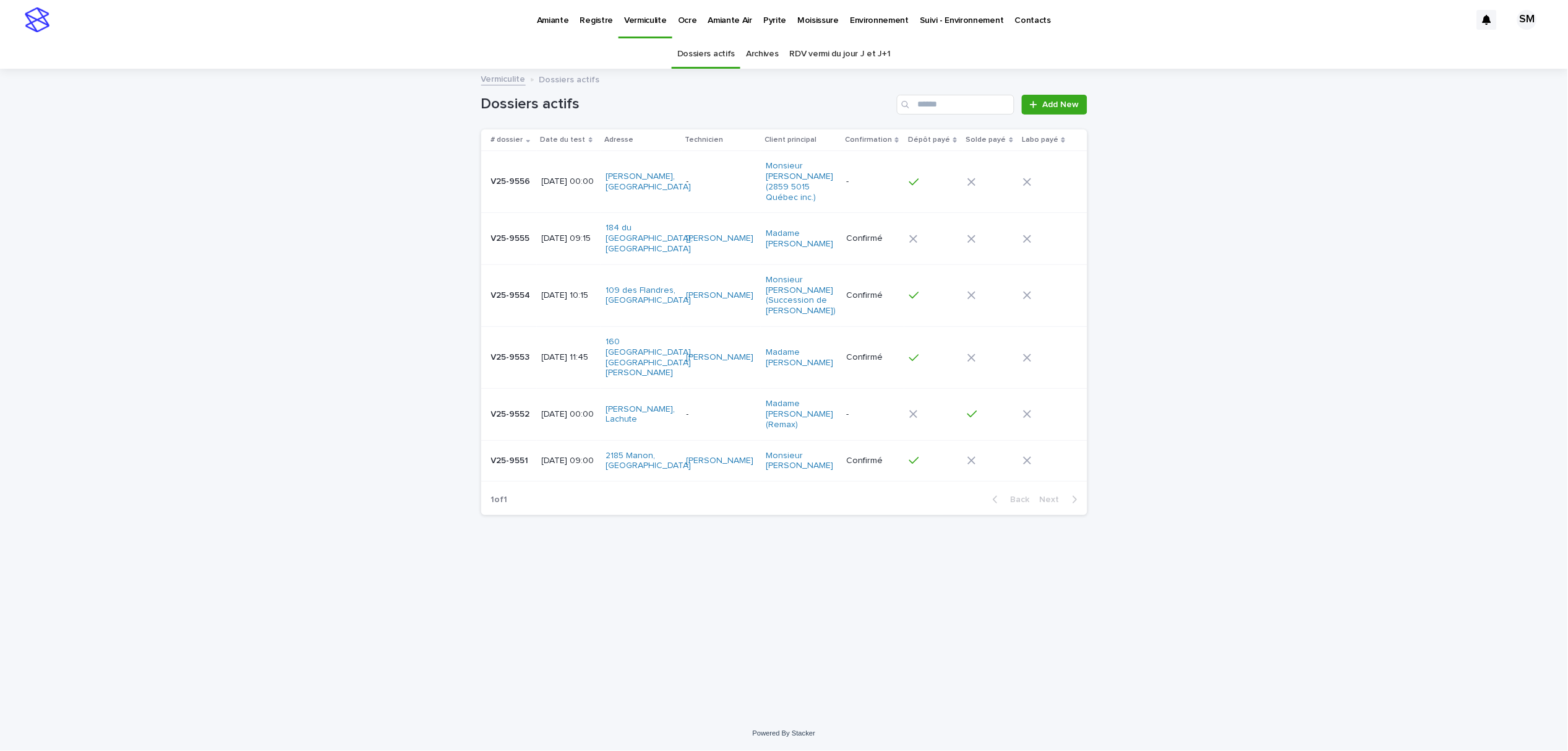
click at [553, 22] on p "Amiante" at bounding box center [553, 13] width 33 height 26
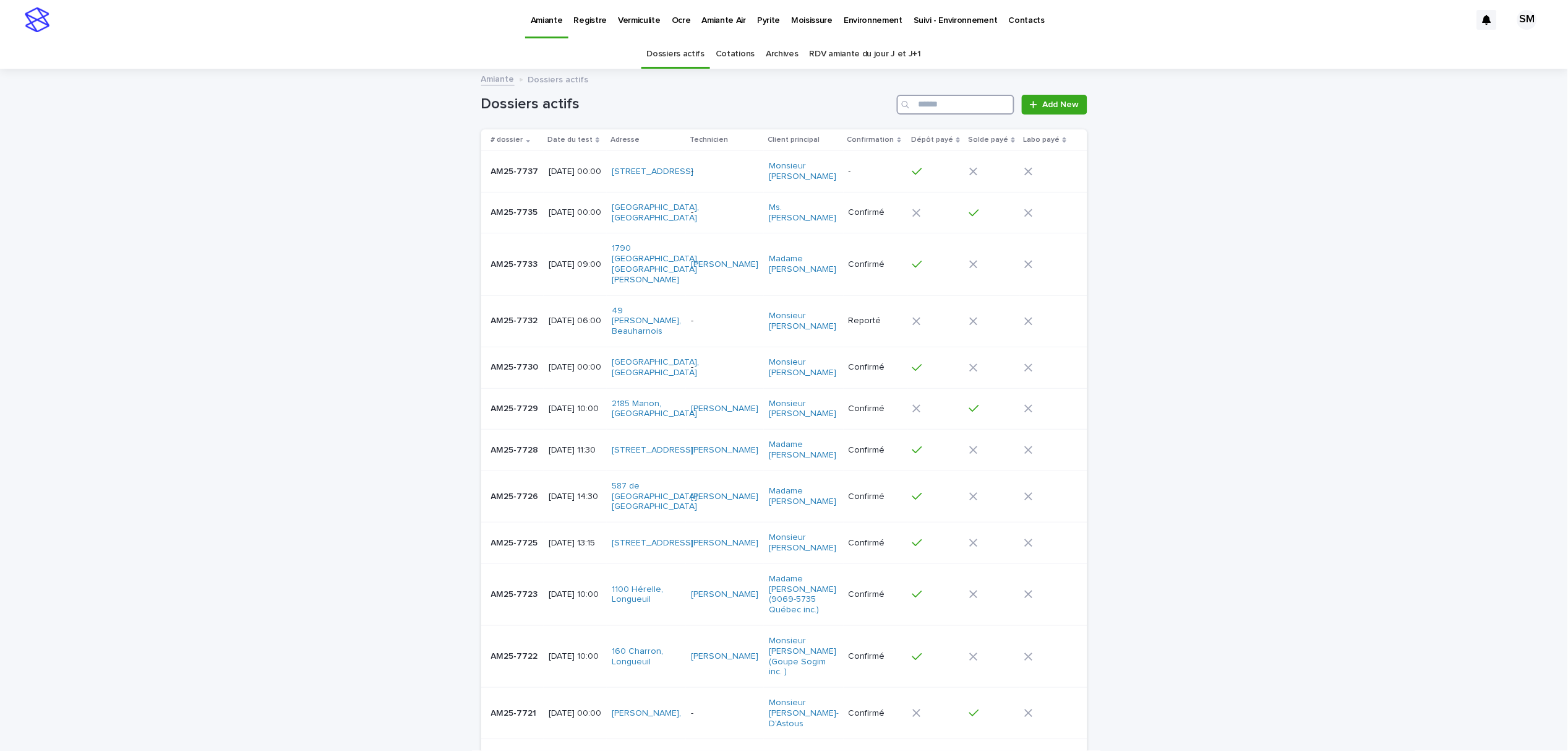
click at [924, 109] on input "Search" at bounding box center [956, 105] width 118 height 19
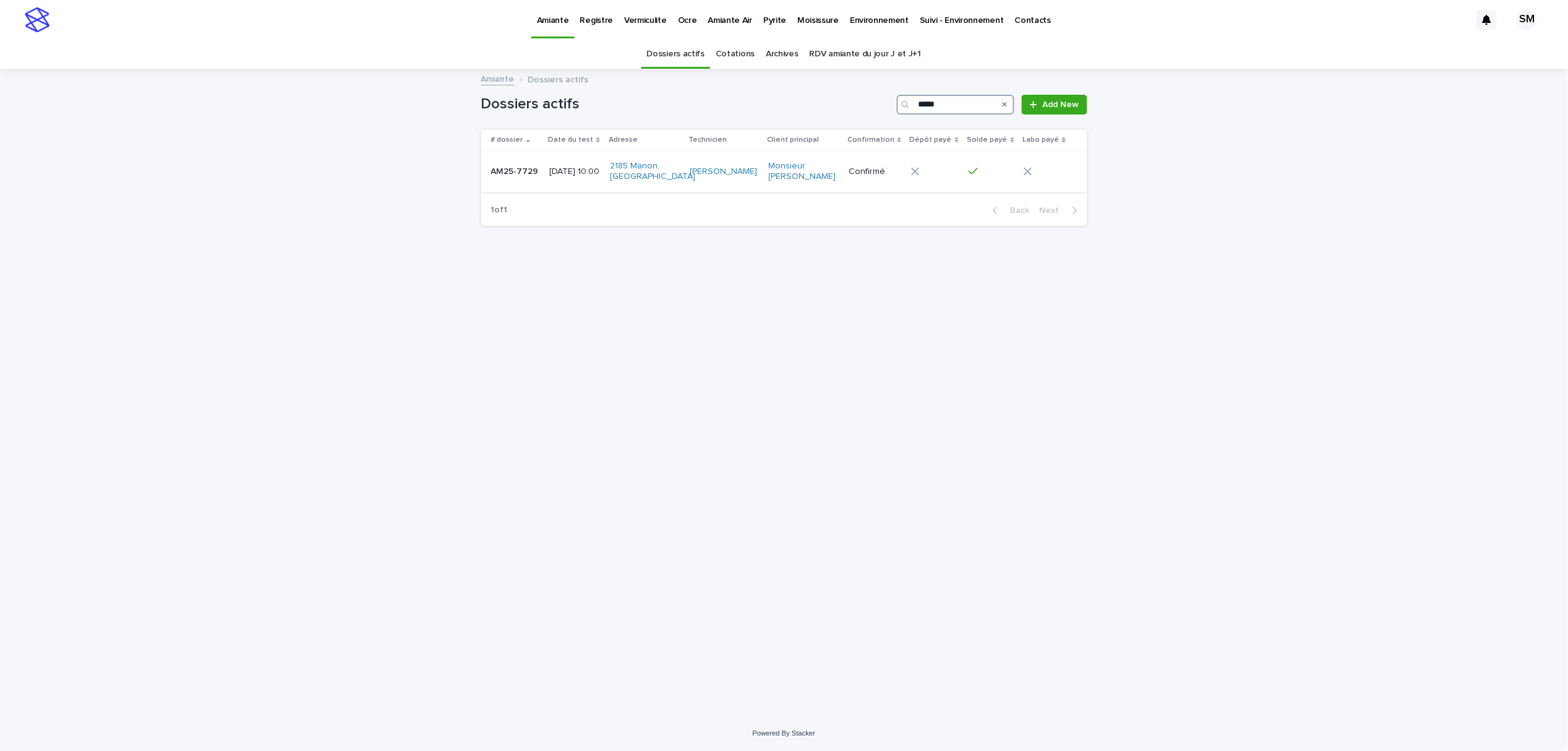
type input "*****"
click at [486, 180] on td "AM25-7729 AM25-7729" at bounding box center [513, 172] width 63 height 41
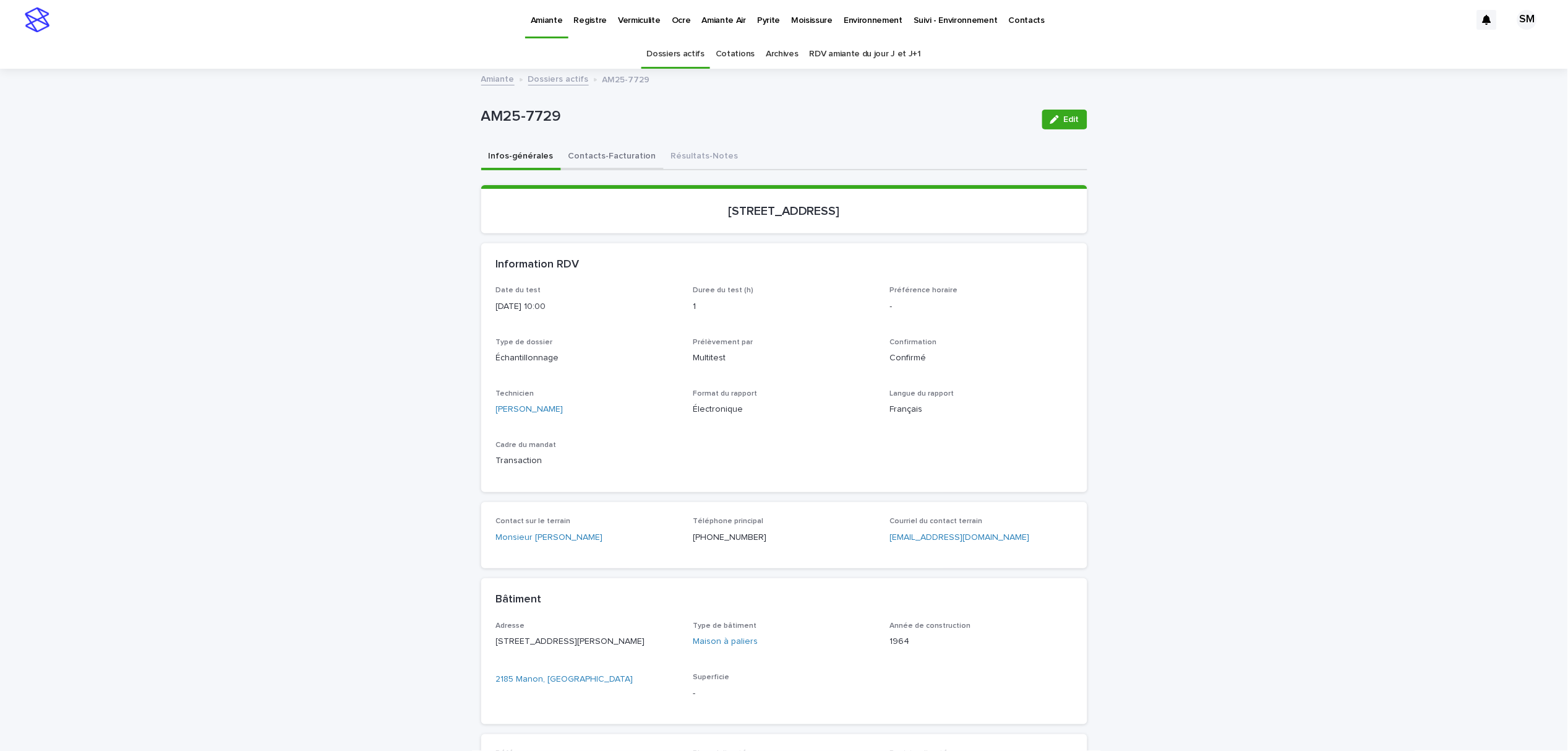
click at [595, 155] on button "Contacts-Facturation" at bounding box center [612, 158] width 103 height 26
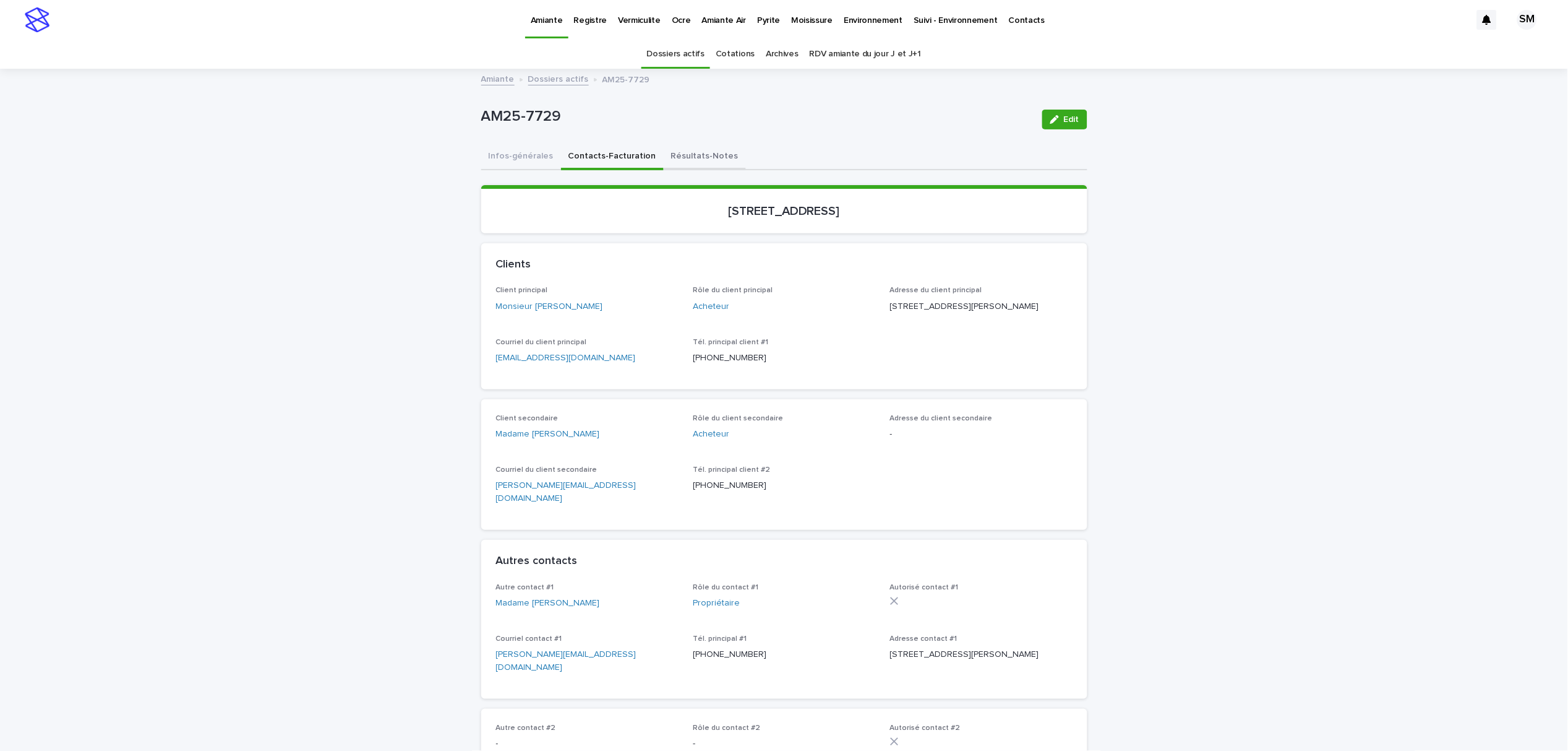
click at [663, 165] on button "Résultats-Notes" at bounding box center [704, 158] width 82 height 26
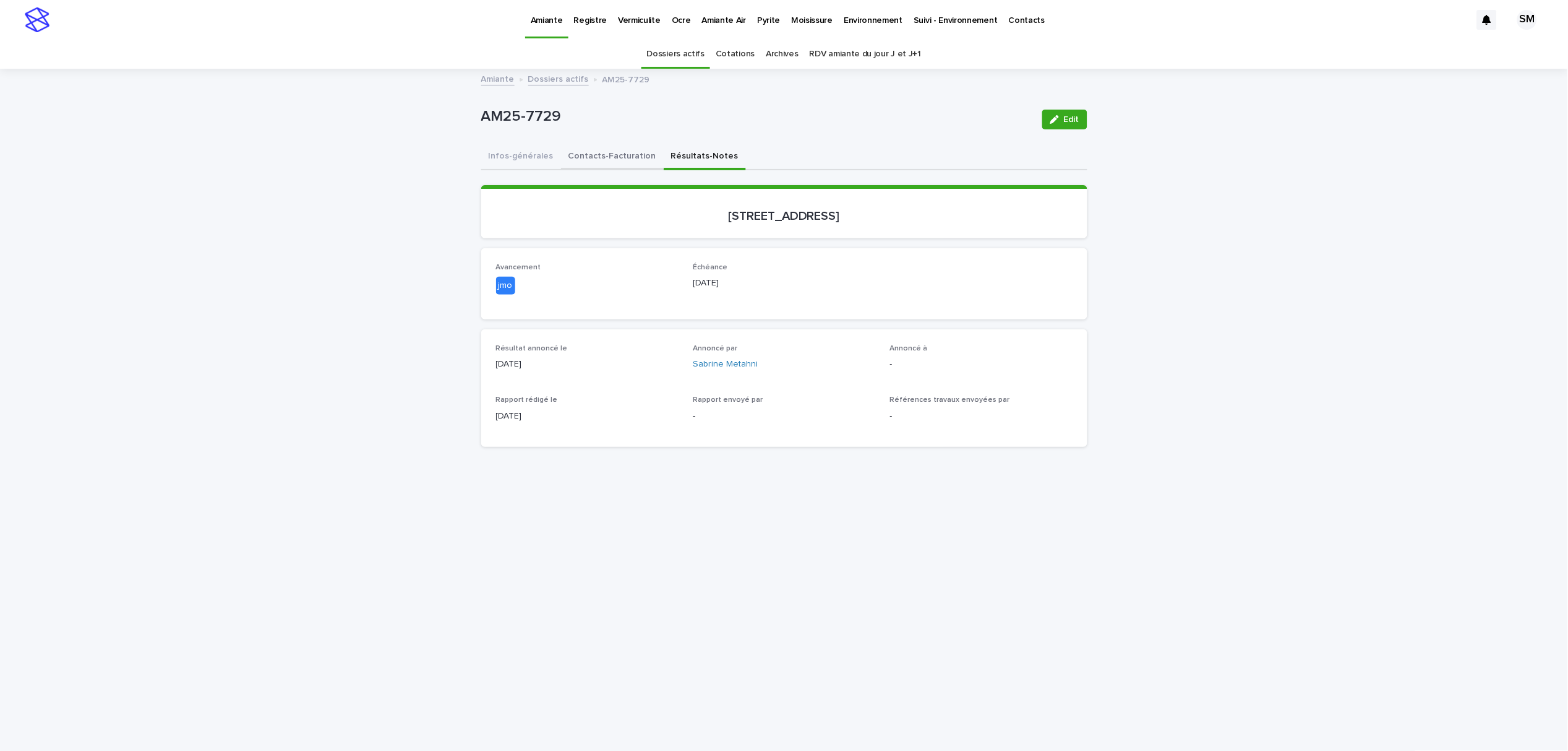
click at [615, 155] on button "Contacts-Facturation" at bounding box center [612, 158] width 103 height 26
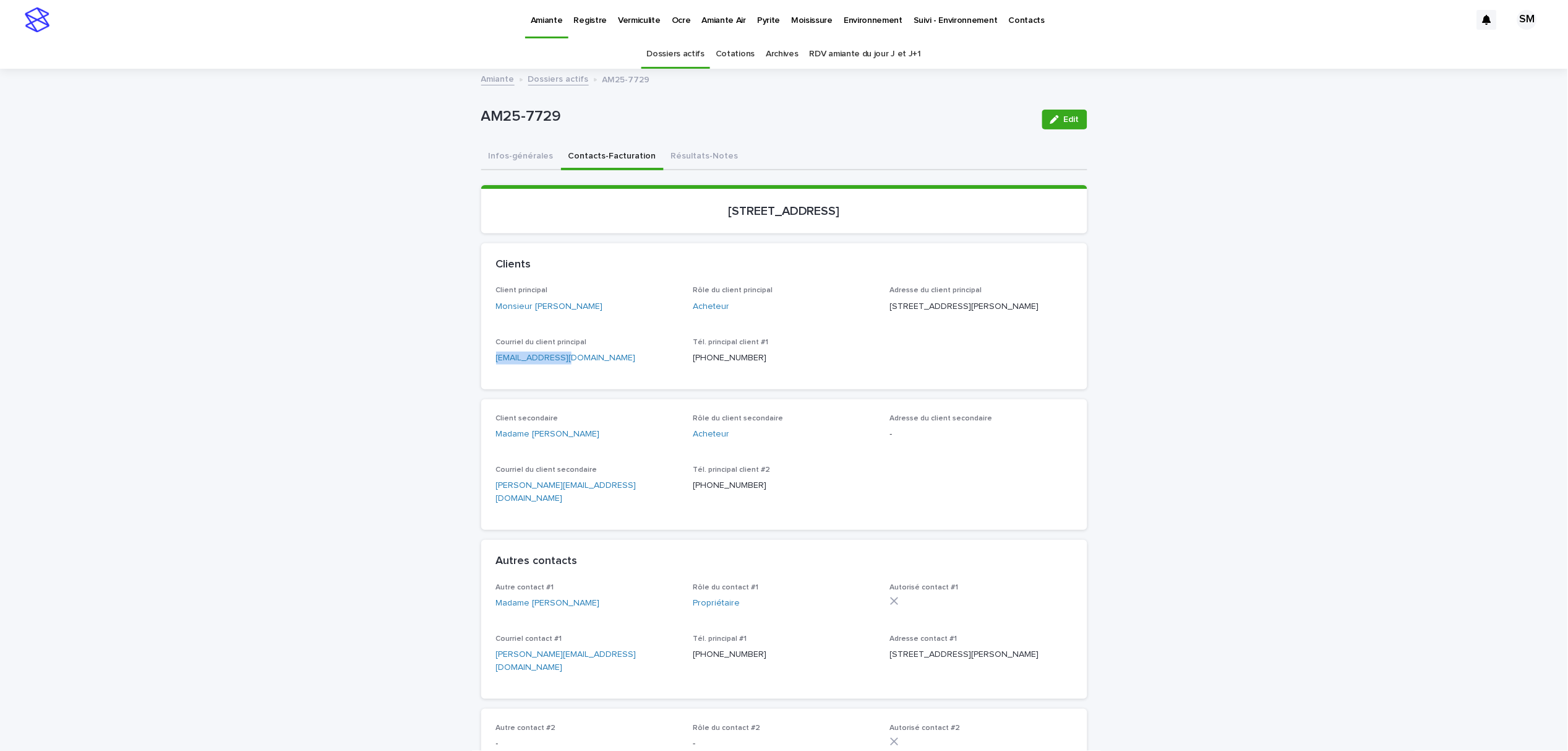
drag, startPoint x: 572, startPoint y: 375, endPoint x: 465, endPoint y: 372, distance: 107.0
copy link "[EMAIL_ADDRESS][DOMAIN_NAME]"
copy p "AM25-7729"
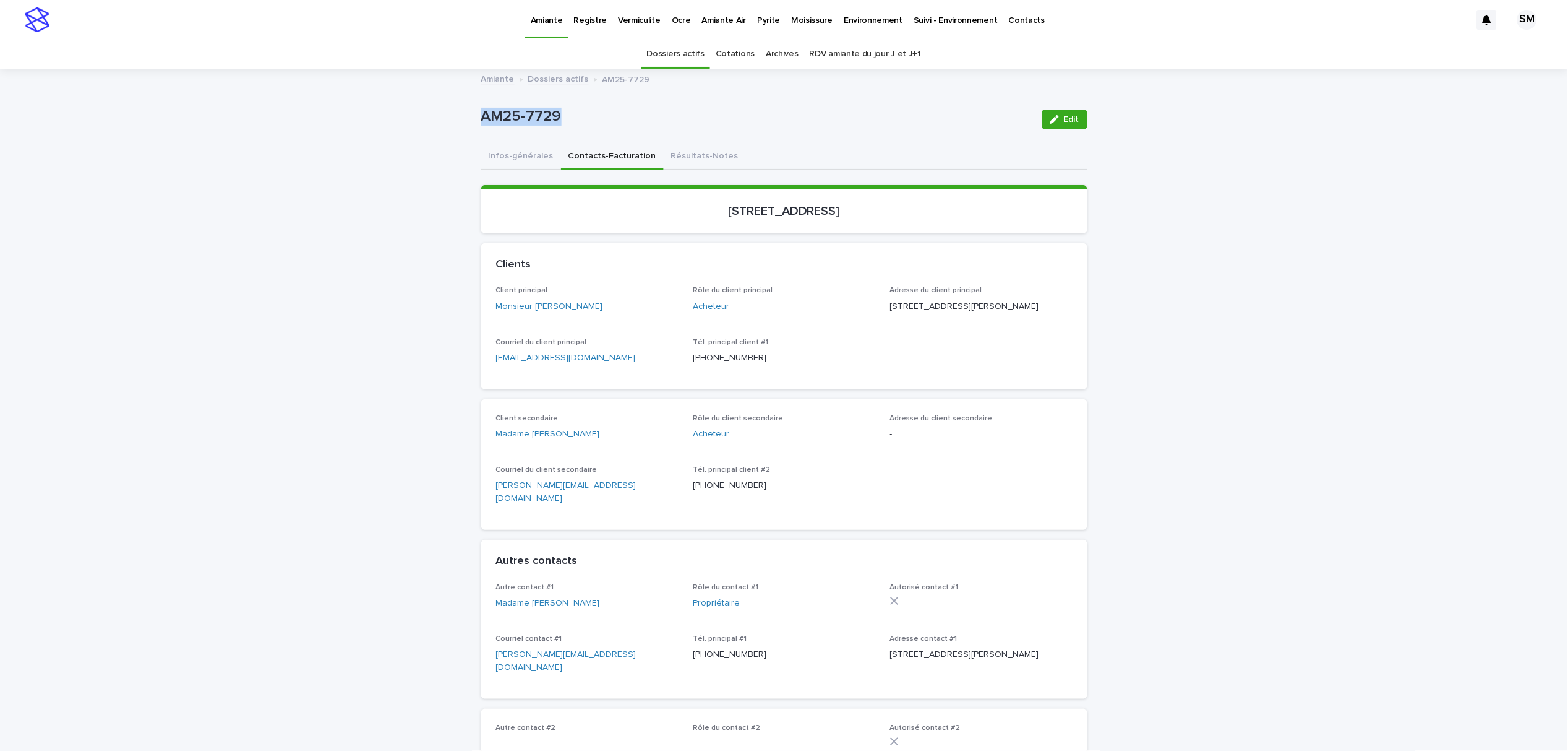
drag, startPoint x: 859, startPoint y: 217, endPoint x: 658, endPoint y: 222, distance: 201.1
click at [658, 222] on section "[STREET_ADDRESS]" at bounding box center [784, 209] width 606 height 48
copy p "[STREET_ADDRESS]"
drag, startPoint x: 560, startPoint y: 370, endPoint x: 481, endPoint y: 376, distance: 79.2
click at [481, 376] on div "Client principal Monsieur [PERSON_NAME] Rôle du client principal Acheteur Adres…" at bounding box center [784, 337] width 606 height 103
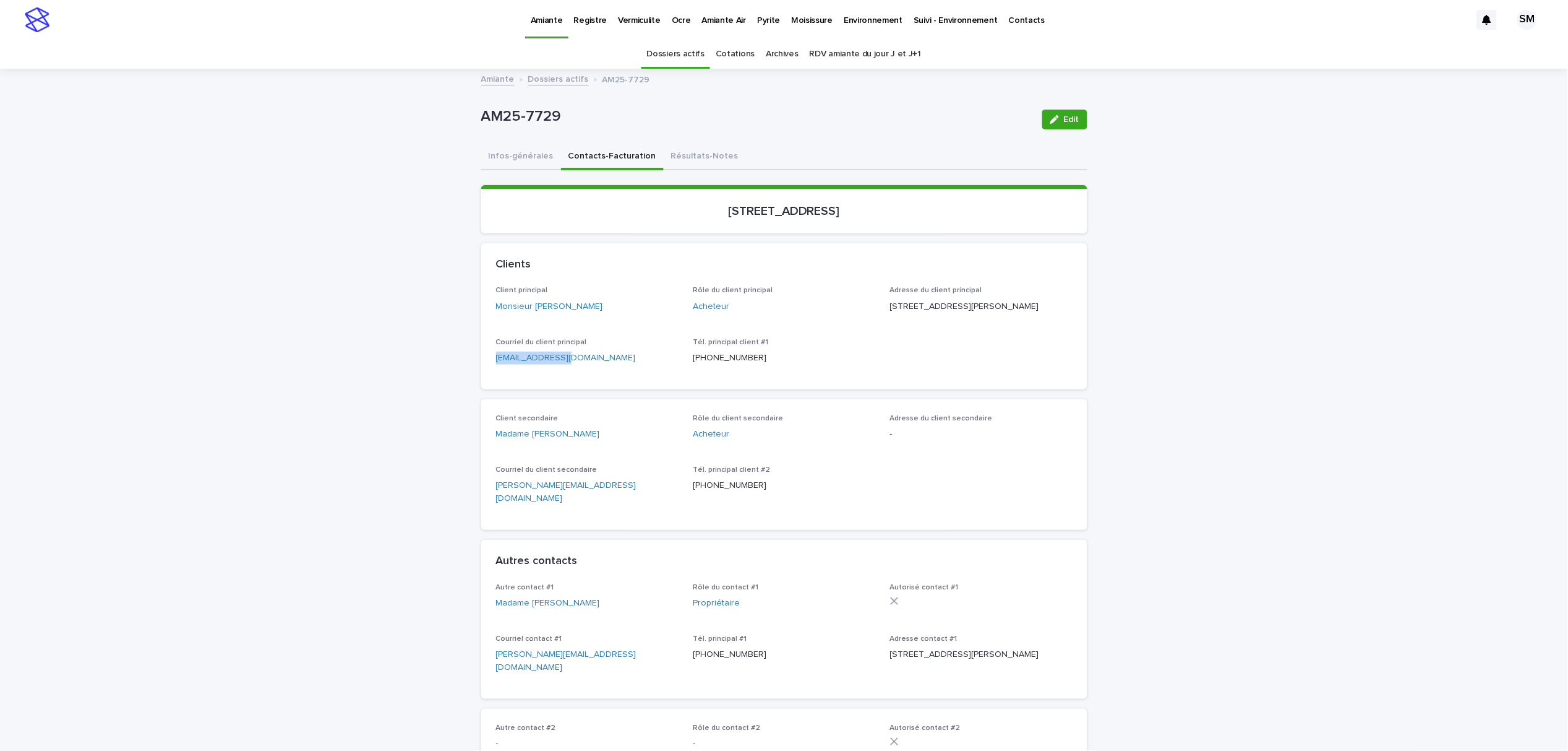
copy link "[EMAIL_ADDRESS][DOMAIN_NAME]"
drag, startPoint x: 611, startPoint y: 499, endPoint x: 487, endPoint y: 507, distance: 124.3
click at [487, 507] on div "Client secondaire Madame [PERSON_NAME] Rôle du client secondaire Acheteur Adres…" at bounding box center [784, 464] width 606 height 130
copy link "[PERSON_NAME][EMAIL_ADDRESS][DOMAIN_NAME]"
click at [663, 155] on button "Résultats-Notes" at bounding box center [704, 158] width 82 height 26
